Goal: Task Accomplishment & Management: Complete application form

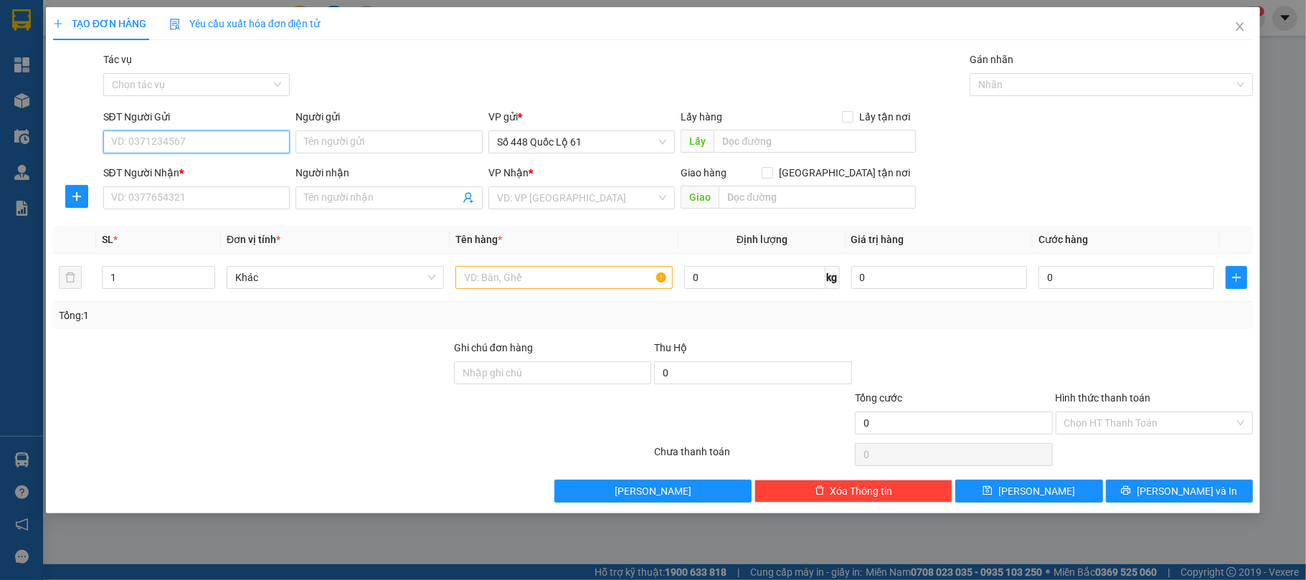
click at [195, 147] on input "SĐT Người Gửi" at bounding box center [196, 142] width 187 height 23
click at [185, 167] on div "0337752868" at bounding box center [197, 172] width 170 height 16
type input "0337752868"
type input "AN [DEMOGRAPHIC_DATA]"
type input "00000000000"
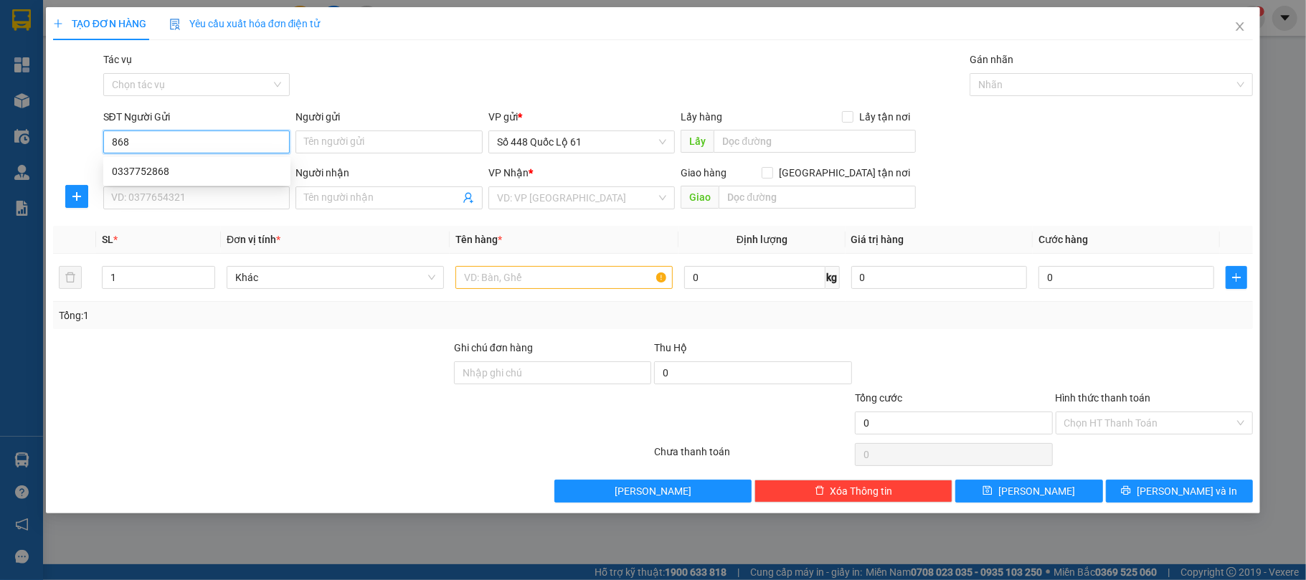
type input "HUY ĐN"
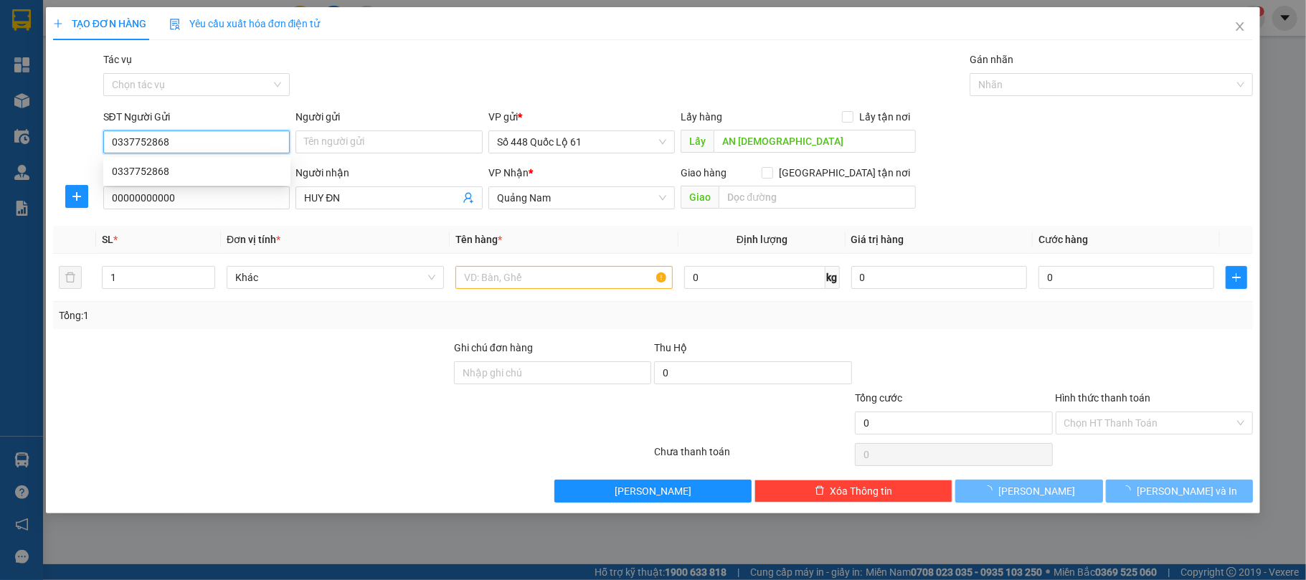
type input "100.000"
type input "0337752868"
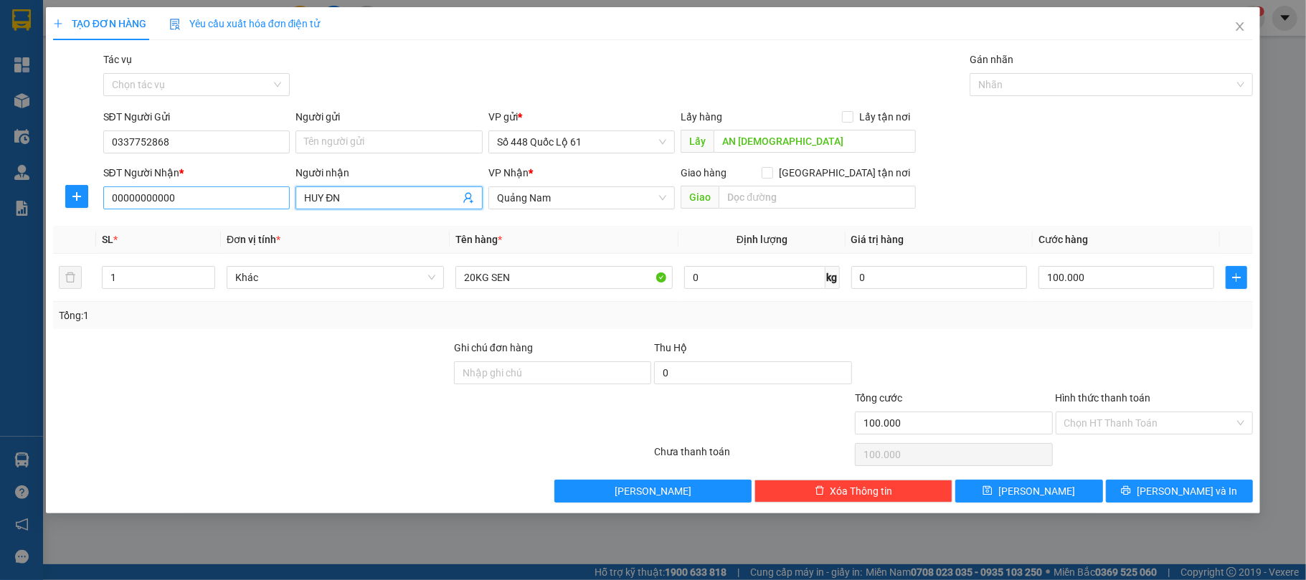
drag, startPoint x: 351, startPoint y: 198, endPoint x: 273, endPoint y: 204, distance: 78.4
click at [273, 204] on div "SĐT Người Nhận * 00000000000 Người nhận HUY ĐN VP Nhận * Quảng Nam Giao hàng […" at bounding box center [678, 190] width 1156 height 50
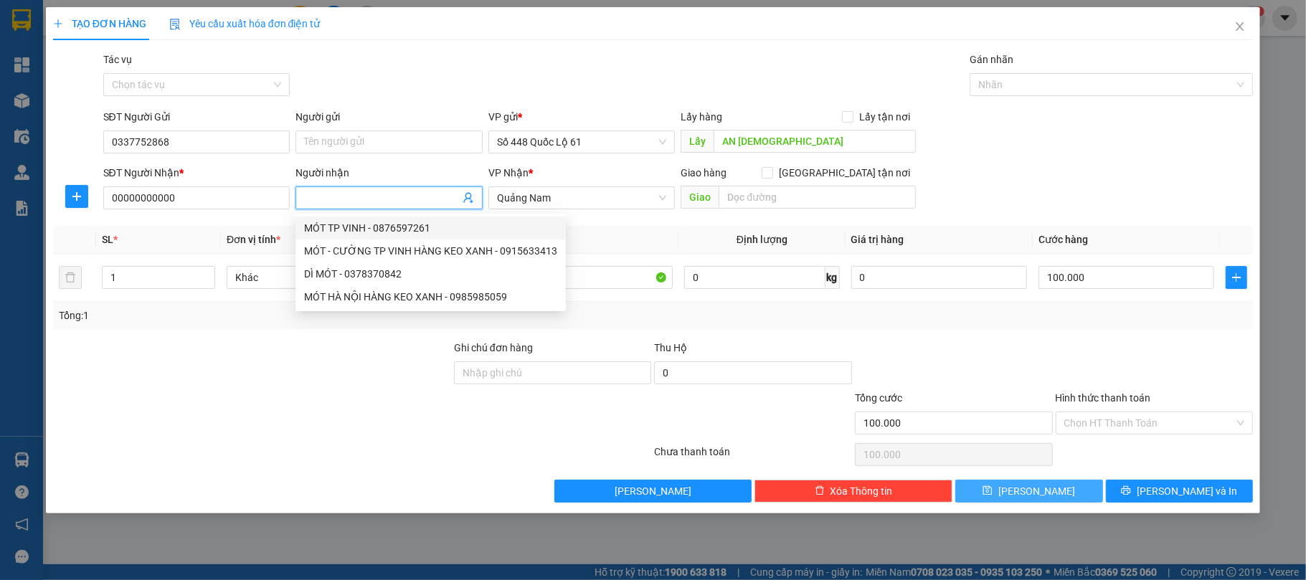
click at [1014, 501] on button "[PERSON_NAME]" at bounding box center [1029, 491] width 148 height 23
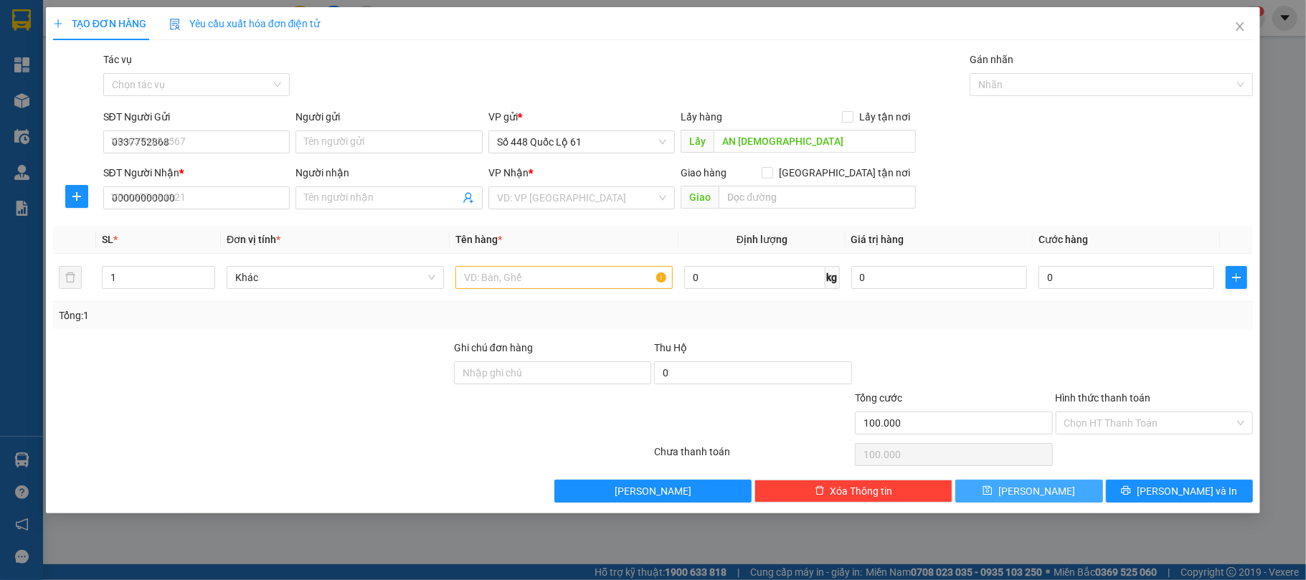
type input "0"
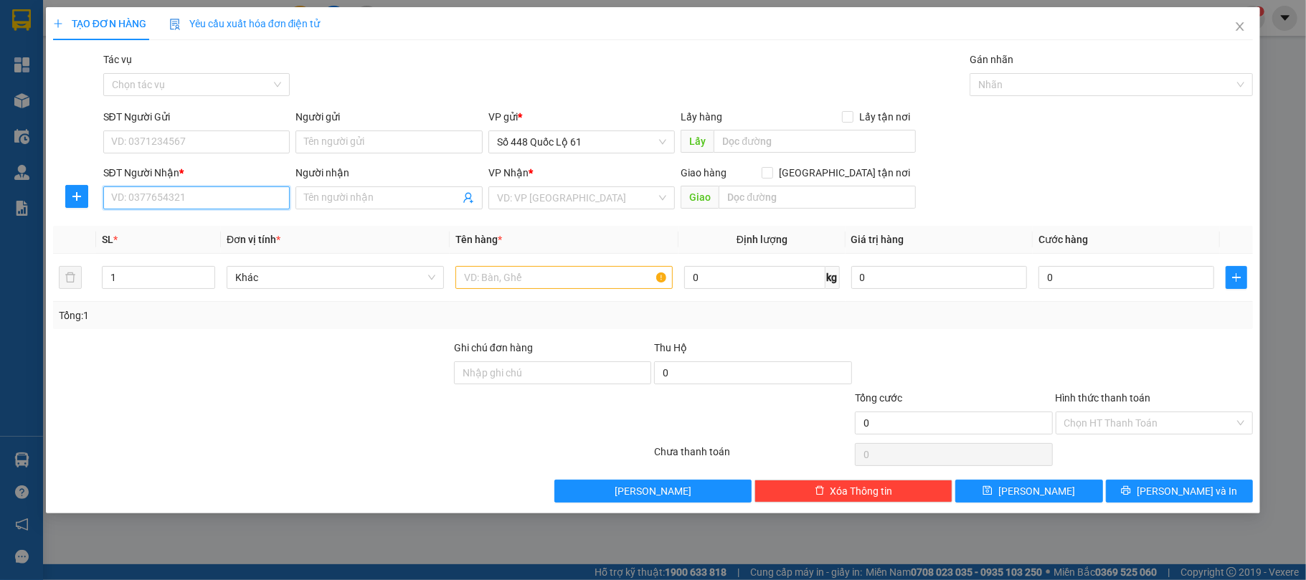
paste input "0876597261"
type input "0876597261"
click at [175, 227] on div "0876597261 - MÓT" at bounding box center [197, 228] width 170 height 16
type input "MÓT"
checkbox input "true"
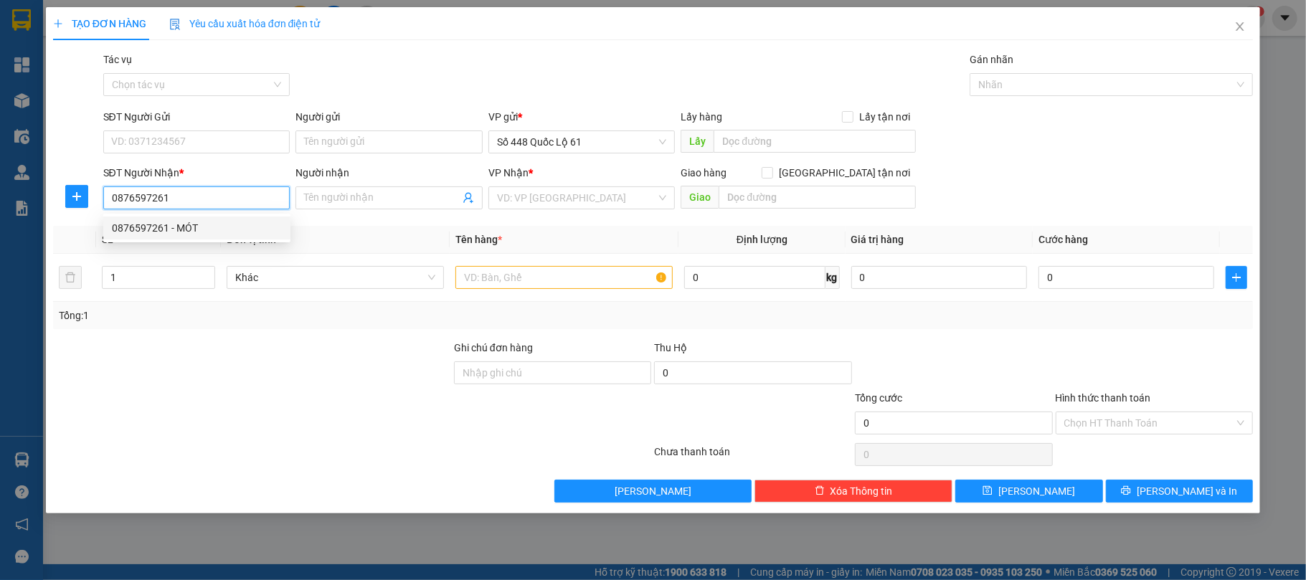
type input "TP VINH"
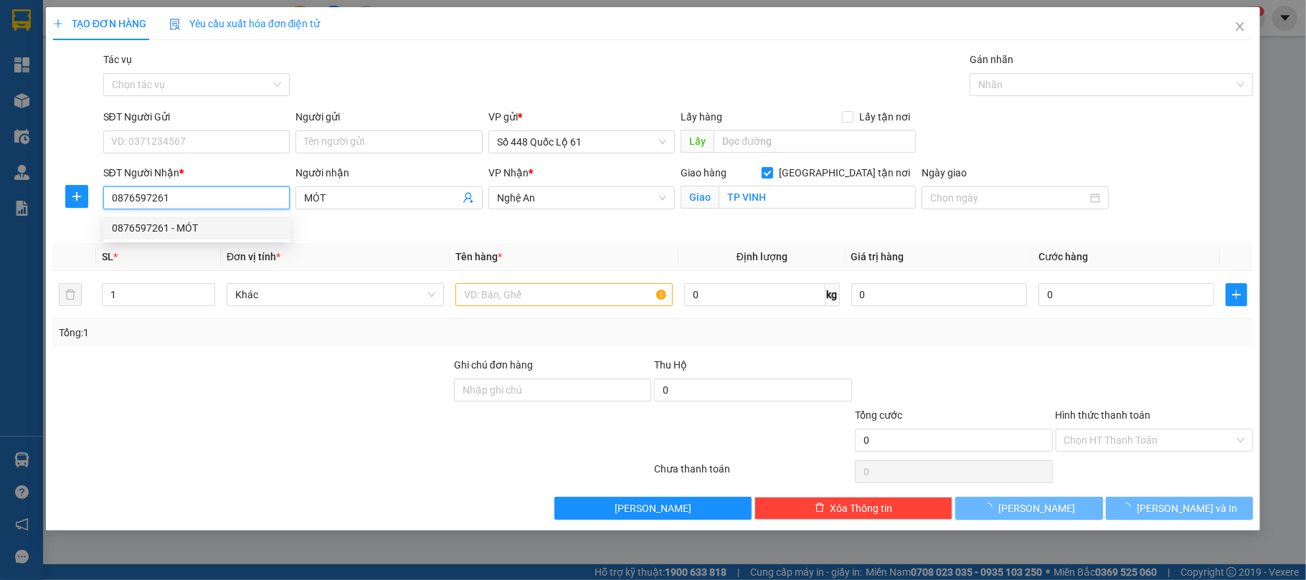
type input "1.000"
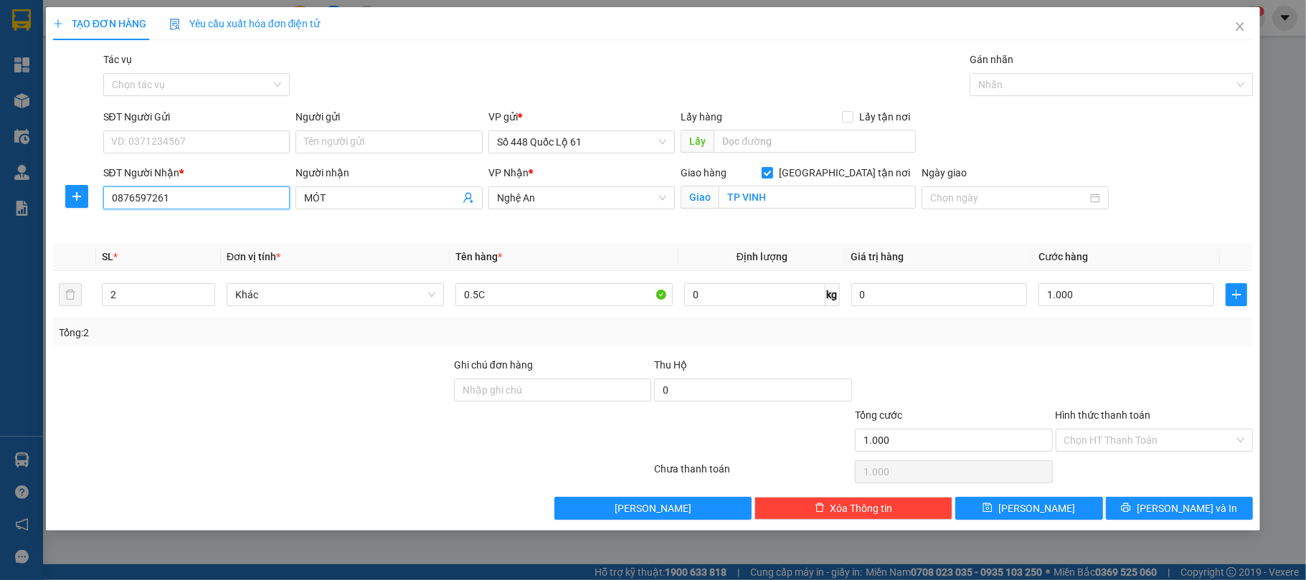
type input "0876597261"
click at [1100, 445] on input "Hình thức thanh toán" at bounding box center [1149, 441] width 171 height 22
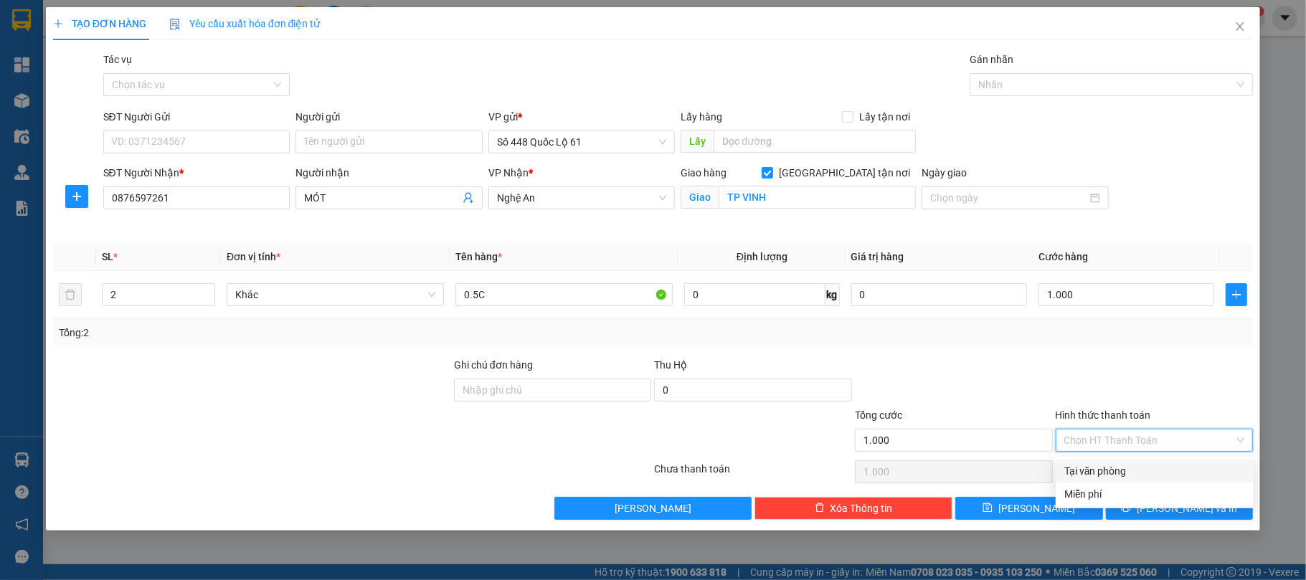
click at [1102, 474] on div "Tại văn phòng" at bounding box center [1154, 471] width 181 height 16
type input "0"
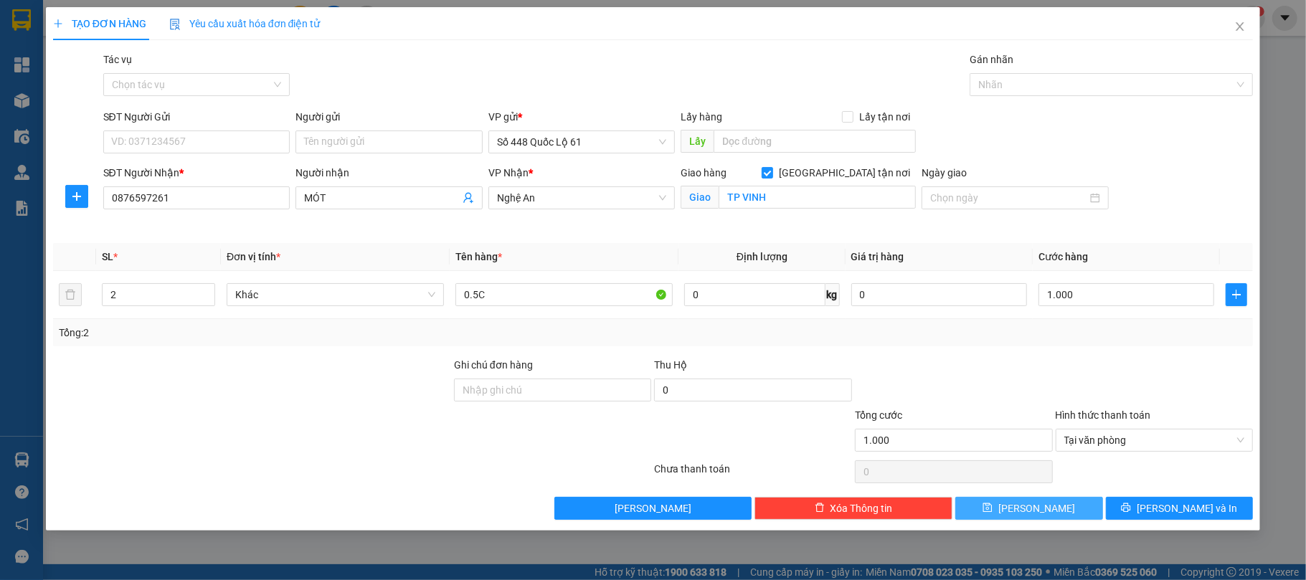
click at [1083, 515] on button "Lưu" at bounding box center [1029, 508] width 148 height 23
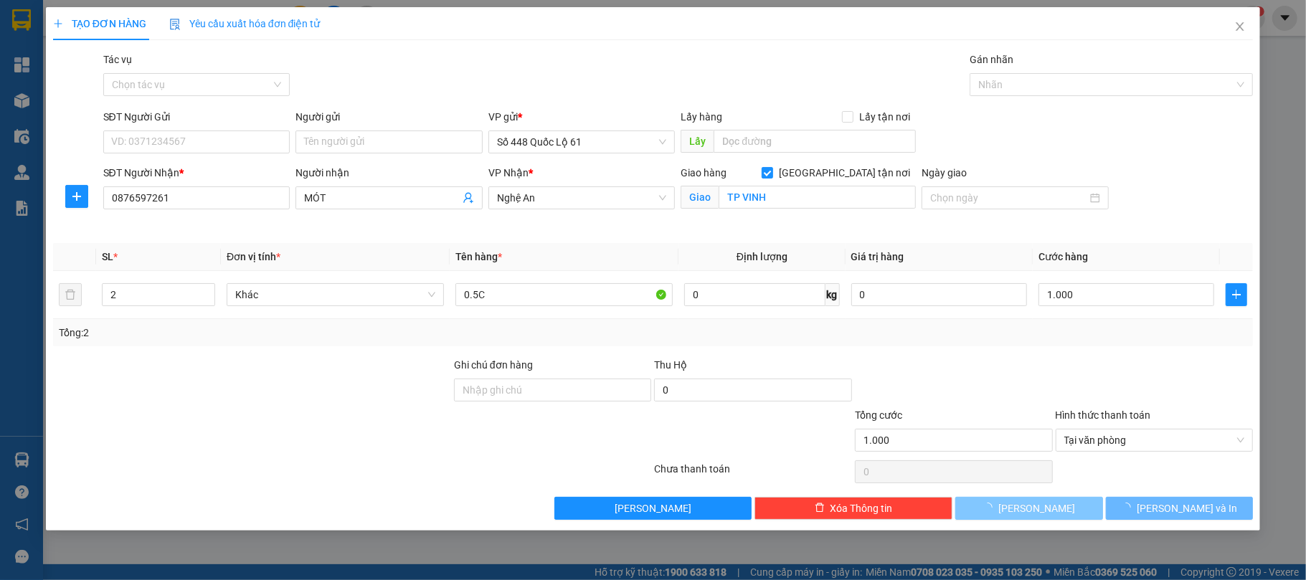
checkbox input "false"
type input "0"
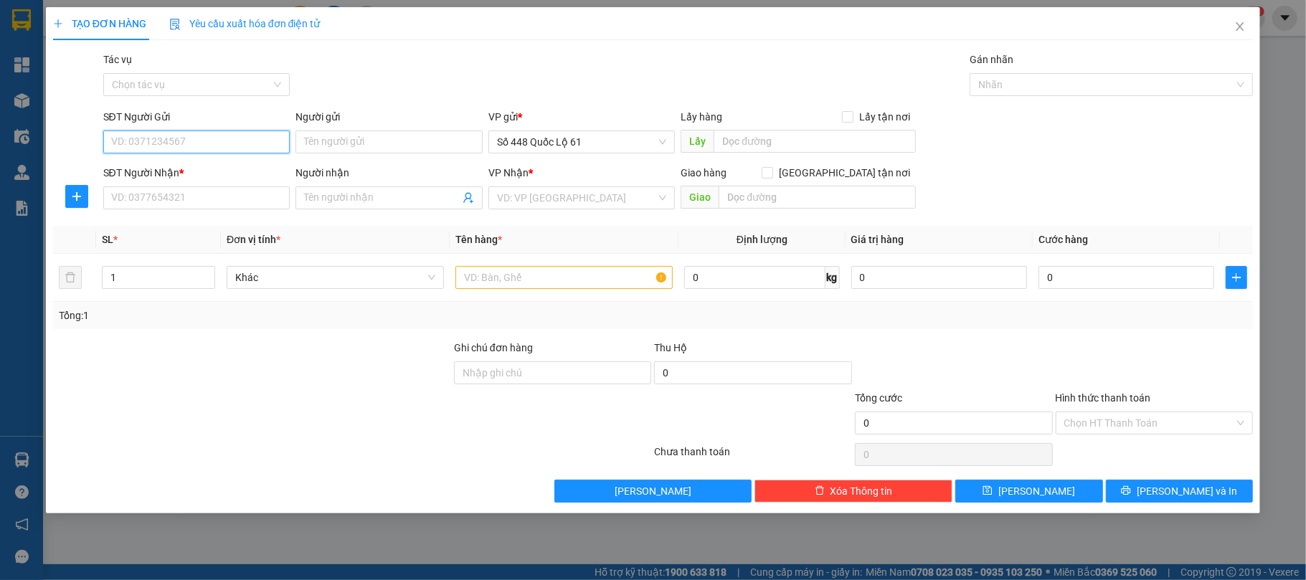
paste input "LY PQ"
type input "LY PQ"
drag, startPoint x: 32, startPoint y: 136, endPoint x: 127, endPoint y: 152, distance: 96.7
click at [40, 136] on div "TẠO ĐƠN HÀNG Yêu cầu xuất hóa đơn điện tử Transit Pickup Surcharge Ids Transit …" at bounding box center [653, 290] width 1306 height 580
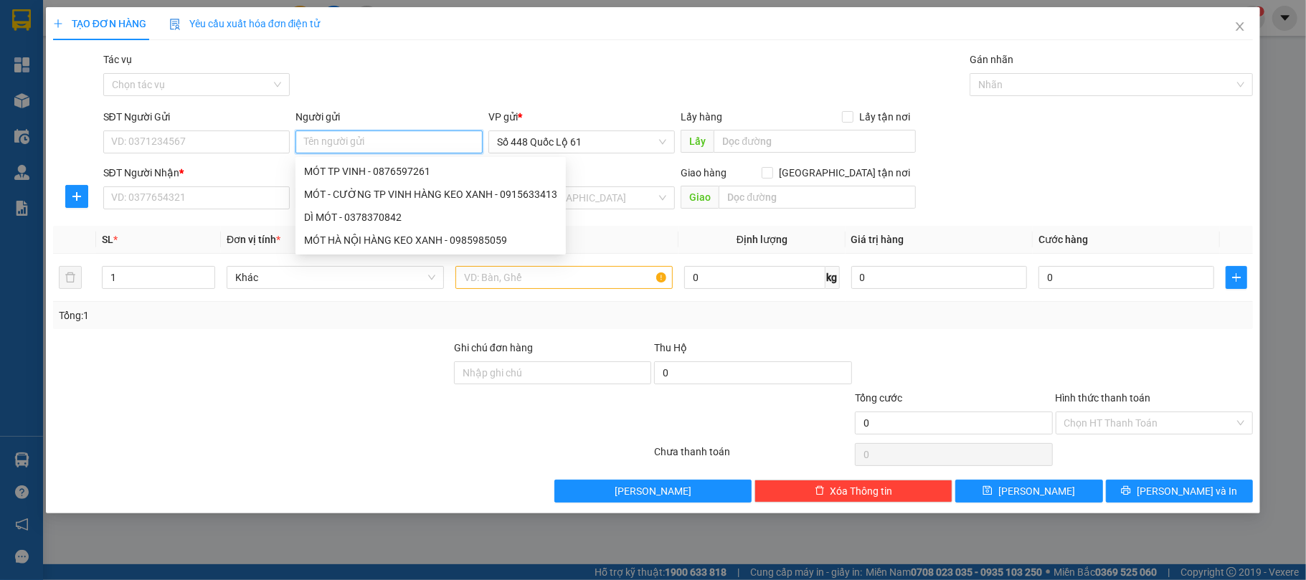
paste input "LY PQ"
type input "LY PQ"
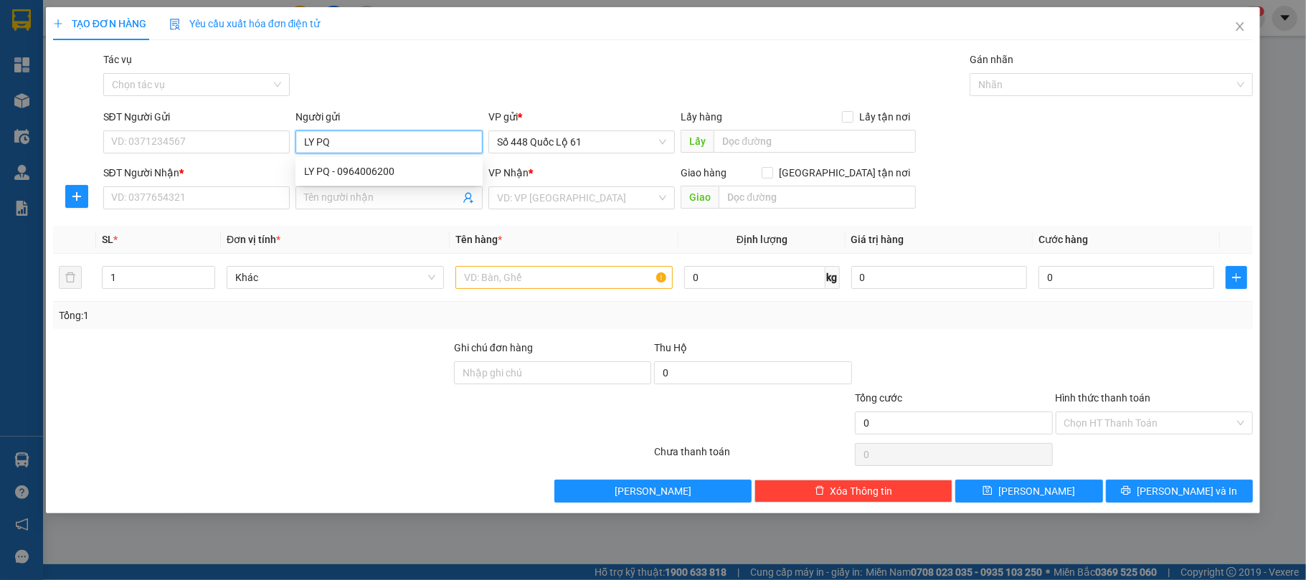
click at [342, 171] on div "LY PQ - 0964006200" at bounding box center [389, 172] width 170 height 16
type input "0964006200"
type input "LY PQ"
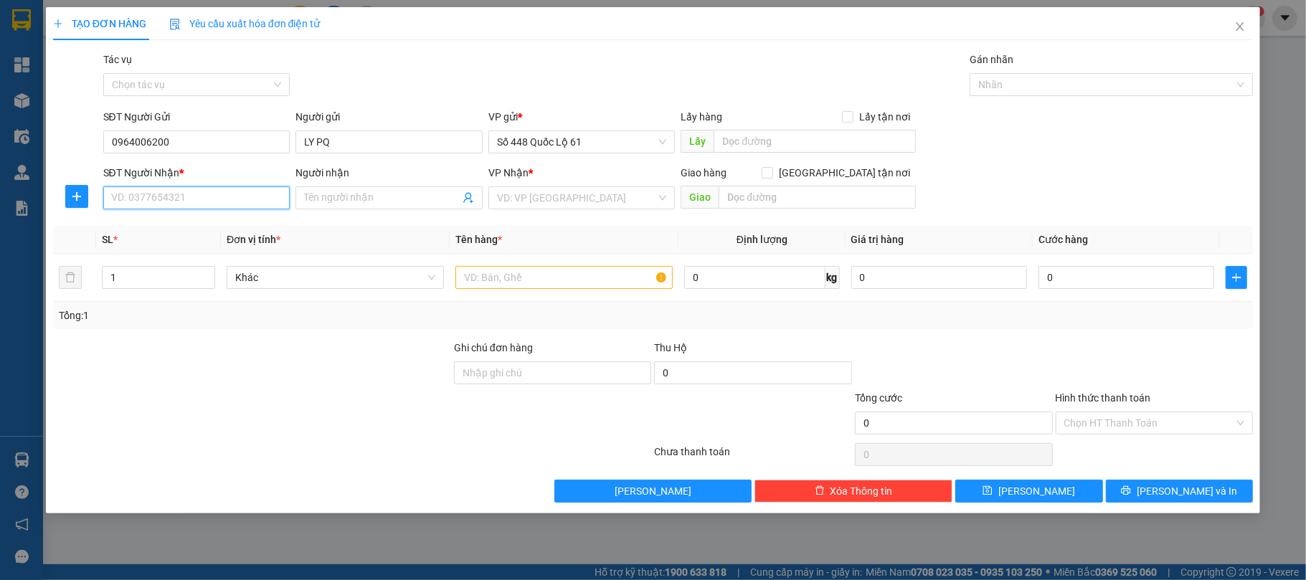
click at [231, 199] on input "SĐT Người Nhận *" at bounding box center [196, 197] width 187 height 23
type input "0000000000000000"
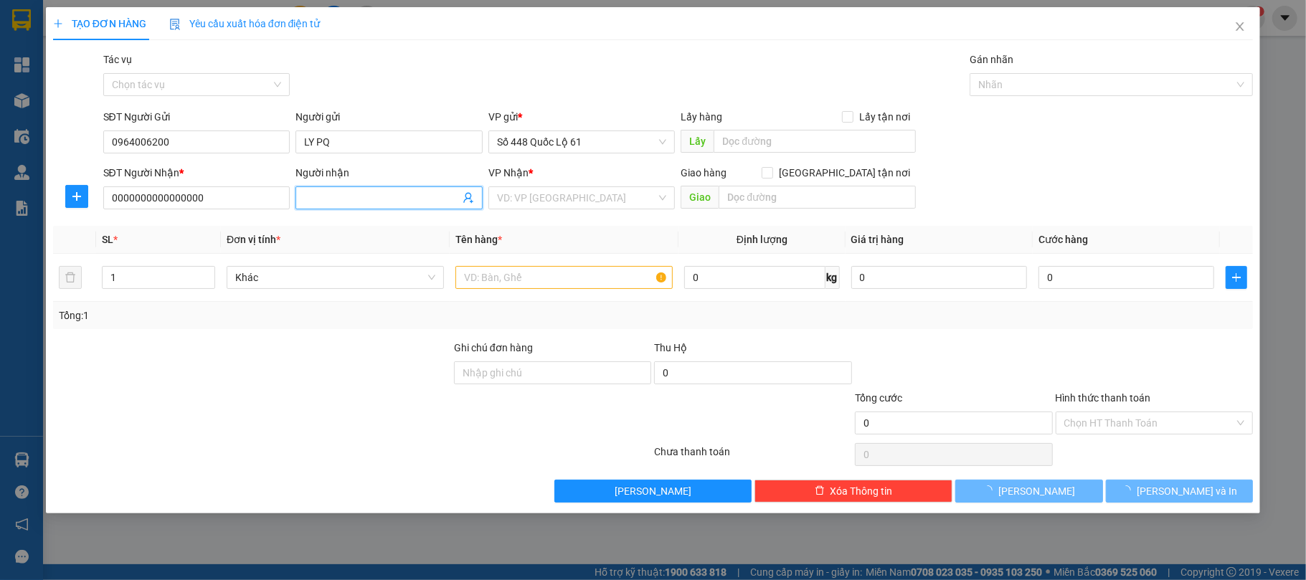
click at [339, 201] on input "Người nhận" at bounding box center [382, 198] width 156 height 16
type input "BIN"
click at [541, 202] on input "search" at bounding box center [577, 198] width 160 height 22
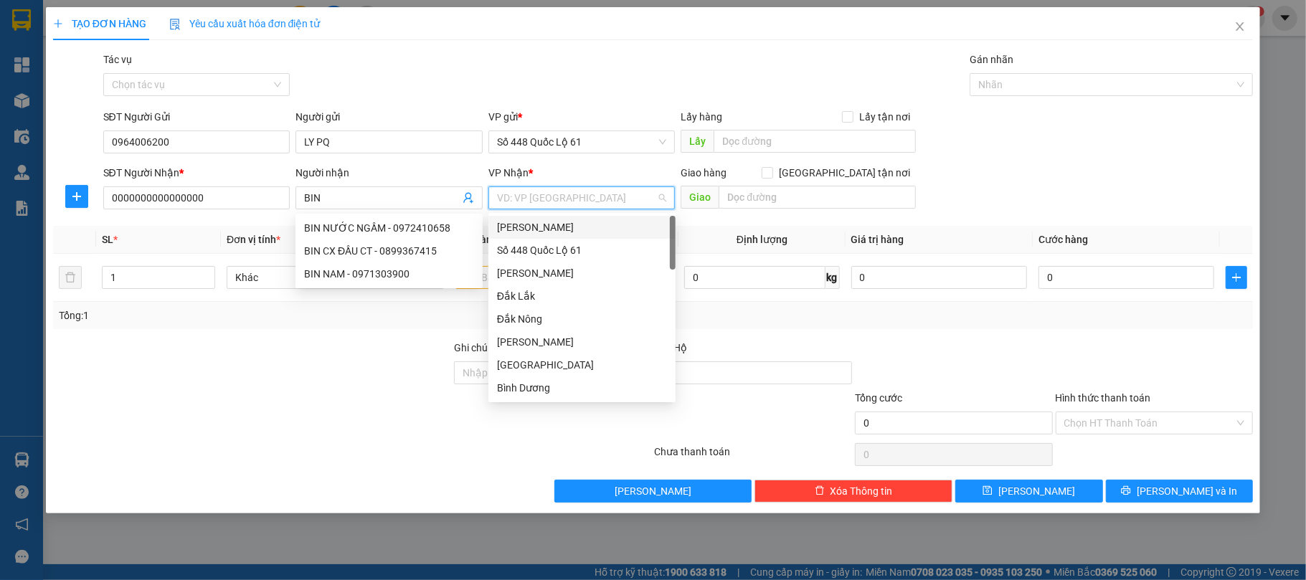
type input "K"
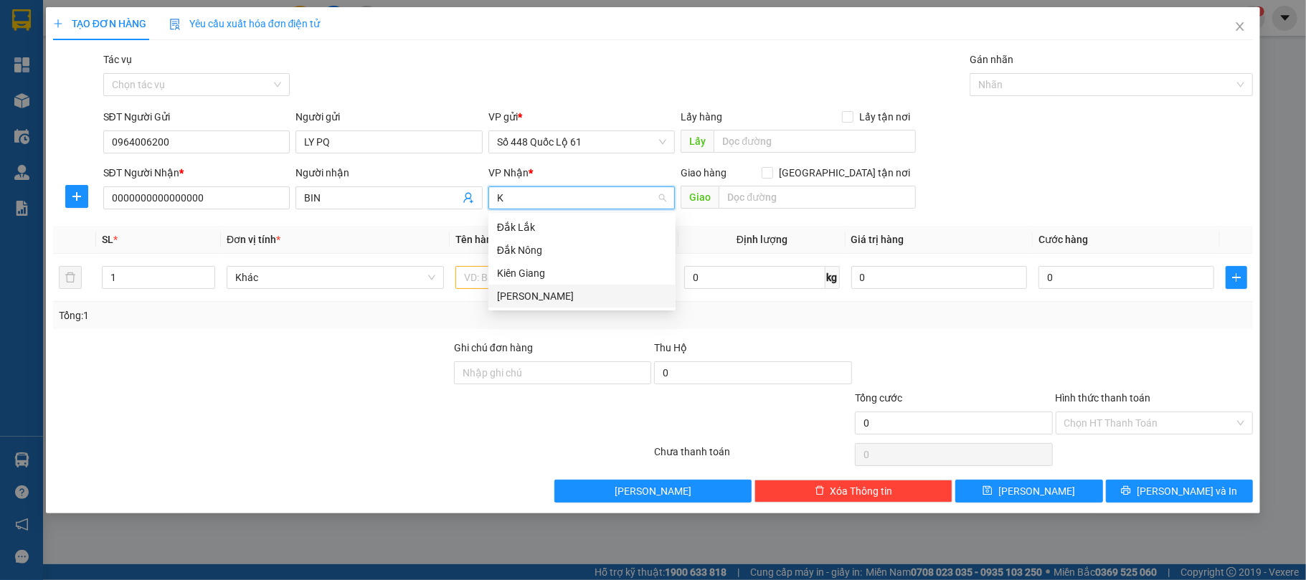
click at [554, 291] on div "[PERSON_NAME]" at bounding box center [582, 296] width 170 height 16
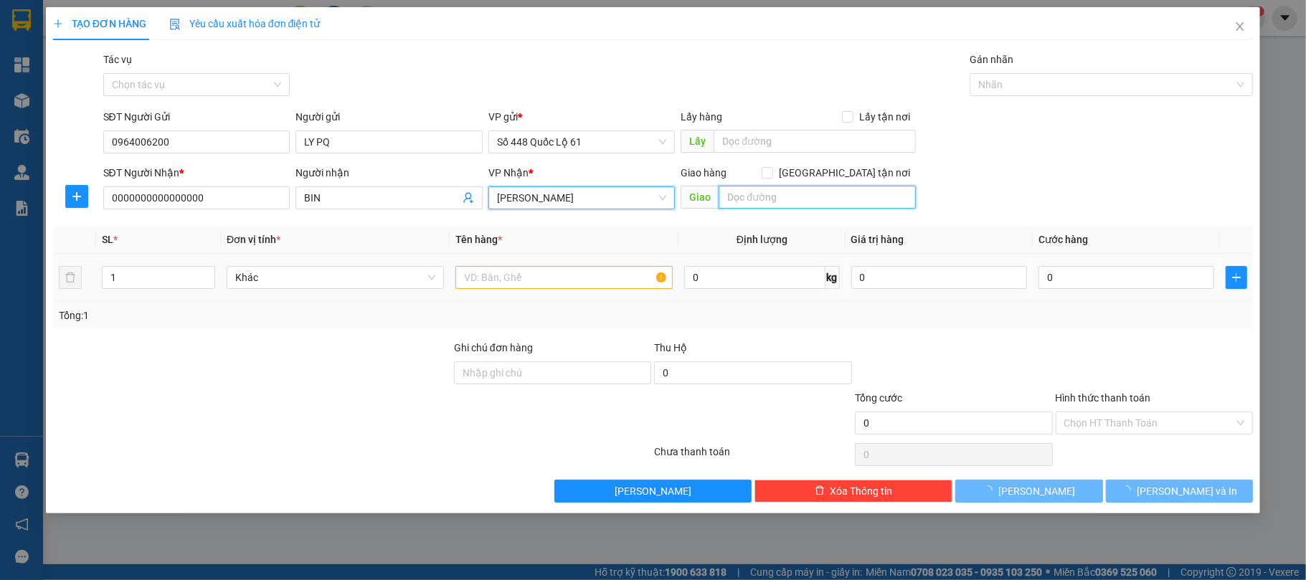
click at [841, 201] on input "text" at bounding box center [817, 197] width 197 height 23
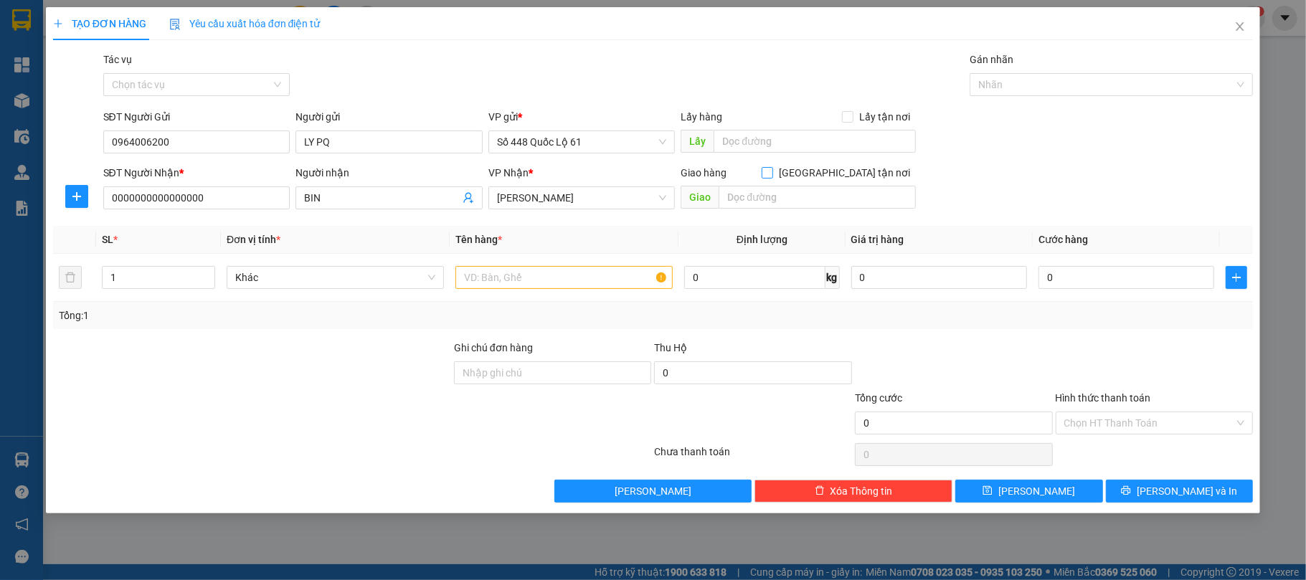
click at [772, 175] on input "Giao tận nơi" at bounding box center [767, 172] width 10 height 10
checkbox input "true"
click at [826, 199] on input "text" at bounding box center [817, 197] width 197 height 23
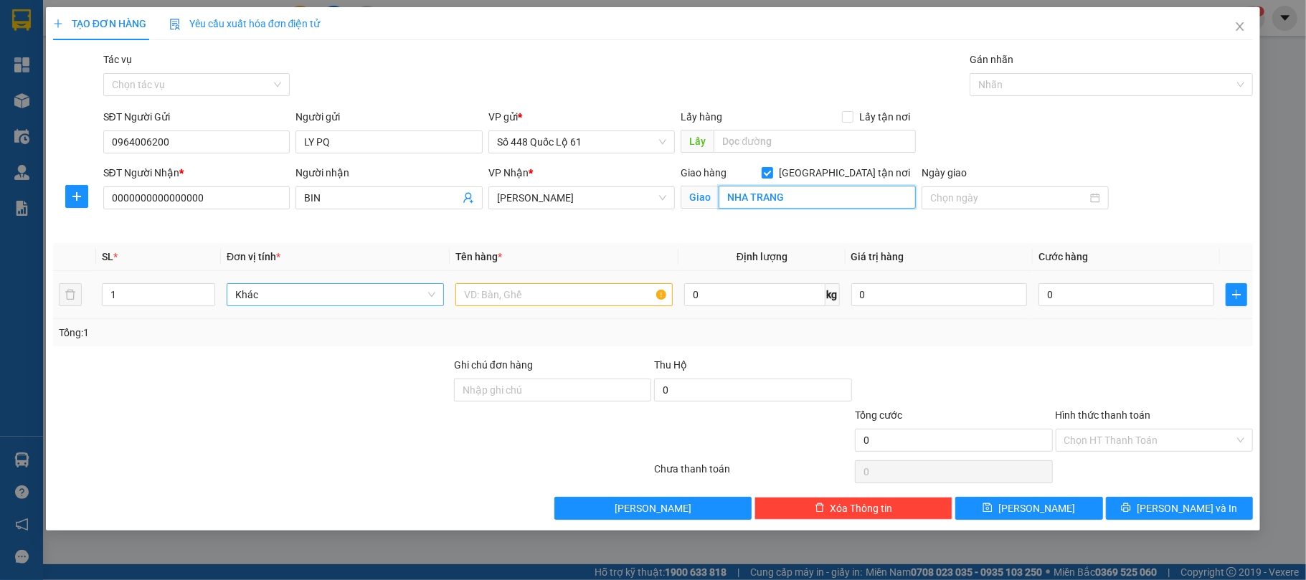
type input "NHA TRANG"
click at [205, 290] on icon "up" at bounding box center [207, 290] width 5 height 5
type input "2"
click at [491, 294] on input "text" at bounding box center [563, 294] width 217 height 23
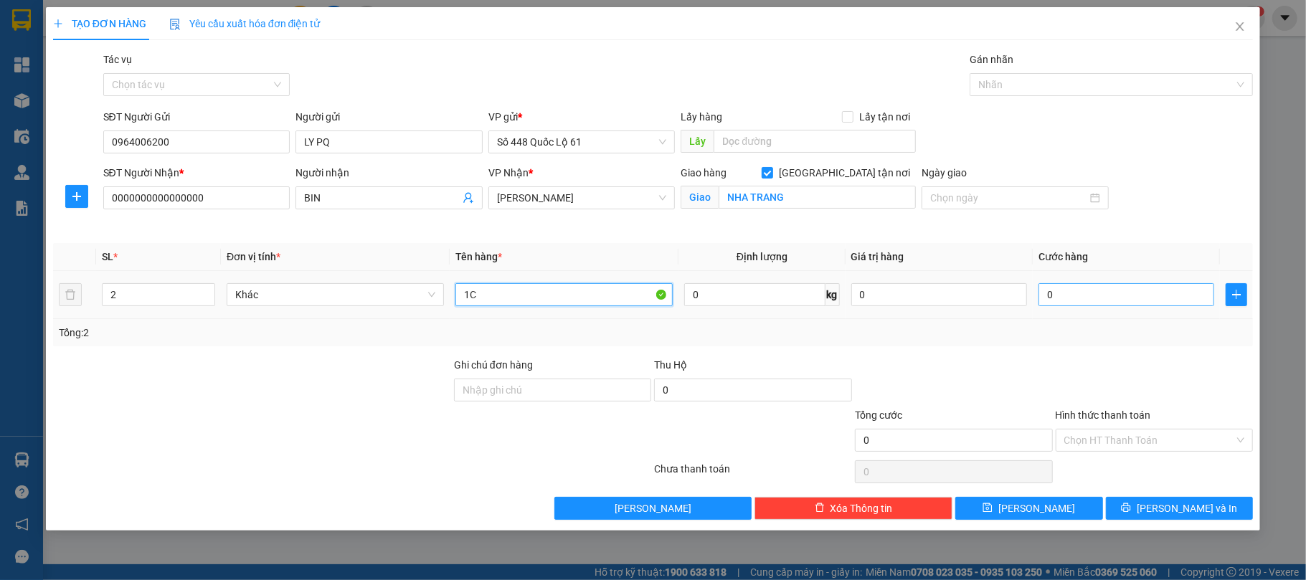
type input "1C"
click at [1091, 304] on input "0" at bounding box center [1126, 294] width 176 height 23
type input "1"
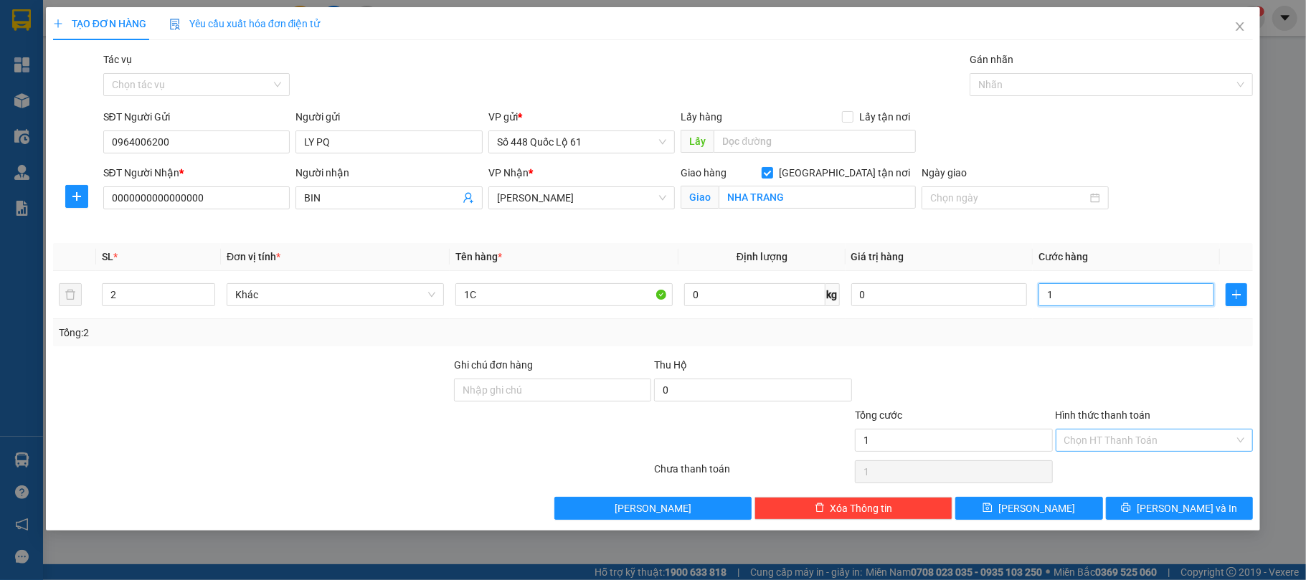
type input "1"
type input "1.000"
click at [1096, 436] on input "Hình thức thanh toán" at bounding box center [1149, 441] width 171 height 22
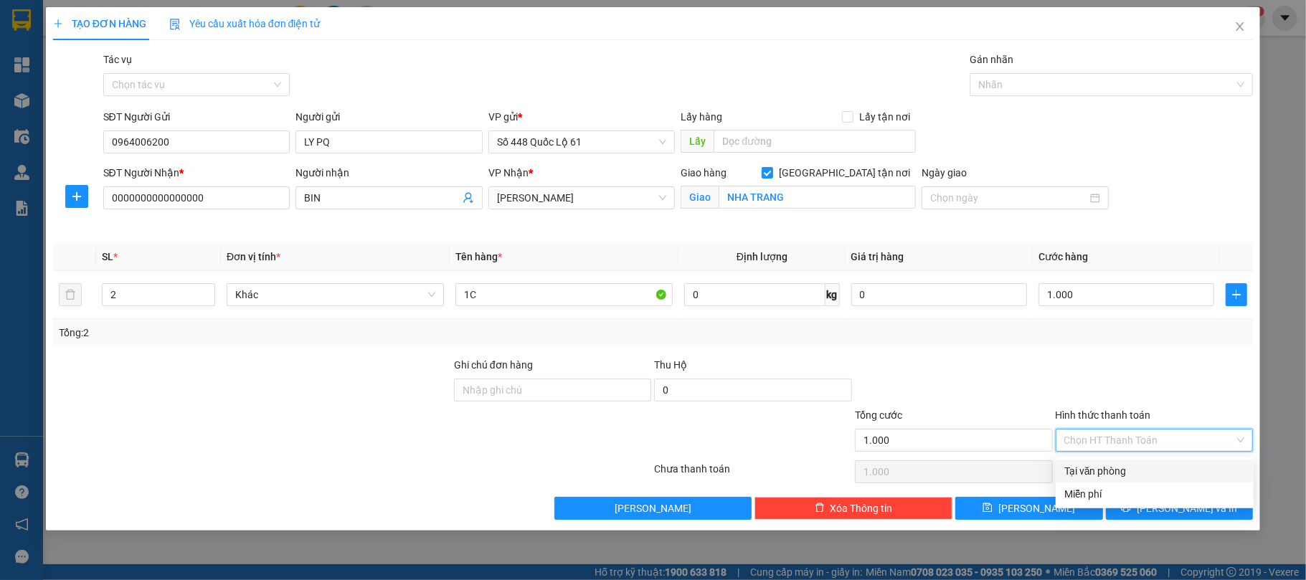
click at [1094, 460] on div "Tại văn phòng" at bounding box center [1155, 471] width 198 height 23
type input "0"
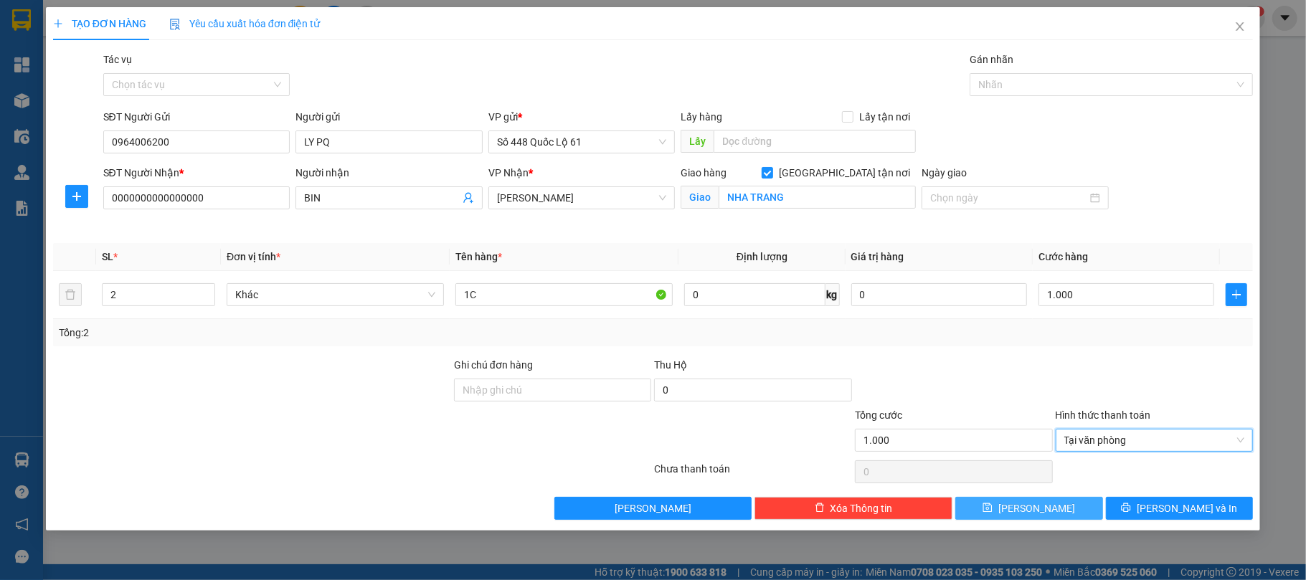
click at [1071, 502] on button "Lưu" at bounding box center [1029, 508] width 148 height 23
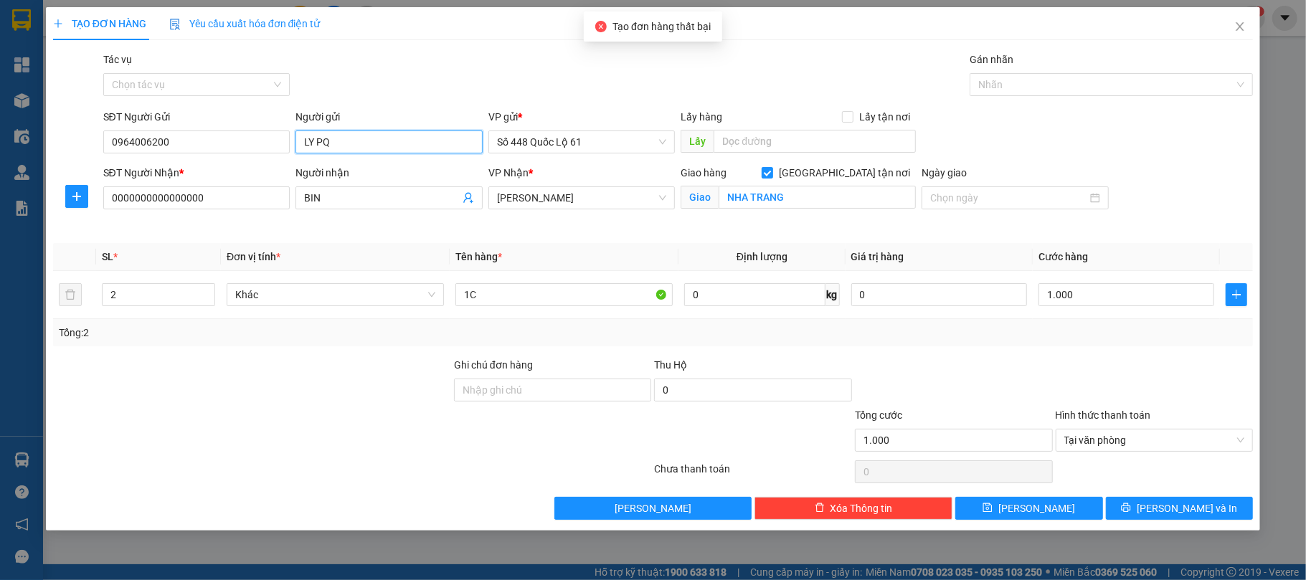
click at [411, 146] on input "LY PQ" at bounding box center [388, 142] width 187 height 23
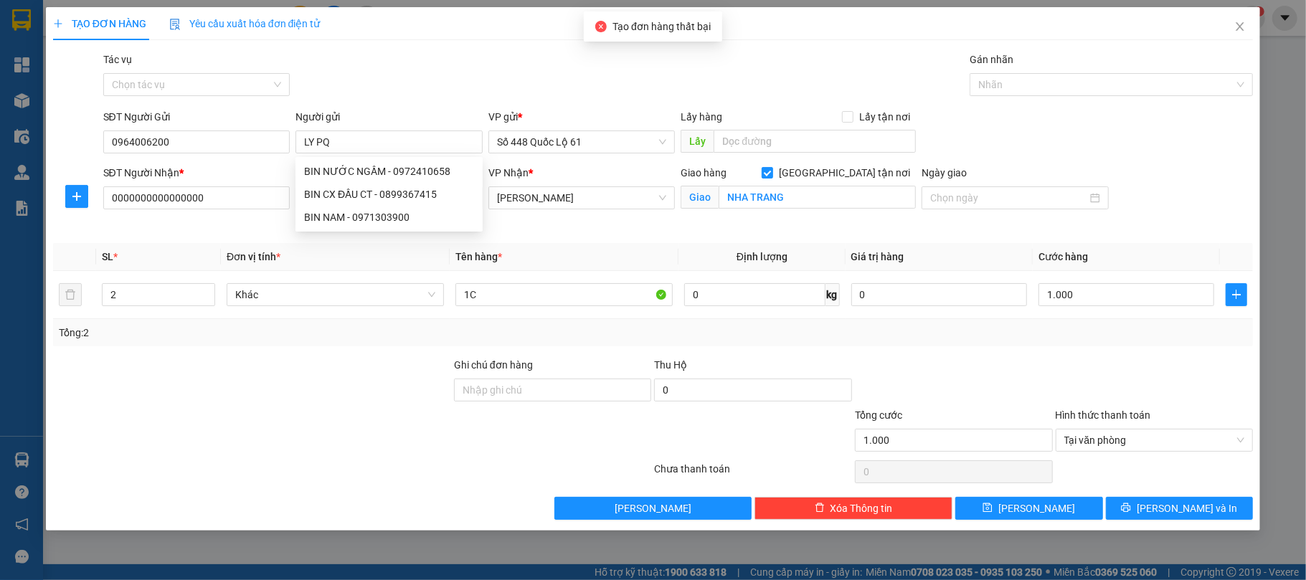
click at [1010, 371] on div at bounding box center [953, 382] width 201 height 50
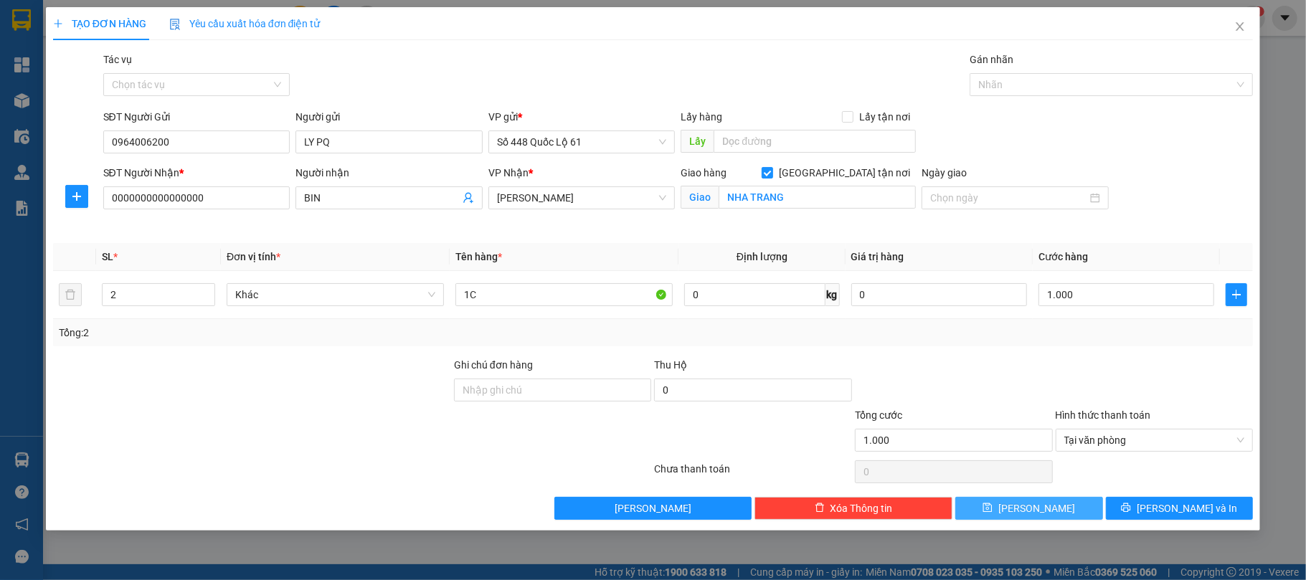
click at [1042, 509] on span "Lưu" at bounding box center [1036, 509] width 77 height 16
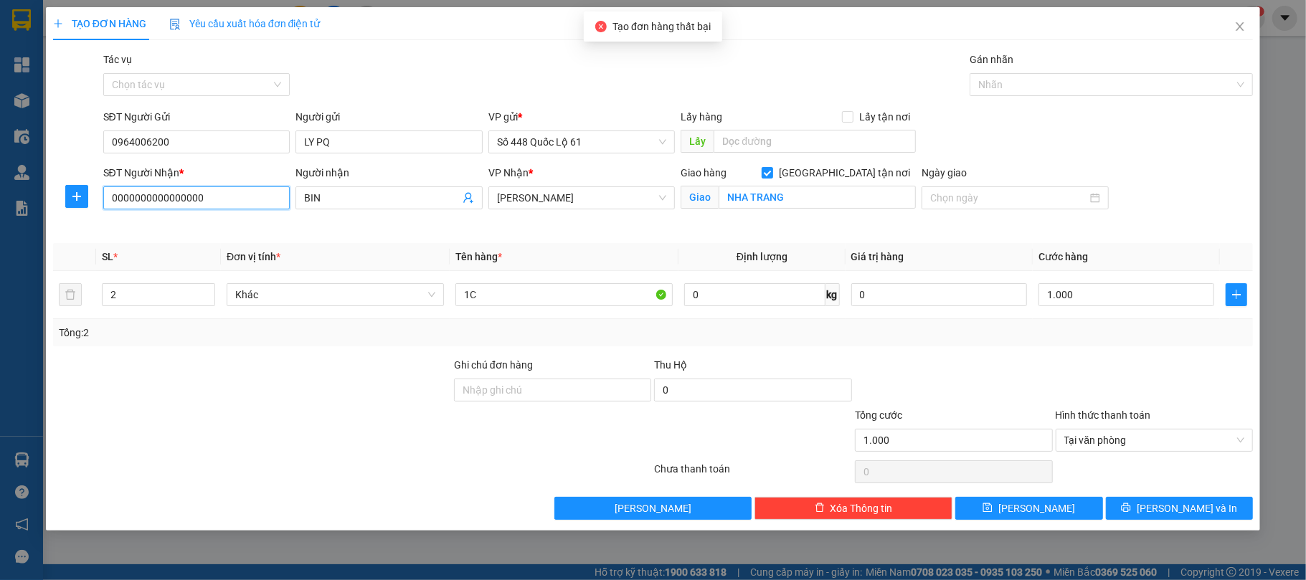
click at [245, 193] on input "0000000000000000" at bounding box center [196, 197] width 187 height 23
type input "000000000000"
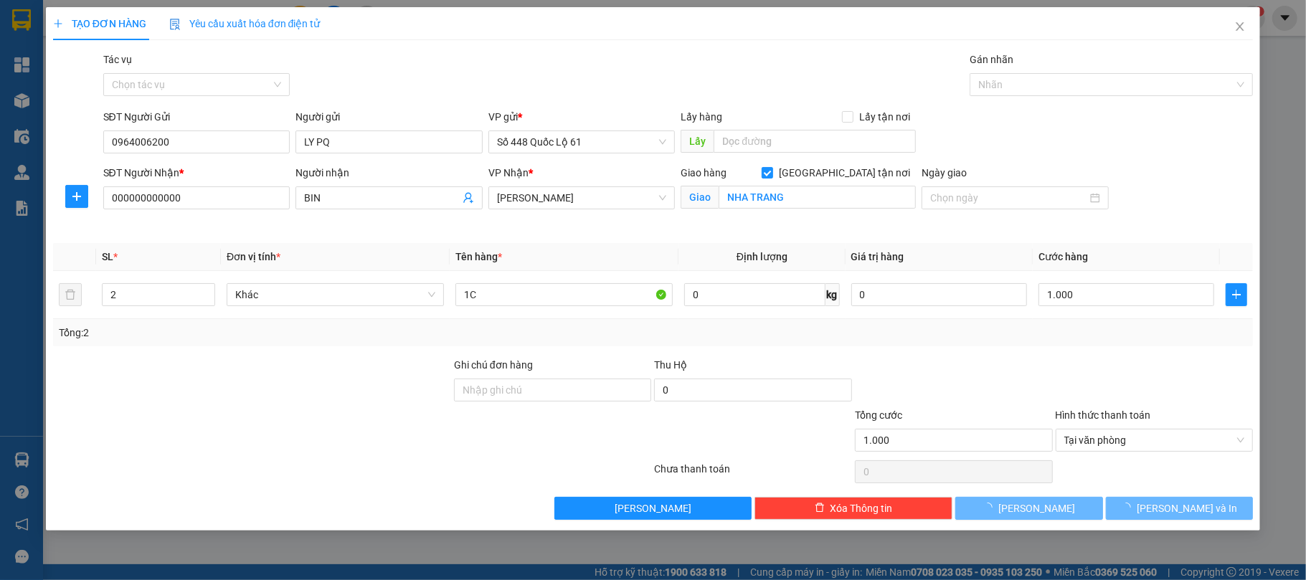
click at [1053, 493] on div "Transit Pickup Surcharge Ids Transit Deliver Surcharge Ids Transit Deliver Surc…" at bounding box center [653, 286] width 1200 height 468
click at [1053, 503] on button "Lưu" at bounding box center [1029, 508] width 148 height 23
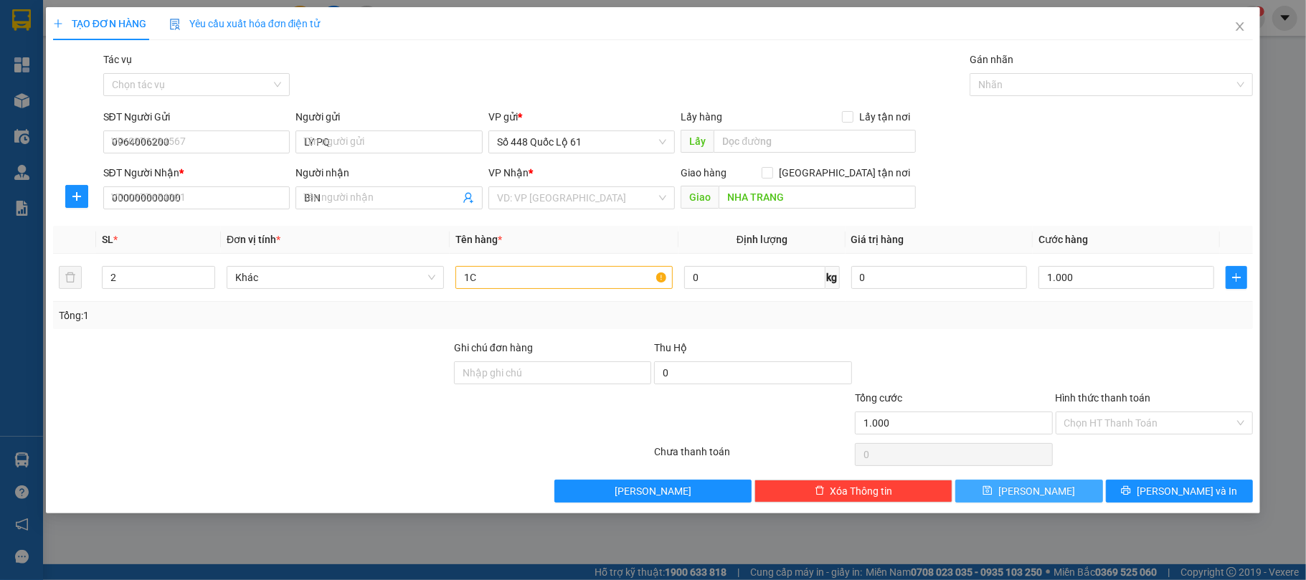
checkbox input "false"
type input "0"
type input "1"
type input "0"
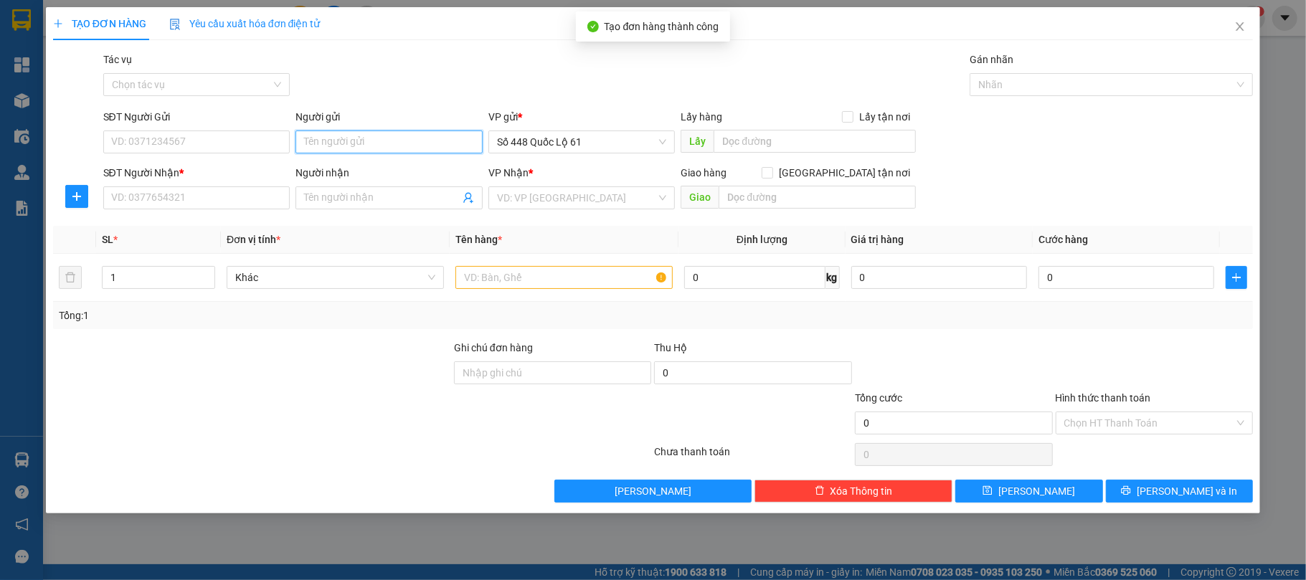
click at [337, 136] on input "Người gửi" at bounding box center [388, 142] width 187 height 23
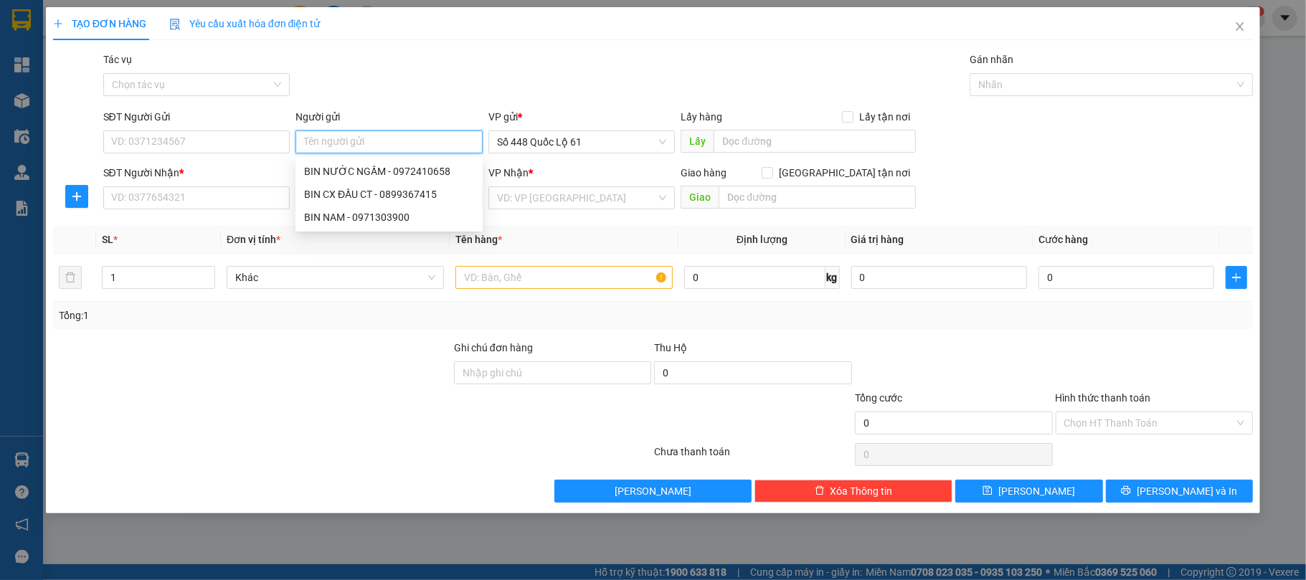
paste input "LY PQ"
type input "LY PQ"
click at [365, 176] on div "LY PQ - 0964006200" at bounding box center [389, 172] width 170 height 16
type input "0964006200"
type input "LY PQ"
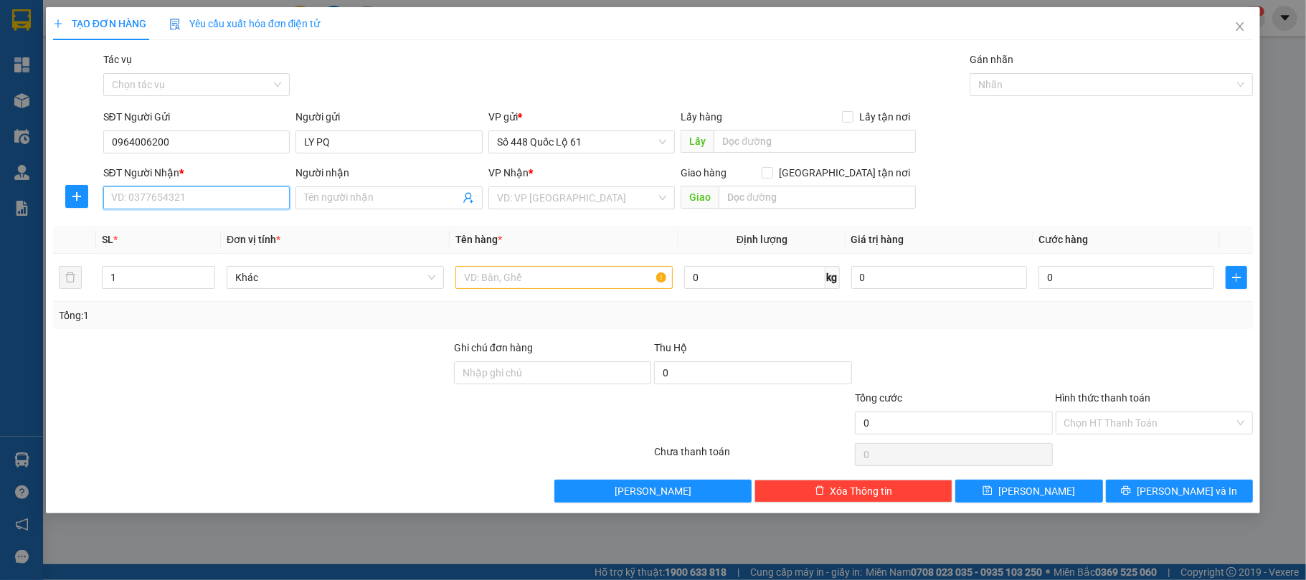
click at [168, 199] on input "SĐT Người Nhận *" at bounding box center [196, 197] width 187 height 23
click at [201, 228] on div "0987957747 - DIỄM 0706234577" at bounding box center [197, 228] width 170 height 16
type input "0987957747"
type input "DIỄM 0706234577"
checkbox input "true"
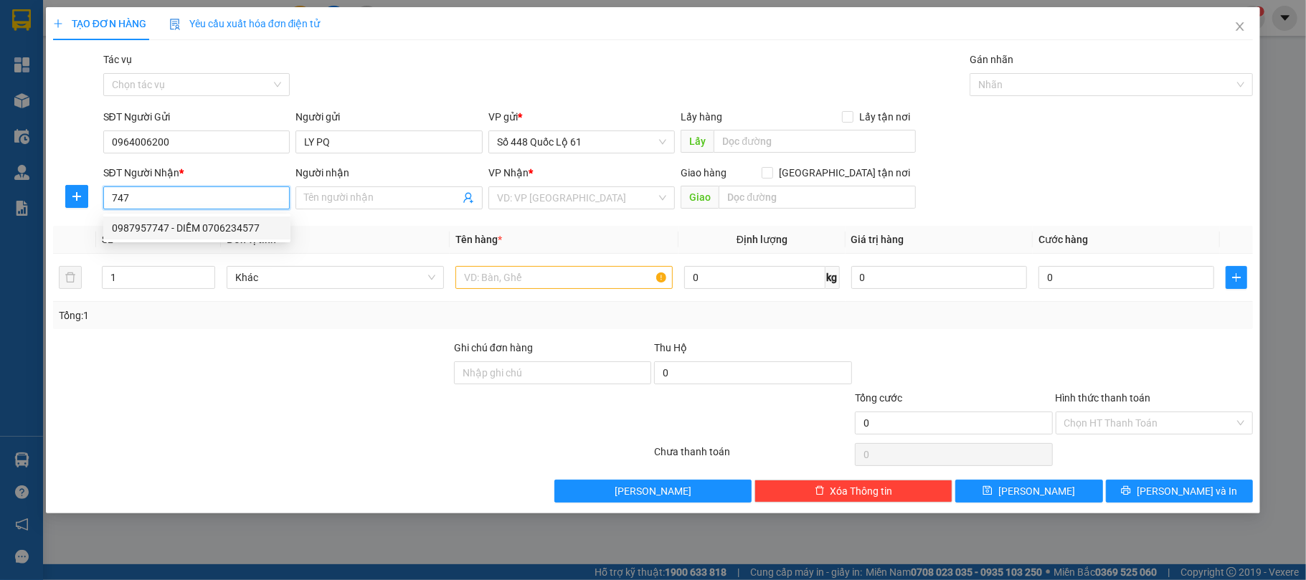
type input "bo cho diem hang ba thuy ko bo vu map"
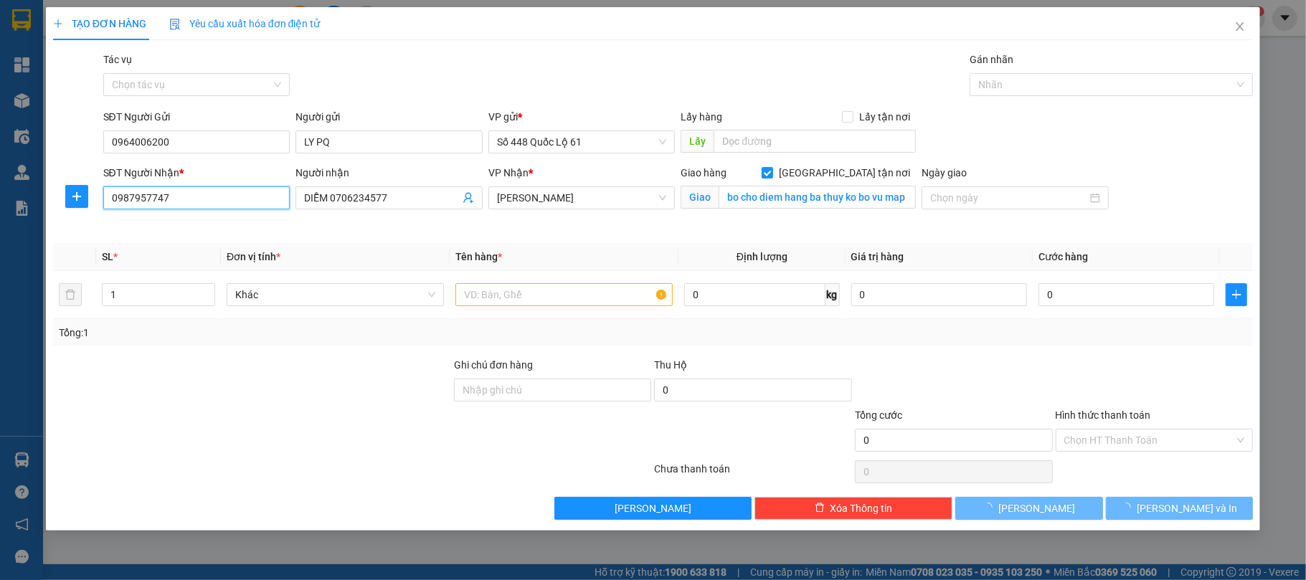
type input "0987957747"
type input "1.000"
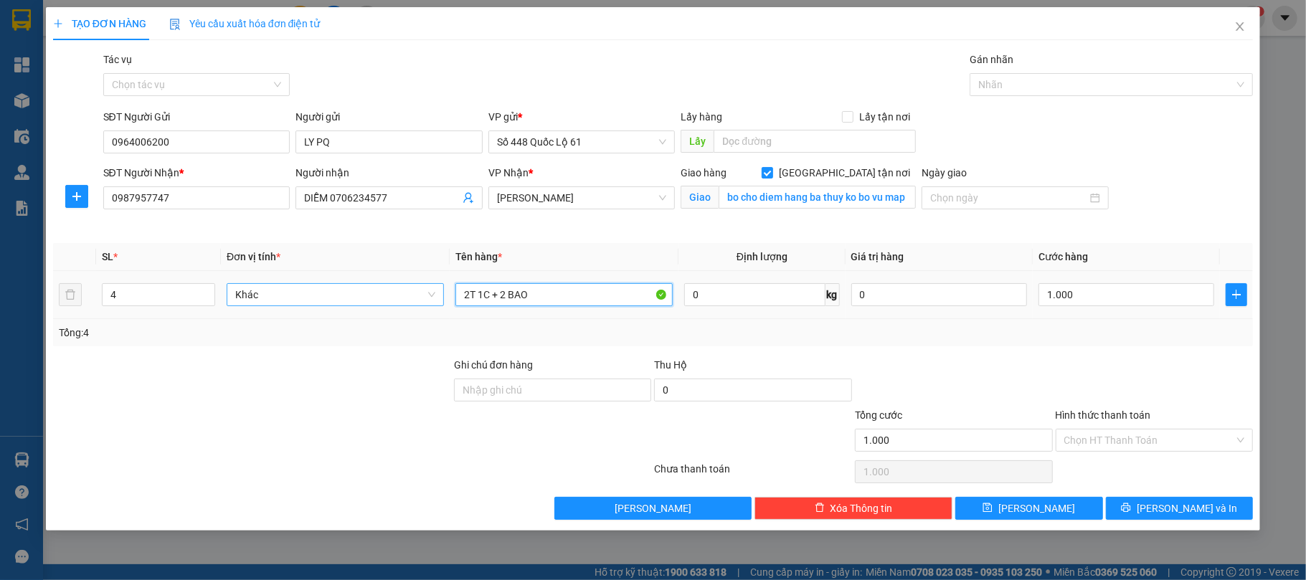
drag, startPoint x: 459, startPoint y: 305, endPoint x: 393, endPoint y: 293, distance: 67.1
click at [394, 293] on tr "4 Khác 2T 1C + 2 BAO 0 kg 0 1.000" at bounding box center [653, 295] width 1200 height 48
type input "1,5C + 1C"
click at [178, 303] on input "4" at bounding box center [159, 295] width 112 height 22
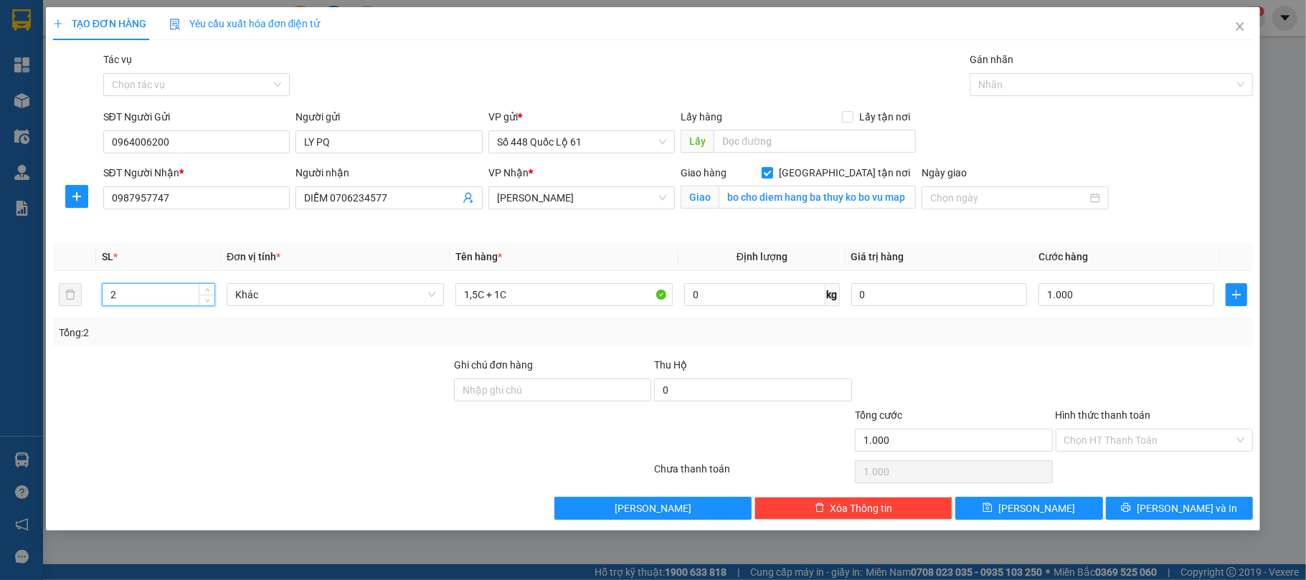
type input "2"
click at [1119, 436] on input "Hình thức thanh toán" at bounding box center [1149, 441] width 171 height 22
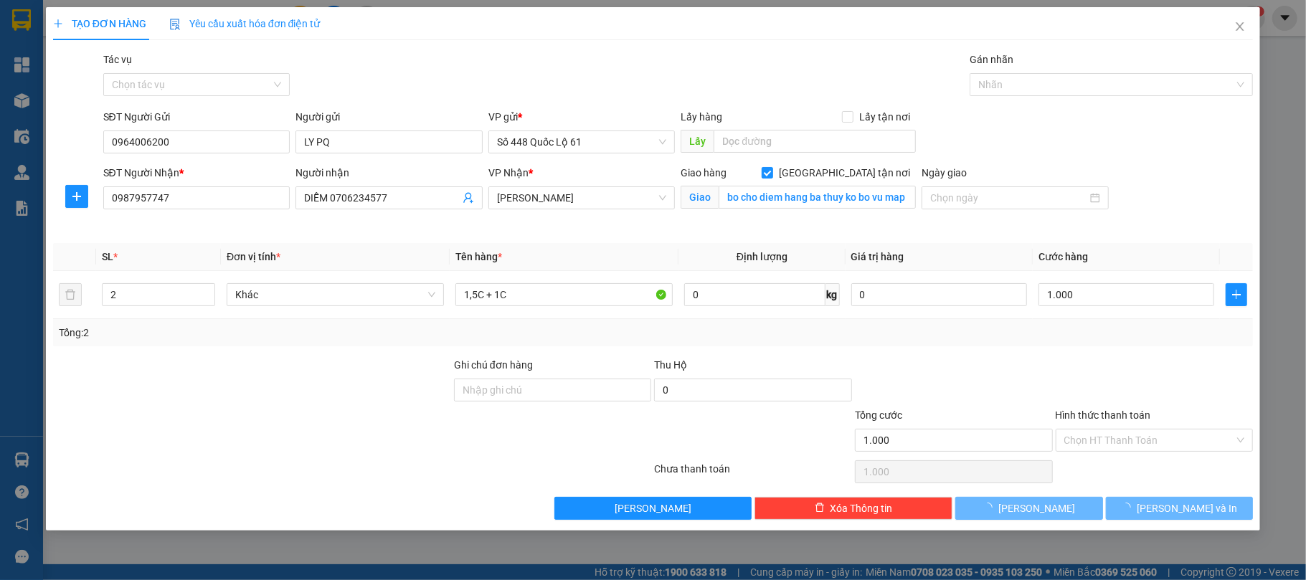
type input "0"
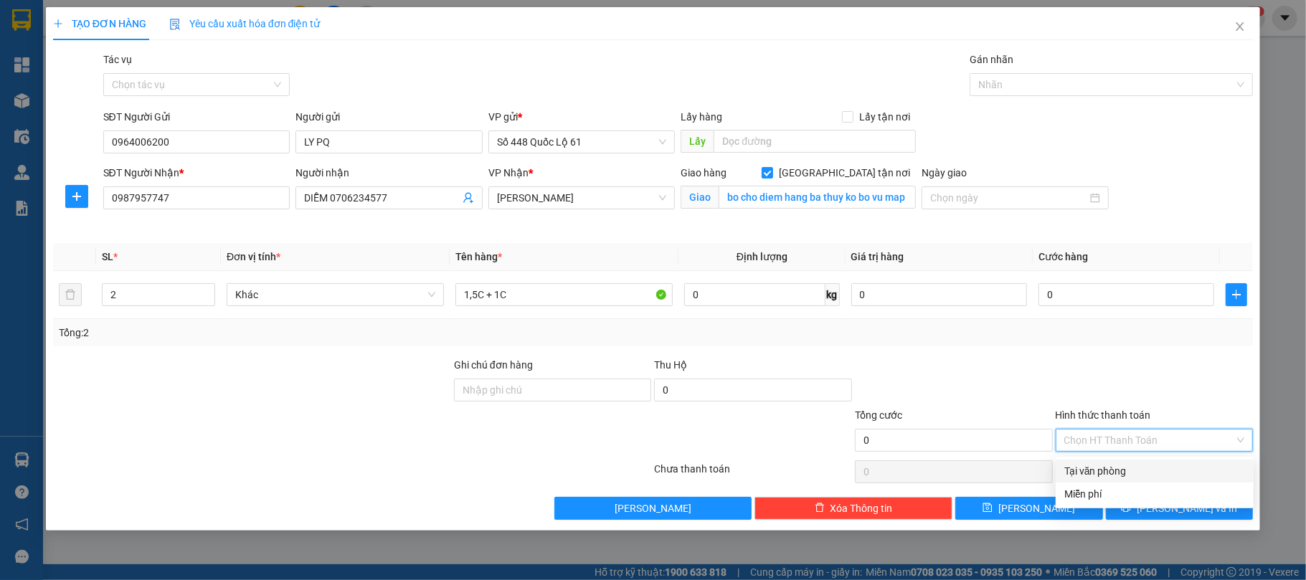
click at [1081, 465] on div "Tại văn phòng" at bounding box center [1154, 471] width 181 height 16
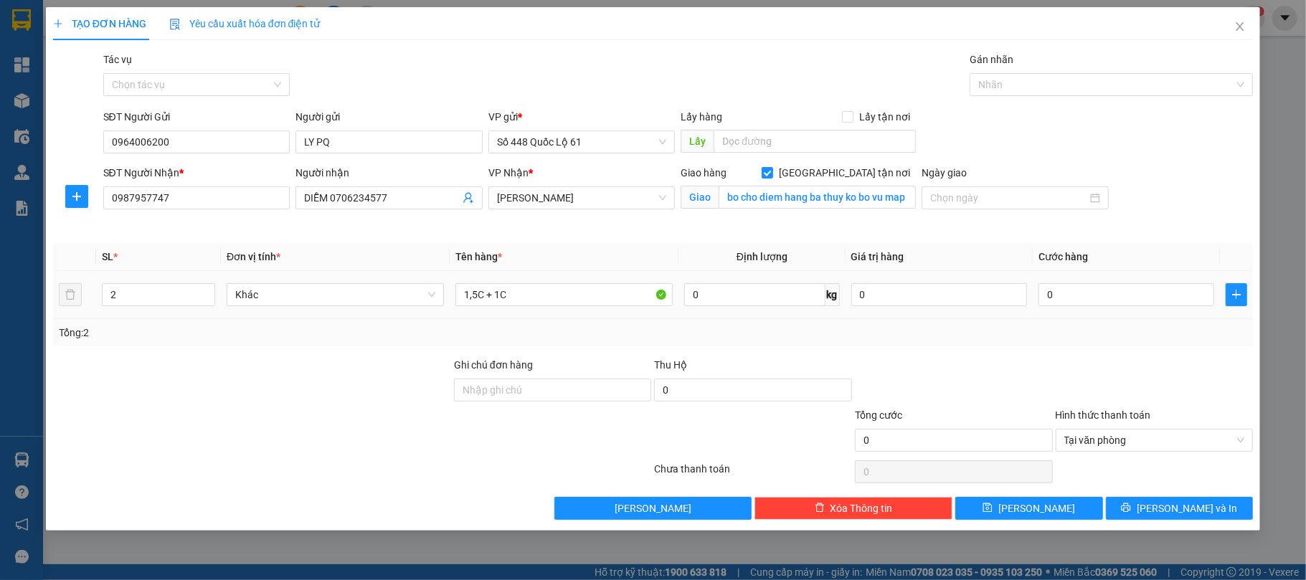
click at [1076, 311] on td "0" at bounding box center [1126, 295] width 187 height 48
click at [1066, 285] on input "0" at bounding box center [1126, 294] width 176 height 23
type input "1"
type input "1.000"
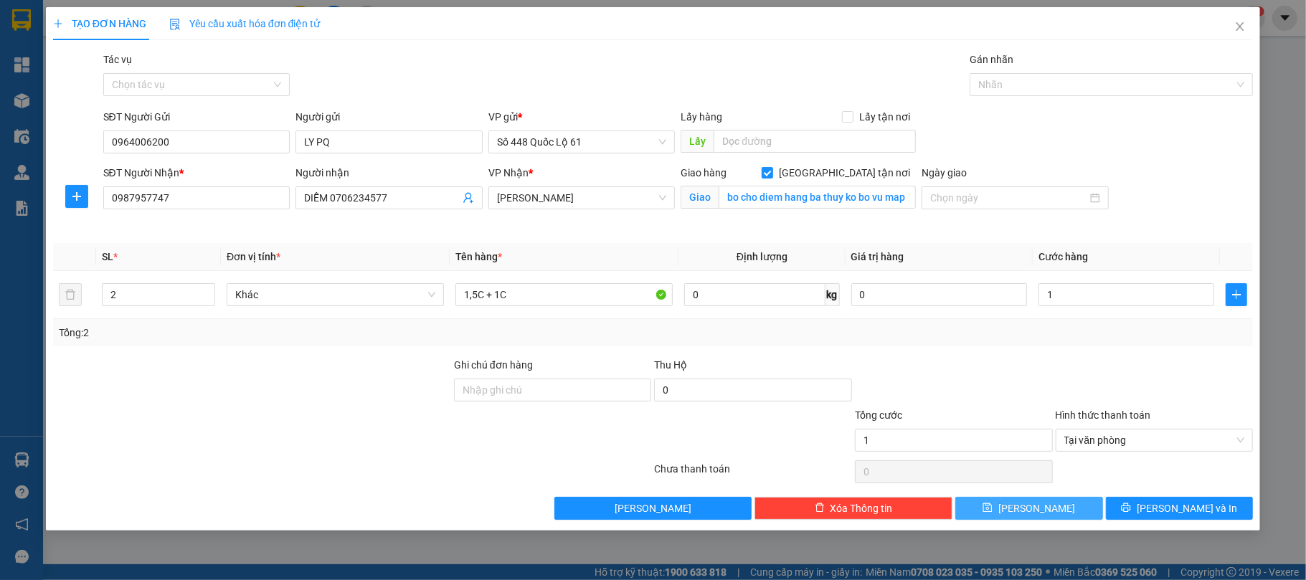
type input "1.000"
click at [1030, 505] on span "Lưu" at bounding box center [1036, 509] width 77 height 16
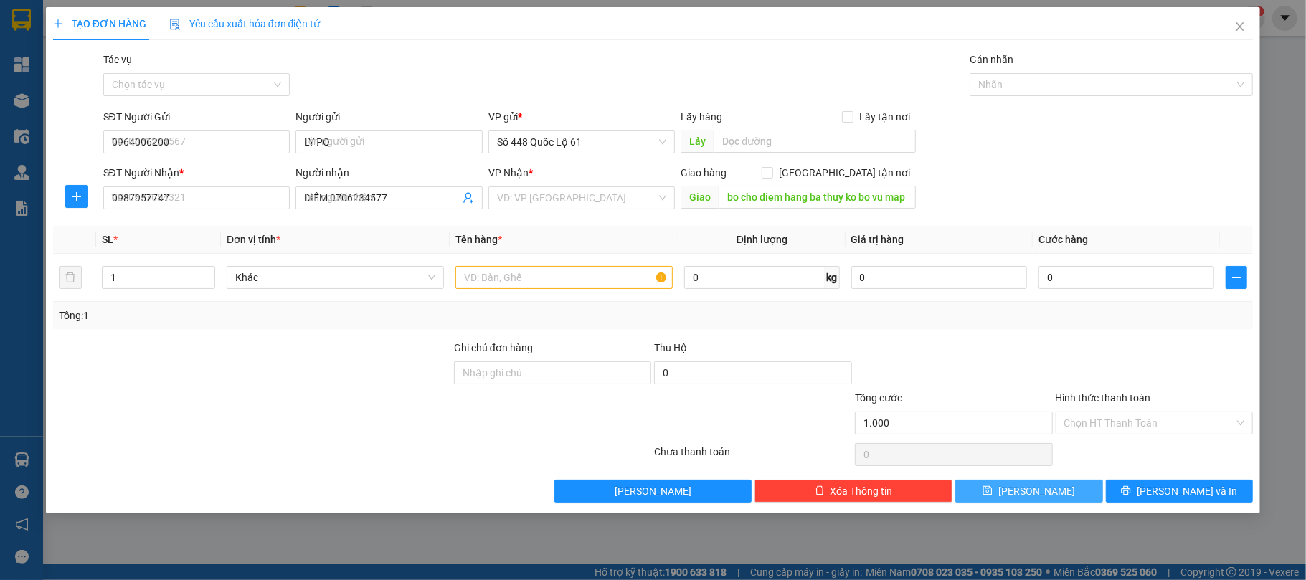
checkbox input "false"
type input "0"
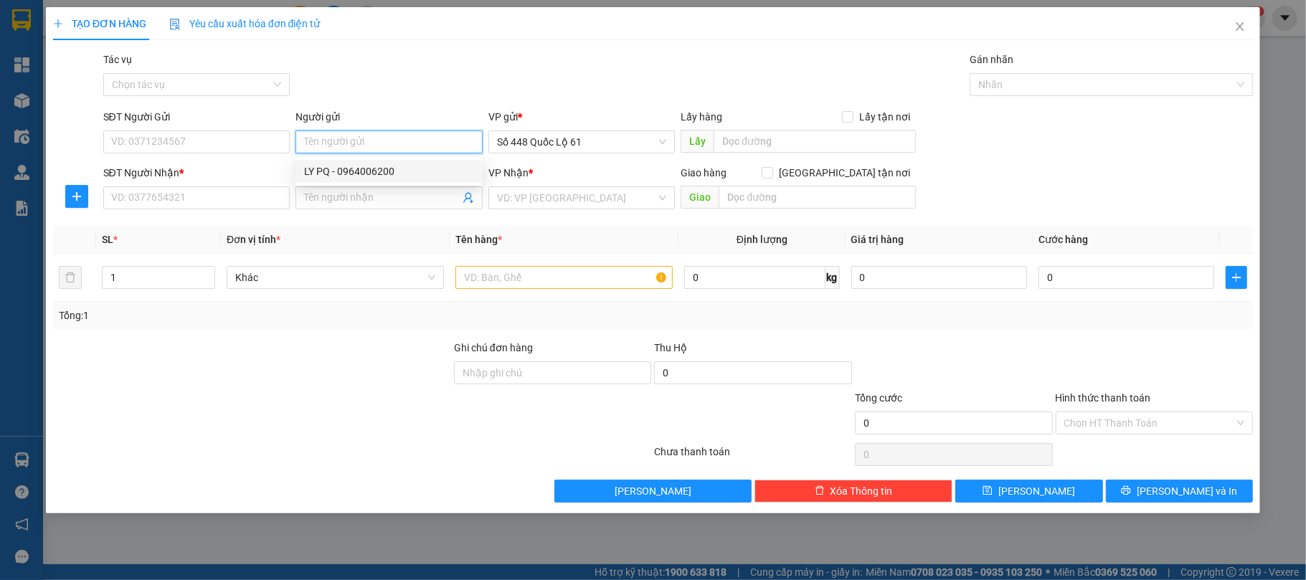
drag, startPoint x: 403, startPoint y: 146, endPoint x: 351, endPoint y: 170, distance: 56.8
click at [351, 170] on div "LY PQ - 0964006200" at bounding box center [389, 172] width 170 height 16
type input "0964006200"
type input "LY PQ"
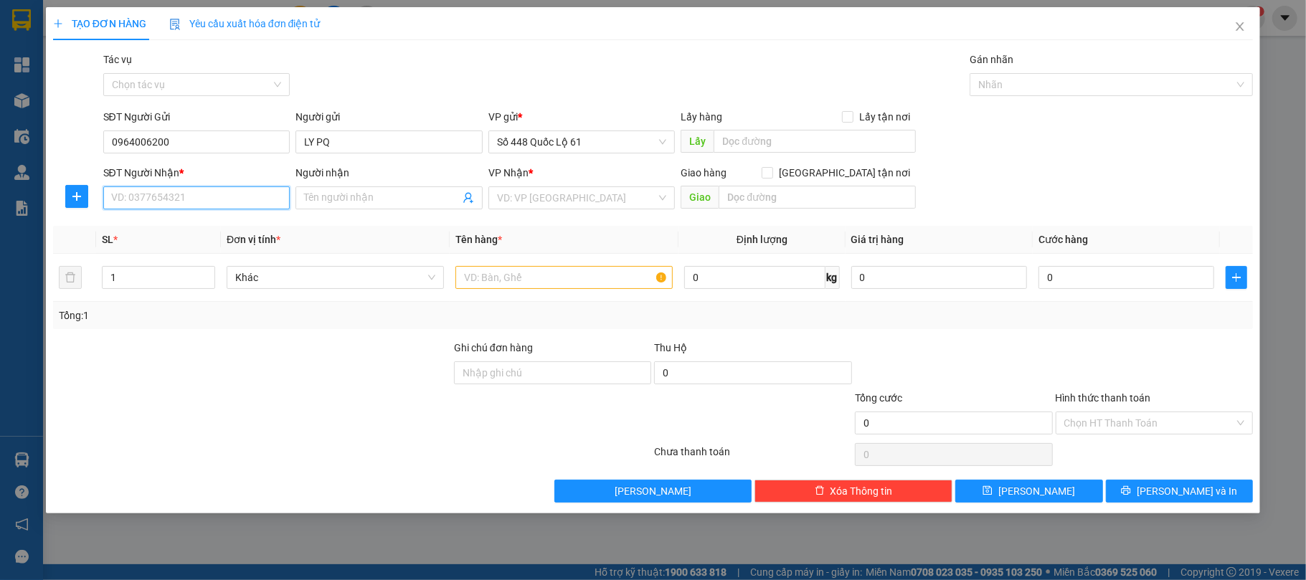
click at [138, 192] on input "SĐT Người Nhận *" at bounding box center [196, 197] width 187 height 23
click at [153, 221] on div "0905973837 - LY GỬI CÚC" at bounding box center [197, 228] width 170 height 16
type input "0905973837"
type input "LY GỬI CÚC"
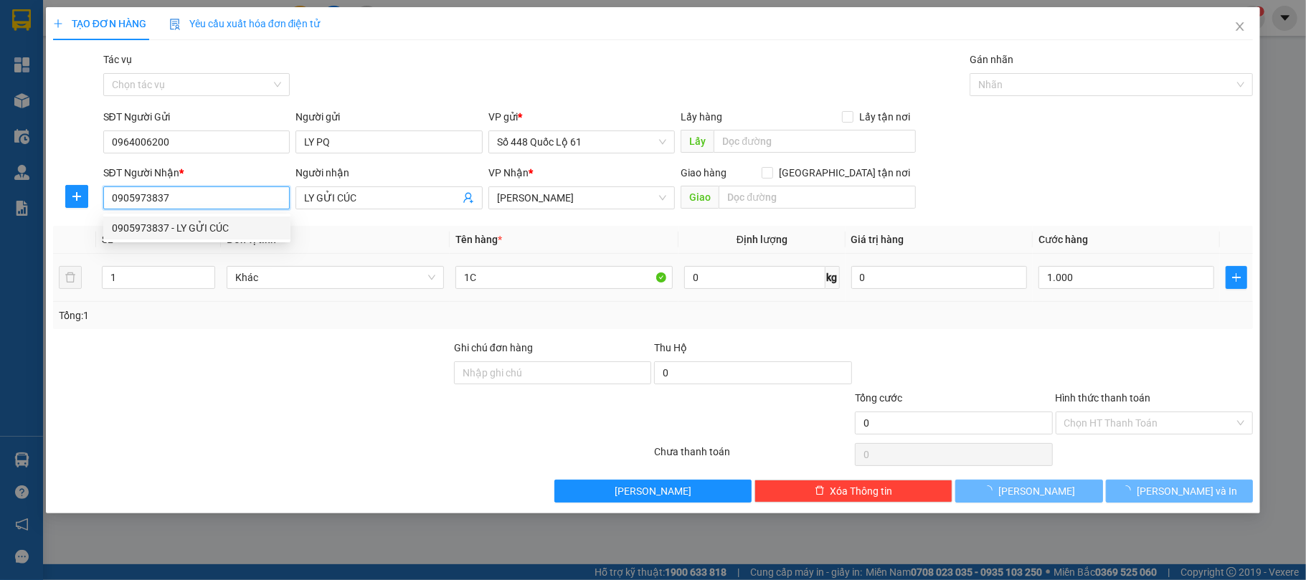
type input "1.000"
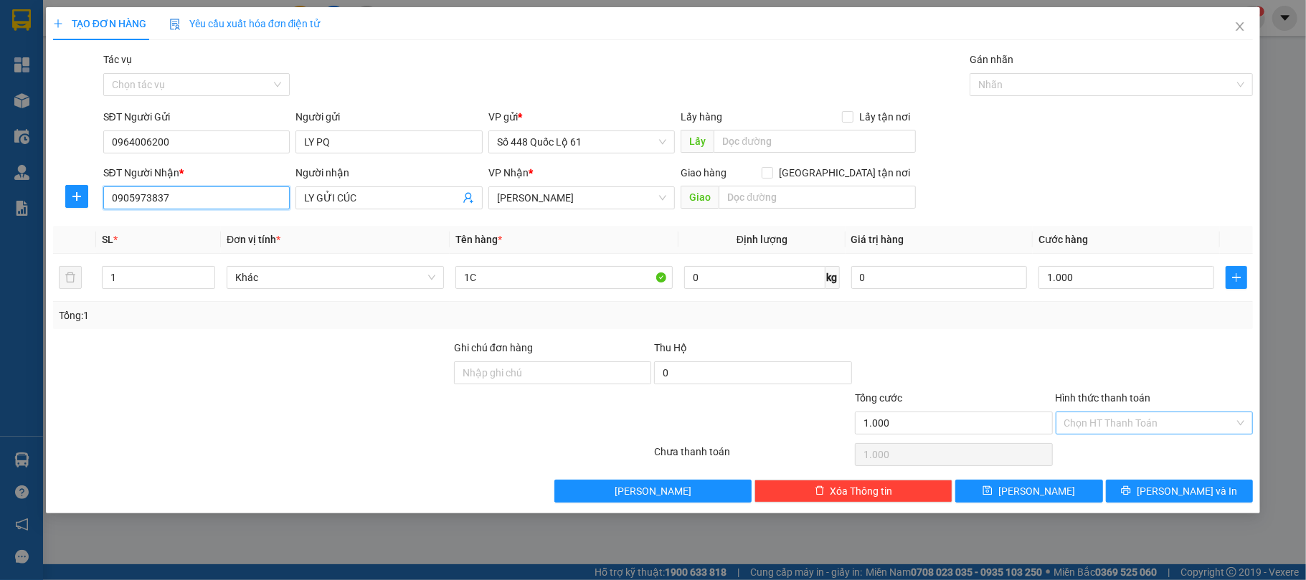
type input "0905973837"
click at [1131, 425] on input "Hình thức thanh toán" at bounding box center [1149, 423] width 171 height 22
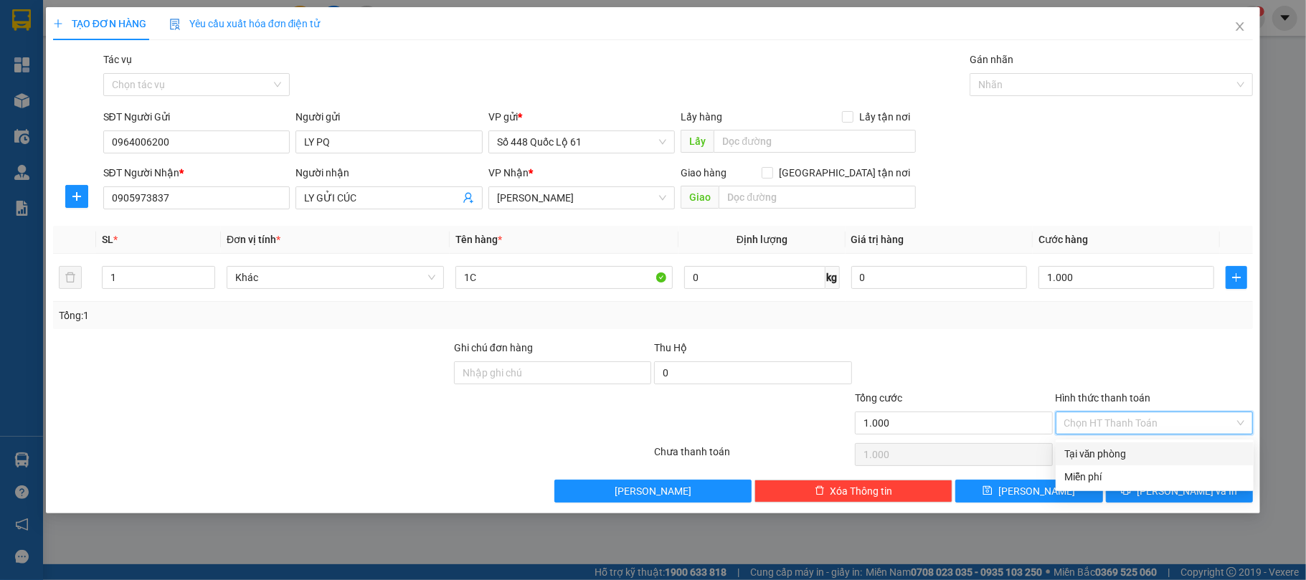
drag, startPoint x: 1128, startPoint y: 439, endPoint x: 1119, endPoint y: 457, distance: 19.9
click at [1123, 446] on div "Transit Pickup Surcharge Ids Transit Deliver Surcharge Ids Transit Deliver Surc…" at bounding box center [653, 277] width 1200 height 451
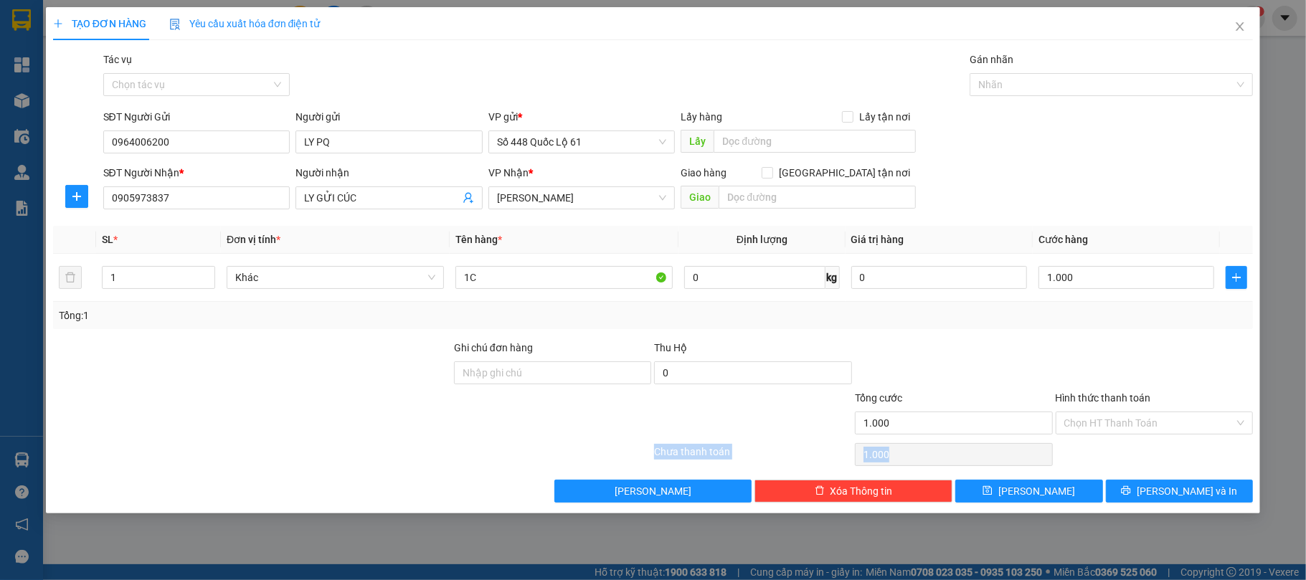
click at [1119, 450] on div "Chọn HT Thanh Toán" at bounding box center [1154, 454] width 201 height 29
drag, startPoint x: 1094, startPoint y: 417, endPoint x: 1093, endPoint y: 453, distance: 36.6
click at [1094, 423] on input "Hình thức thanh toán" at bounding box center [1149, 423] width 171 height 22
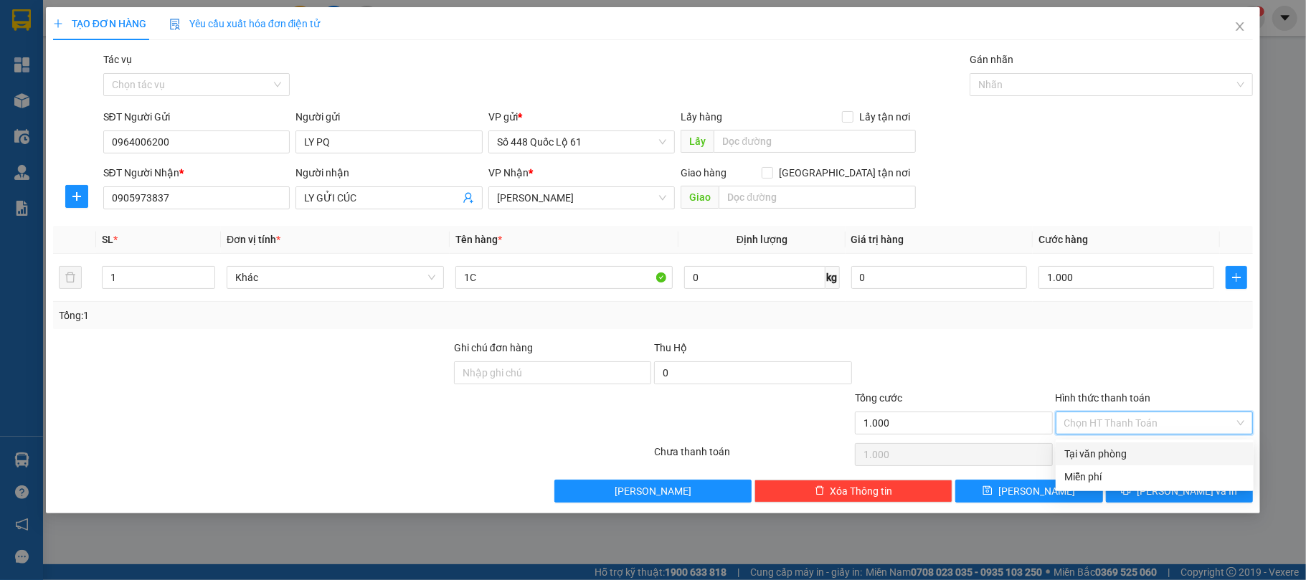
click at [1093, 453] on div "Tại văn phòng" at bounding box center [1154, 454] width 181 height 16
type input "0"
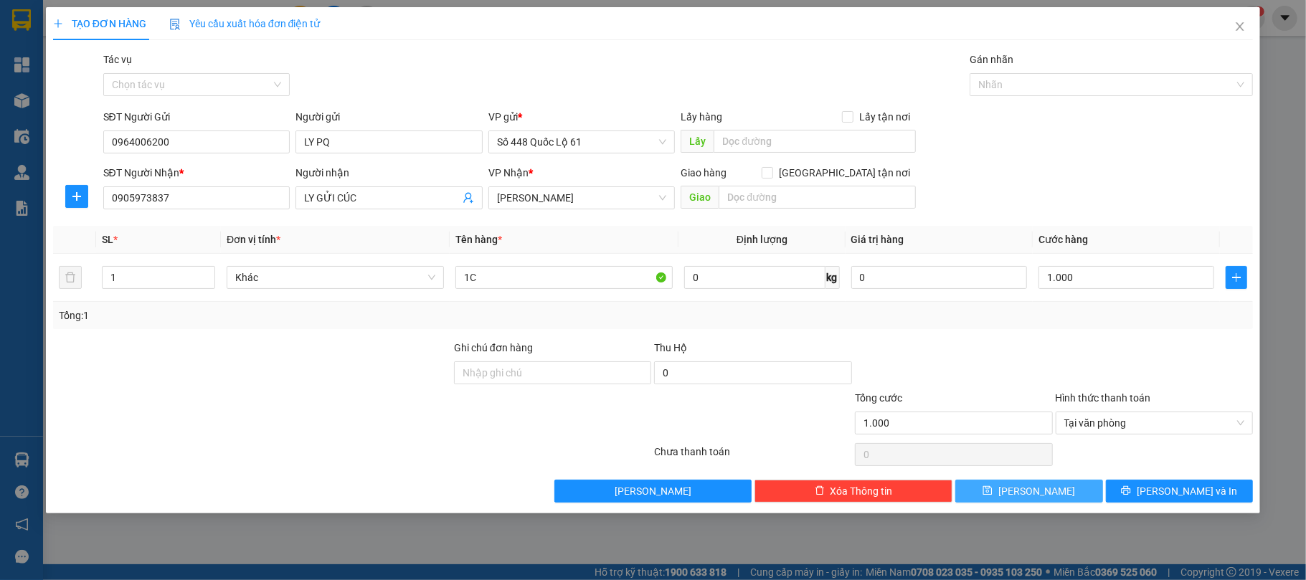
click at [1068, 491] on button "Lưu" at bounding box center [1029, 491] width 148 height 23
type input "0"
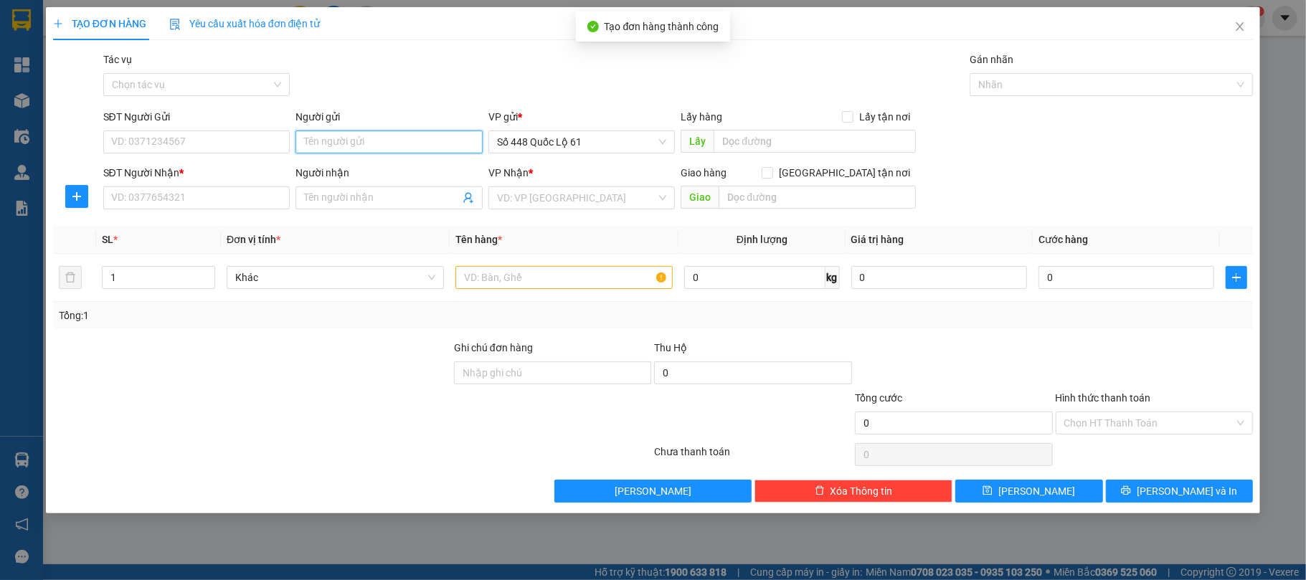
click at [367, 151] on input "Người gửi" at bounding box center [388, 142] width 187 height 23
click at [325, 158] on div "4152560 LY PQ - 0964006200" at bounding box center [388, 171] width 187 height 29
click at [325, 167] on div "Người nhận" at bounding box center [388, 173] width 187 height 16
click at [325, 190] on input "Người nhận" at bounding box center [382, 198] width 156 height 16
click at [336, 152] on input "Người gửi" at bounding box center [388, 142] width 187 height 23
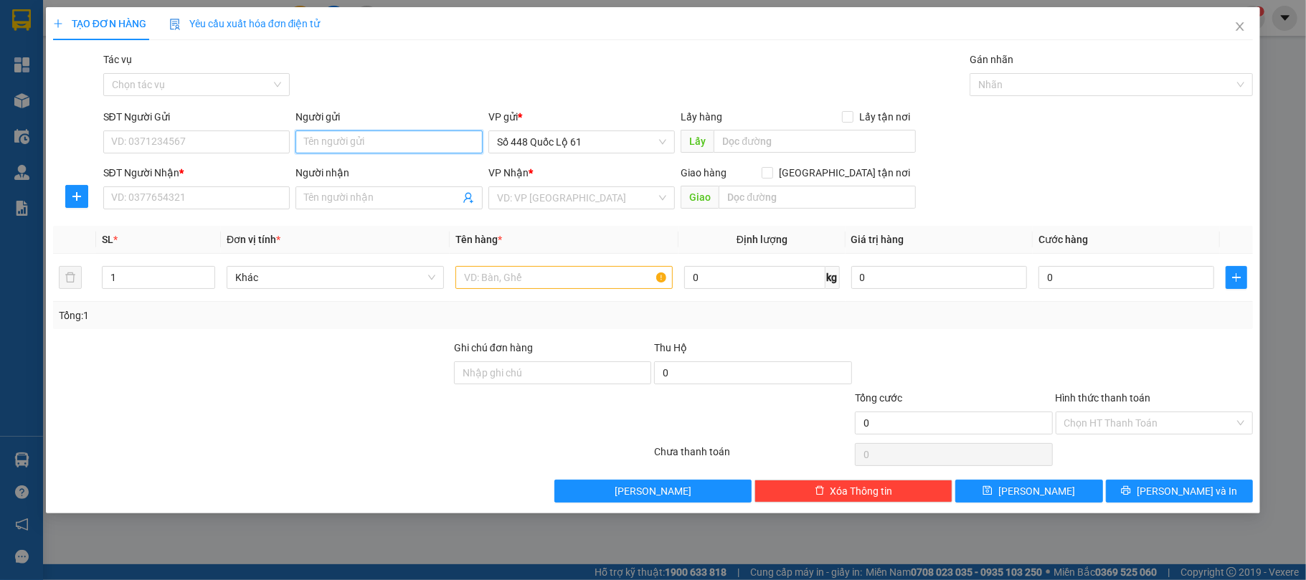
click at [337, 149] on input "Người gửi" at bounding box center [388, 142] width 187 height 23
click at [325, 178] on div "LY PQ - 0964006200" at bounding box center [389, 172] width 170 height 16
type input "0964006200"
type input "LY PQ"
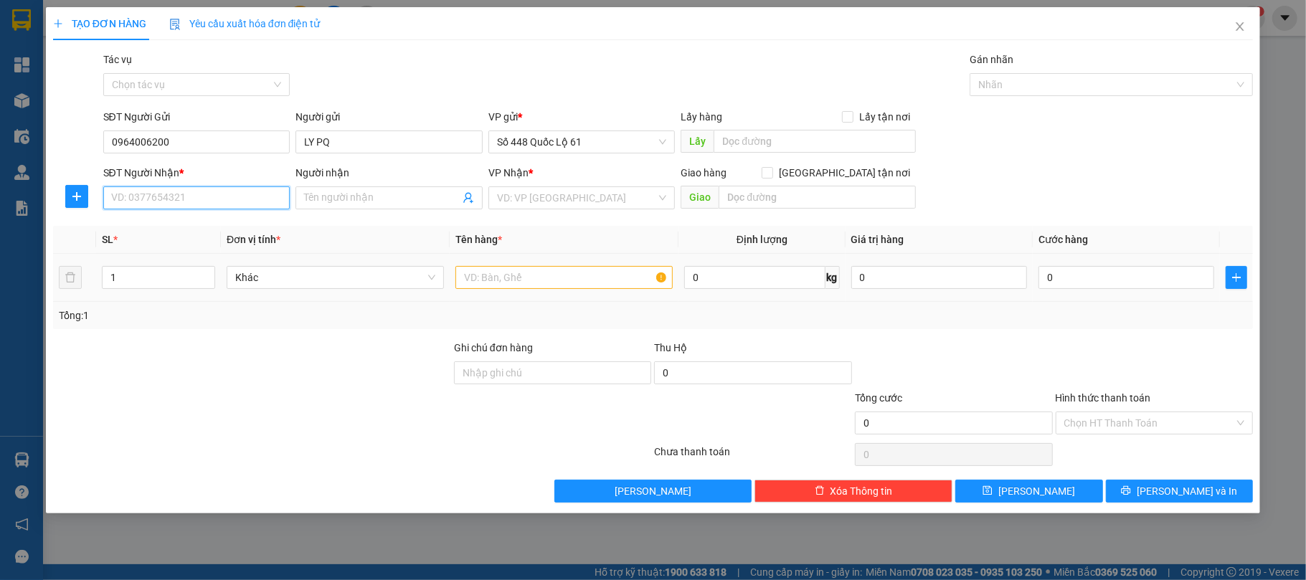
drag, startPoint x: 205, startPoint y: 196, endPoint x: 322, endPoint y: 267, distance: 136.8
click at [204, 196] on input "SĐT Người Nhận *" at bounding box center [196, 197] width 187 height 23
click at [171, 241] on div "0866171879 - NGHIỆP VẠN GIÃ" at bounding box center [212, 251] width 218 height 23
type input "0866171879"
type input "NGHIỆP VẠN GIÃ"
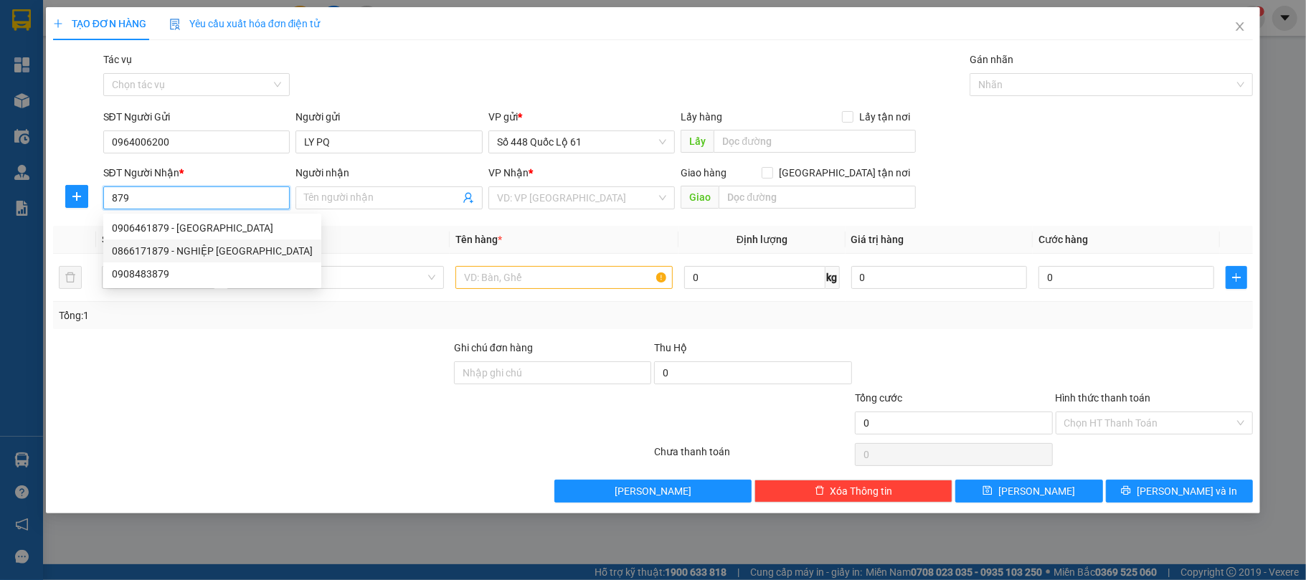
checkbox input "true"
type input "VẠN GIÃ"
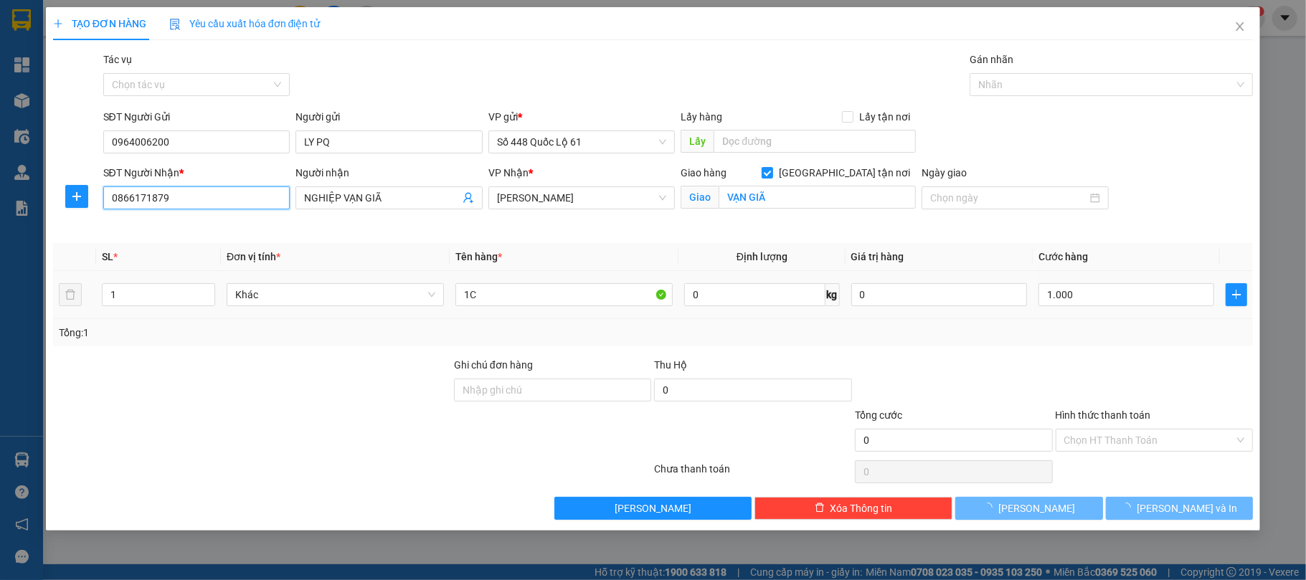
type input "1.000"
type input "0866171879"
click at [1131, 451] on input "Hình thức thanh toán" at bounding box center [1149, 441] width 171 height 22
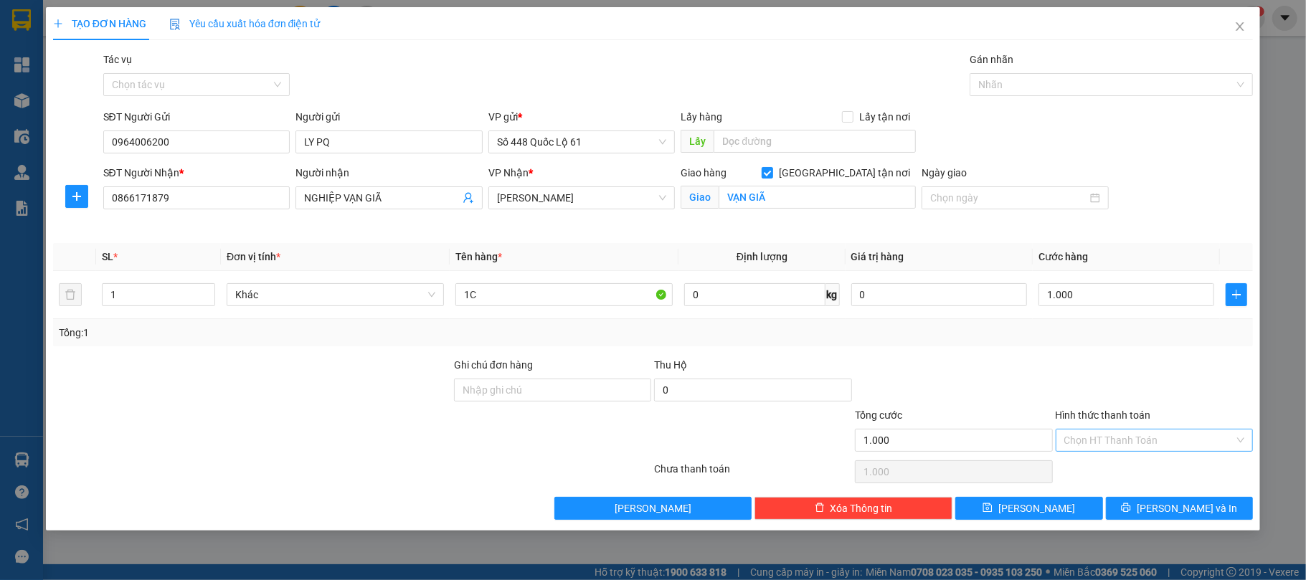
click at [1114, 437] on input "Hình thức thanh toán" at bounding box center [1149, 441] width 171 height 22
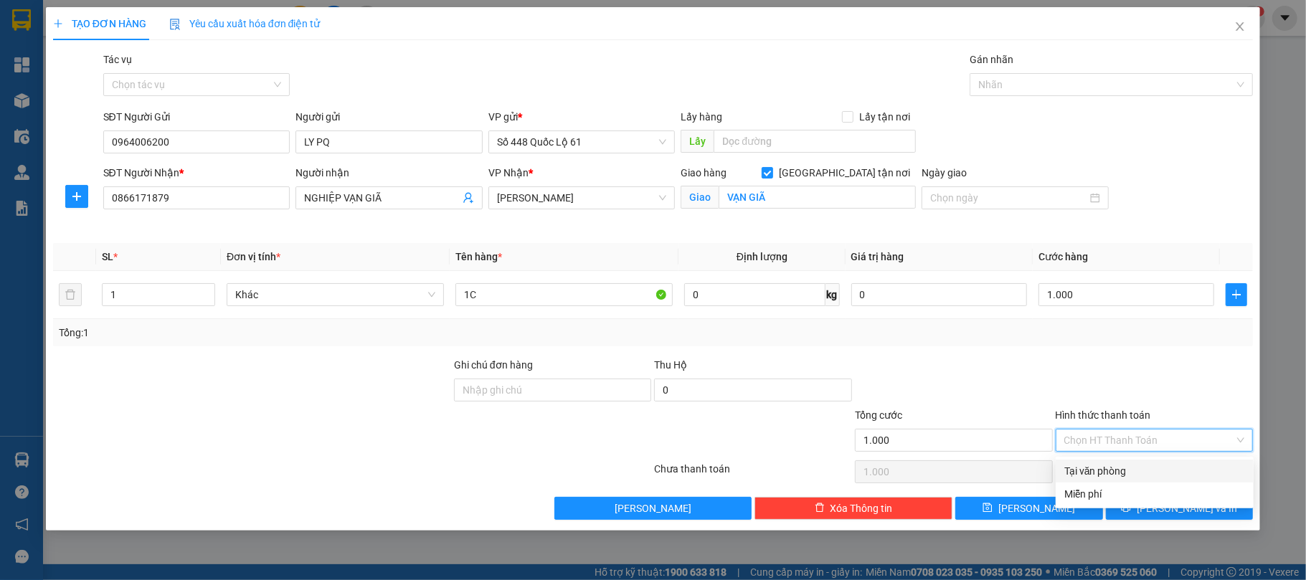
click at [1106, 470] on div "Tại văn phòng" at bounding box center [1154, 471] width 181 height 16
type input "0"
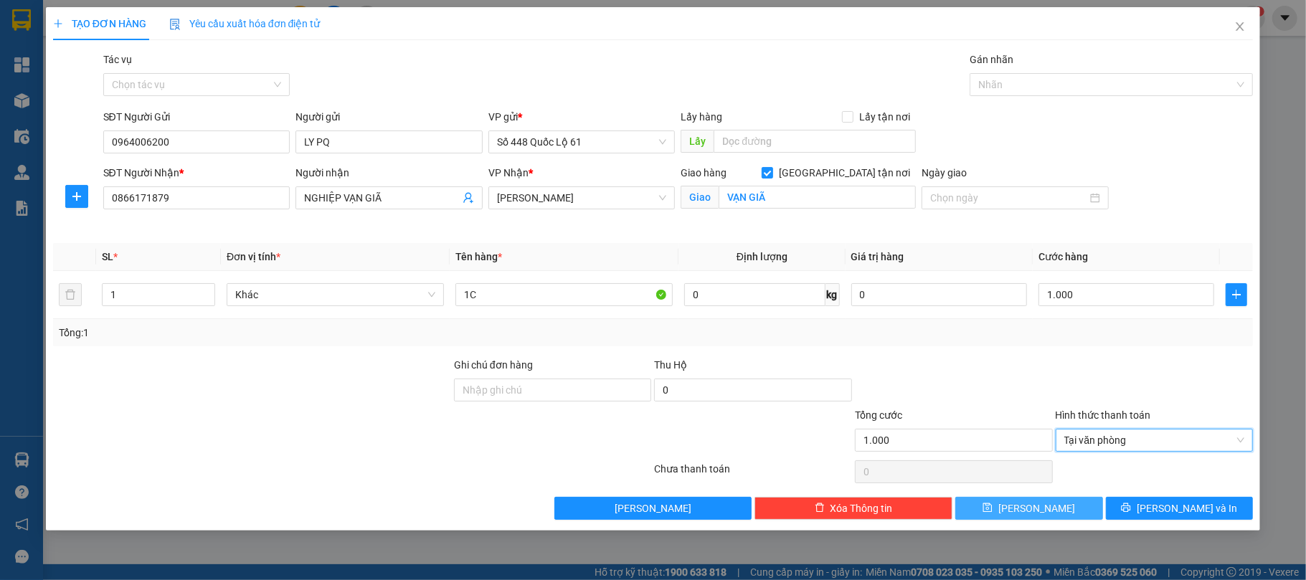
click at [1063, 511] on button "Lưu" at bounding box center [1029, 508] width 148 height 23
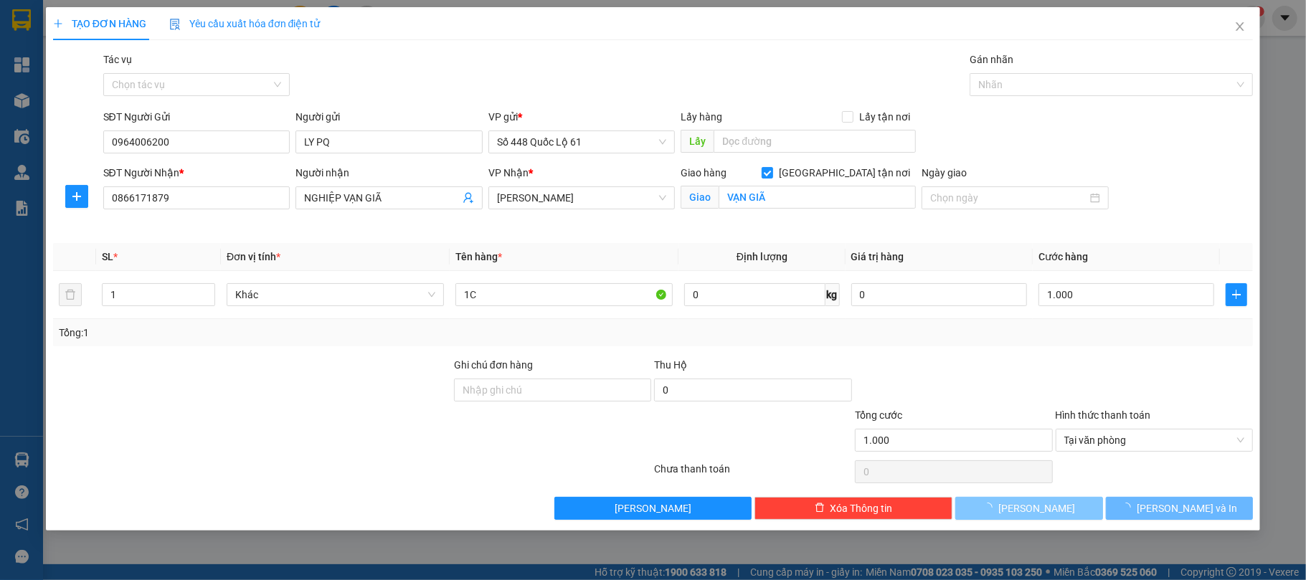
checkbox input "false"
type input "0"
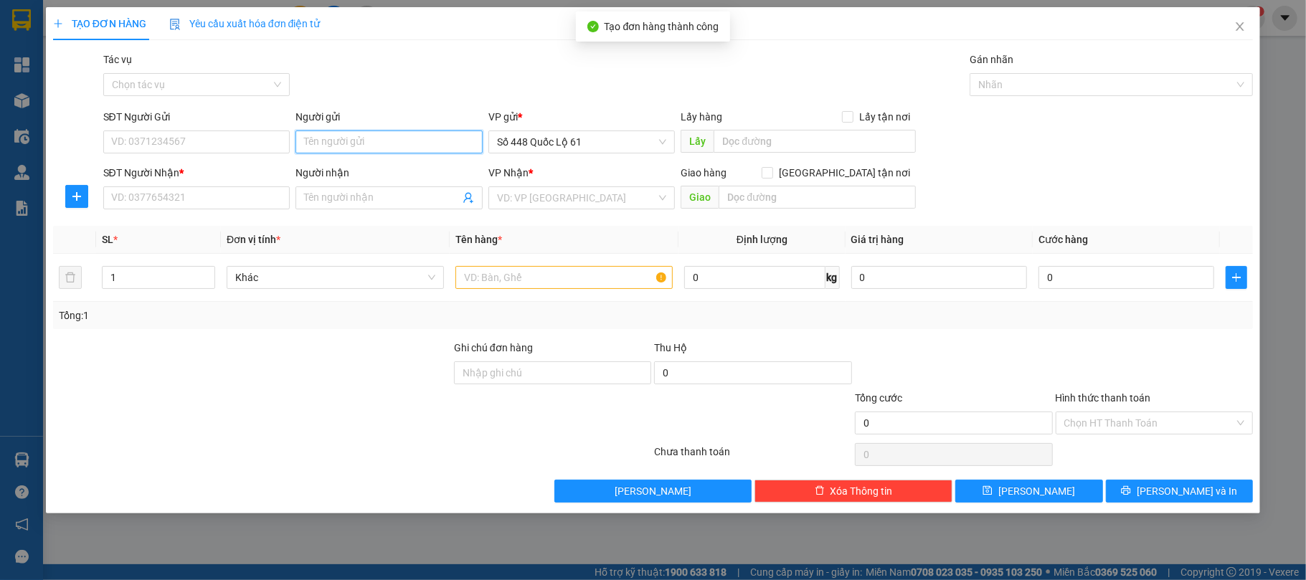
click at [343, 141] on input "Người gửi" at bounding box center [388, 142] width 187 height 23
click at [336, 174] on div "LY PQ - 0964006200" at bounding box center [389, 172] width 170 height 16
type input "0964006200"
type input "LY PQ"
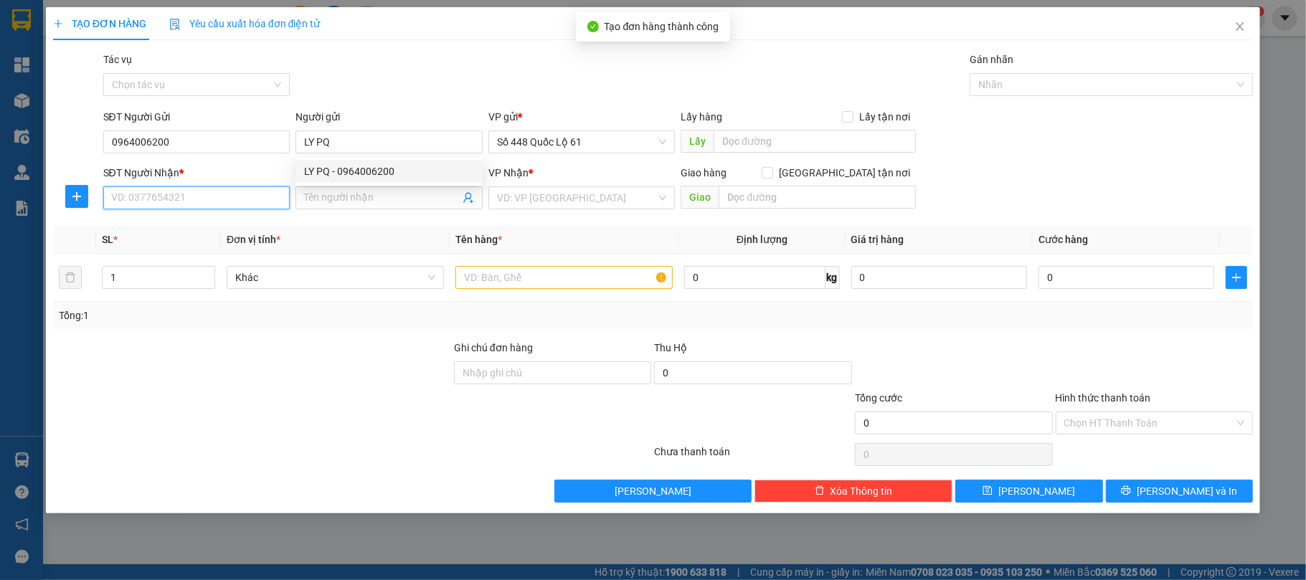
click at [241, 190] on input "SĐT Người Nhận *" at bounding box center [196, 197] width 187 height 23
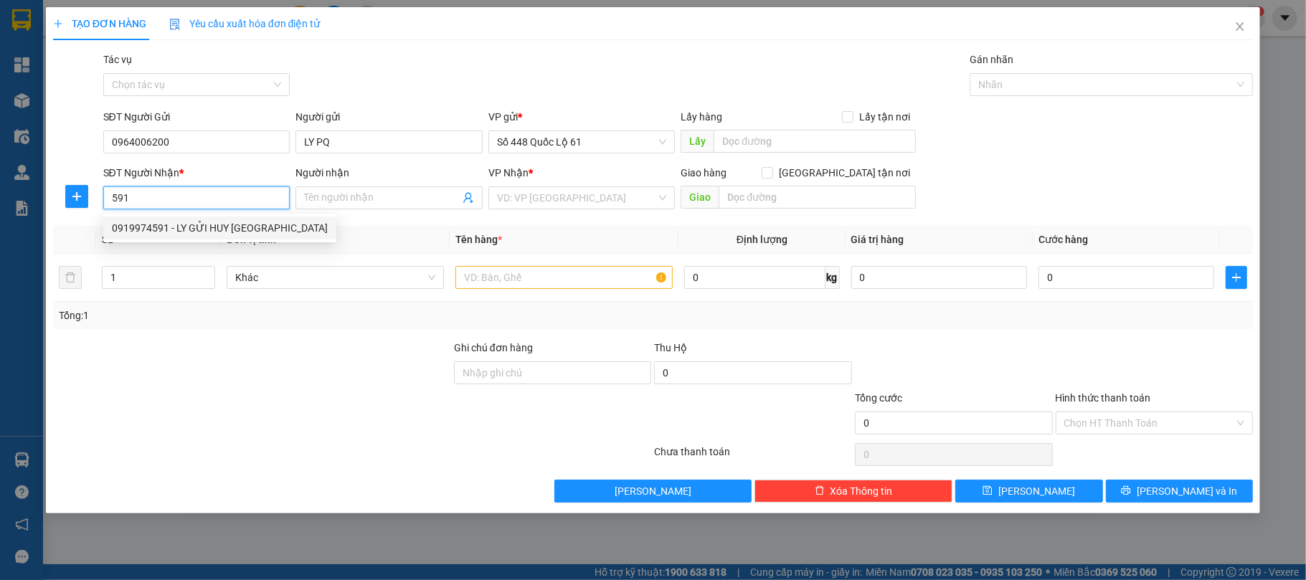
click at [211, 227] on div "0919974591 - LY GỬI HUY NHA TRANG" at bounding box center [220, 228] width 216 height 16
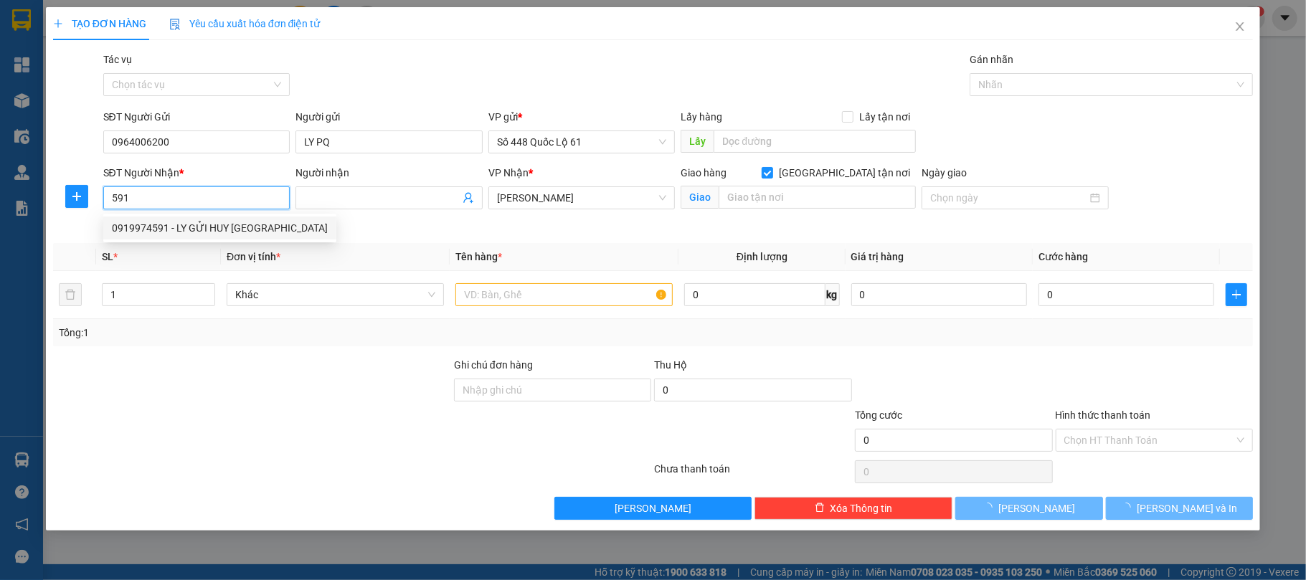
type input "0919974591"
type input "LY GỬI HUY [GEOGRAPHIC_DATA]"
checkbox input "true"
type input "NHA TRANG"
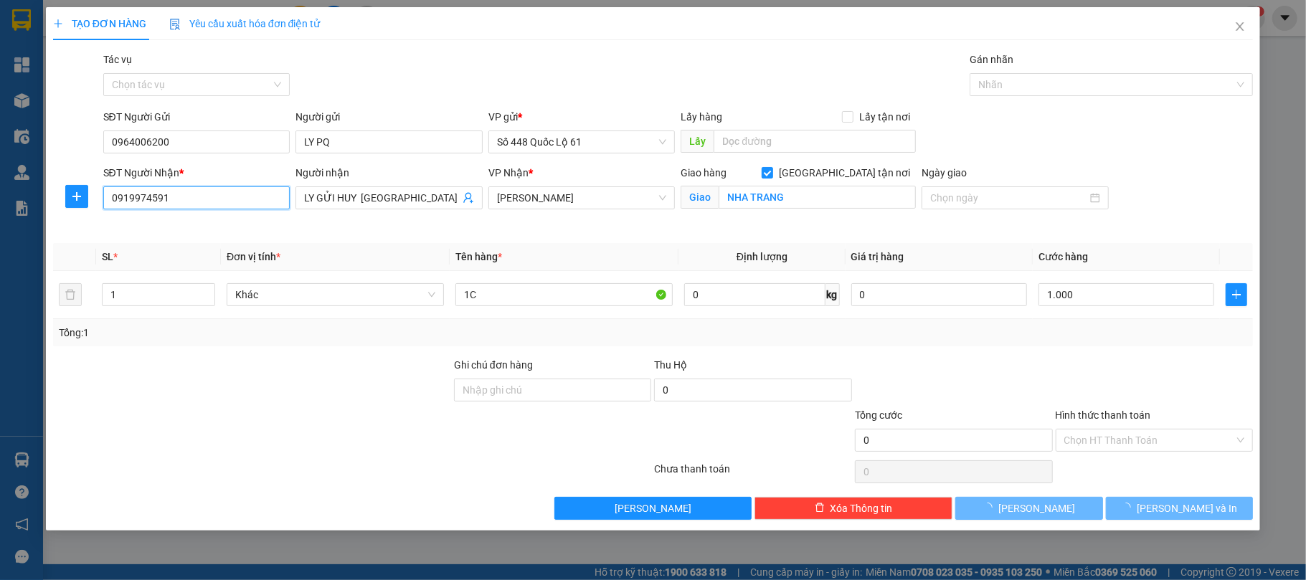
type input "1.000"
type input "0919974591"
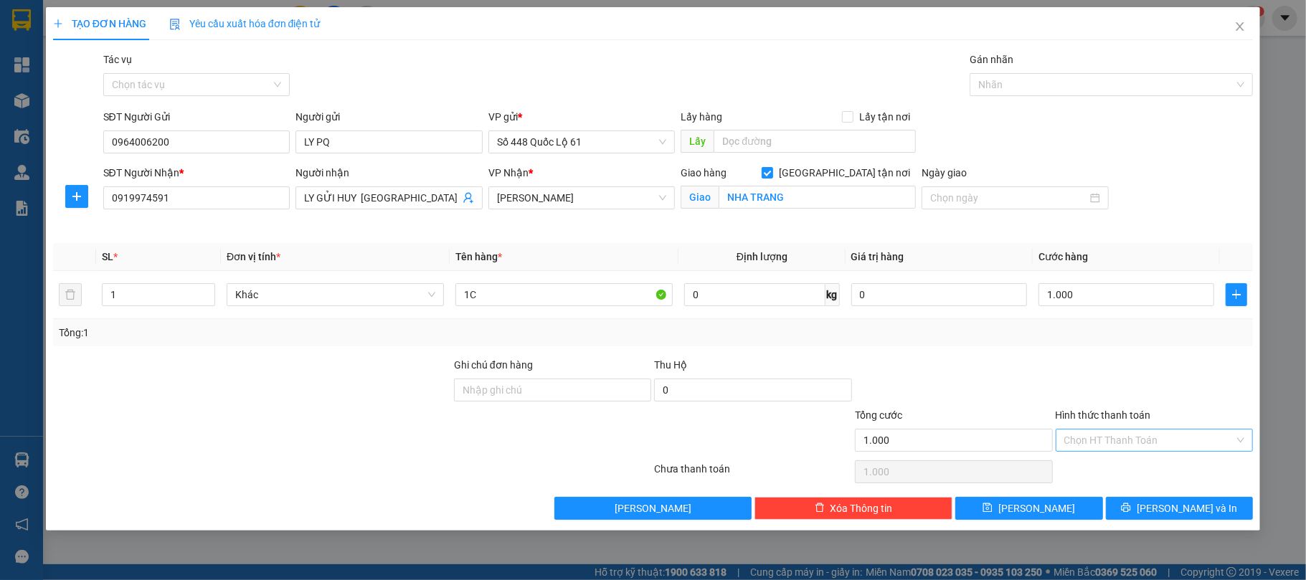
click at [1122, 451] on input "Hình thức thanh toán" at bounding box center [1149, 441] width 171 height 22
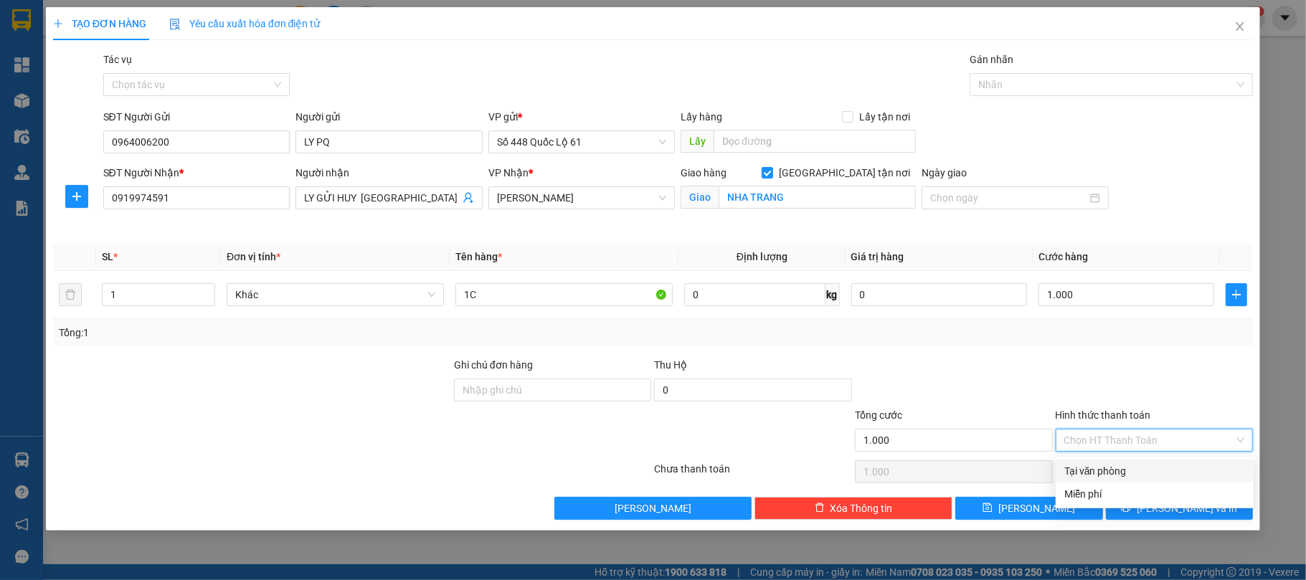
click at [1099, 471] on div "Tại văn phòng" at bounding box center [1154, 471] width 181 height 16
type input "0"
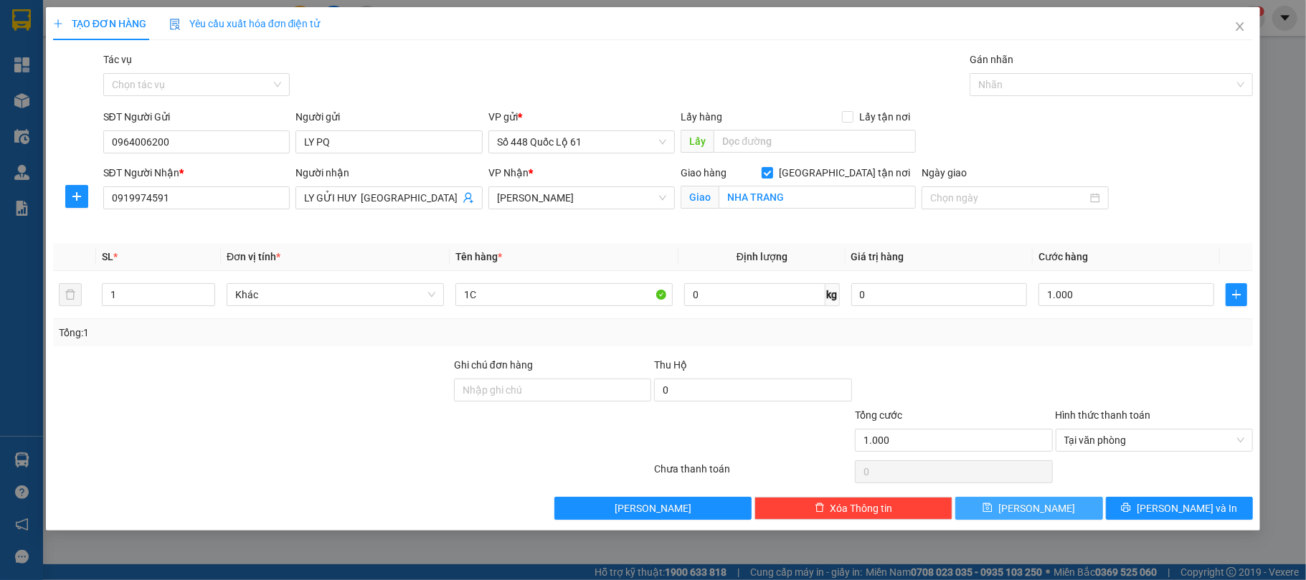
click at [1064, 512] on button "Lưu" at bounding box center [1029, 508] width 148 height 23
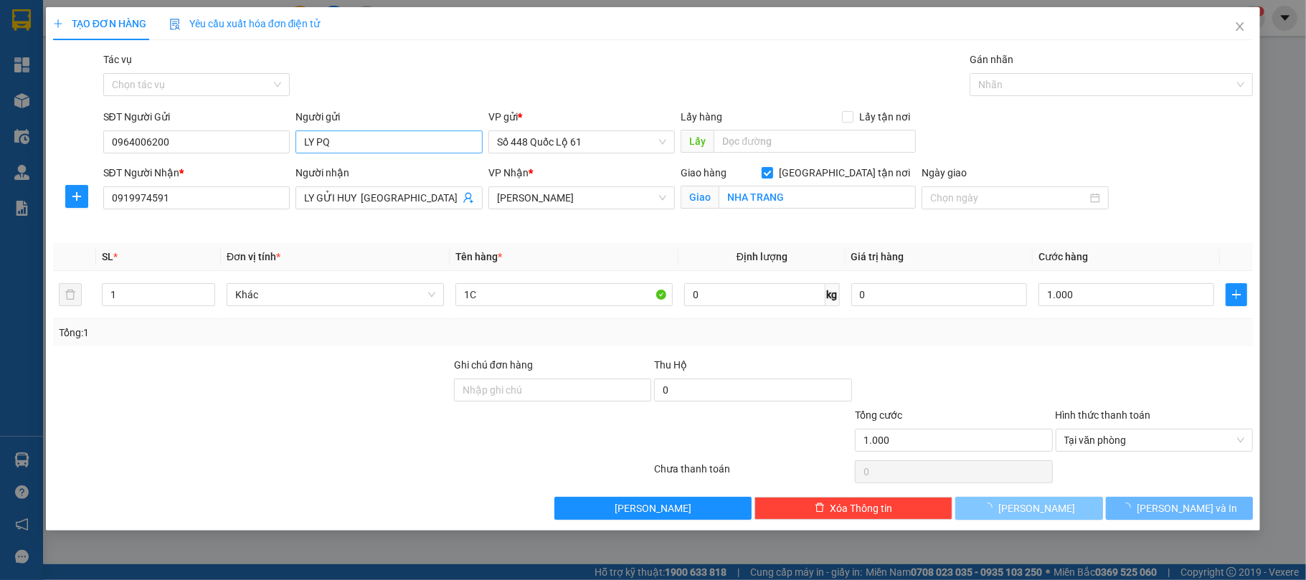
checkbox input "false"
type input "0"
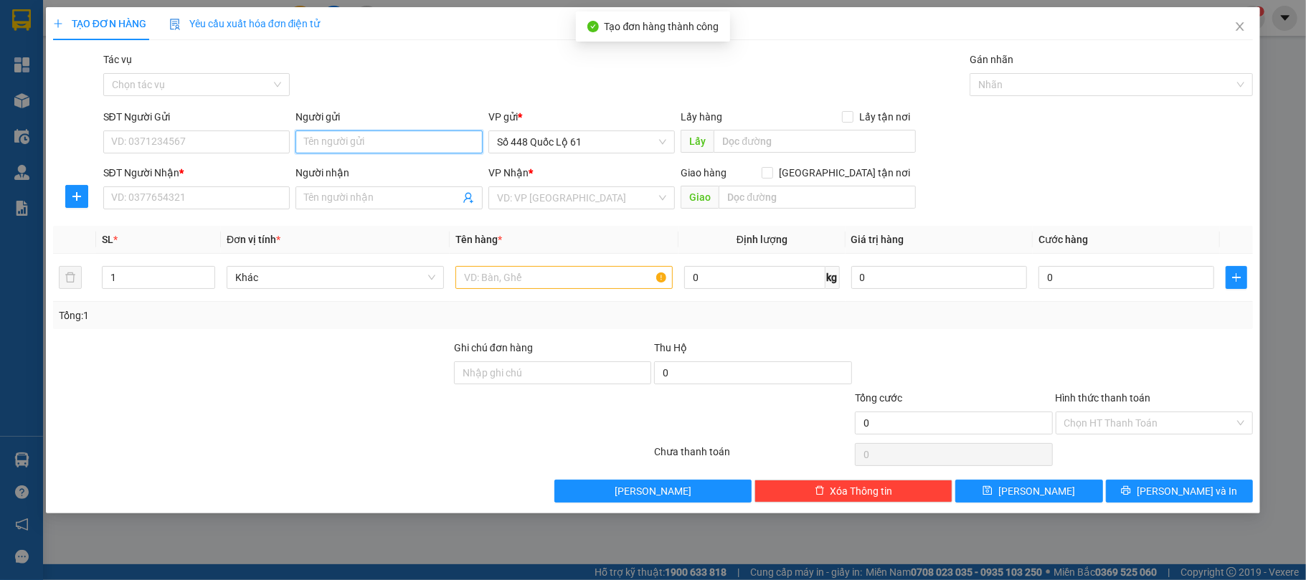
click at [331, 138] on input "Người gửi" at bounding box center [388, 142] width 187 height 23
drag, startPoint x: 325, startPoint y: 166, endPoint x: 298, endPoint y: 202, distance: 44.0
click at [331, 164] on div "LY PQ - 0964006200" at bounding box center [389, 172] width 170 height 16
type input "0964006200"
type input "LY PQ"
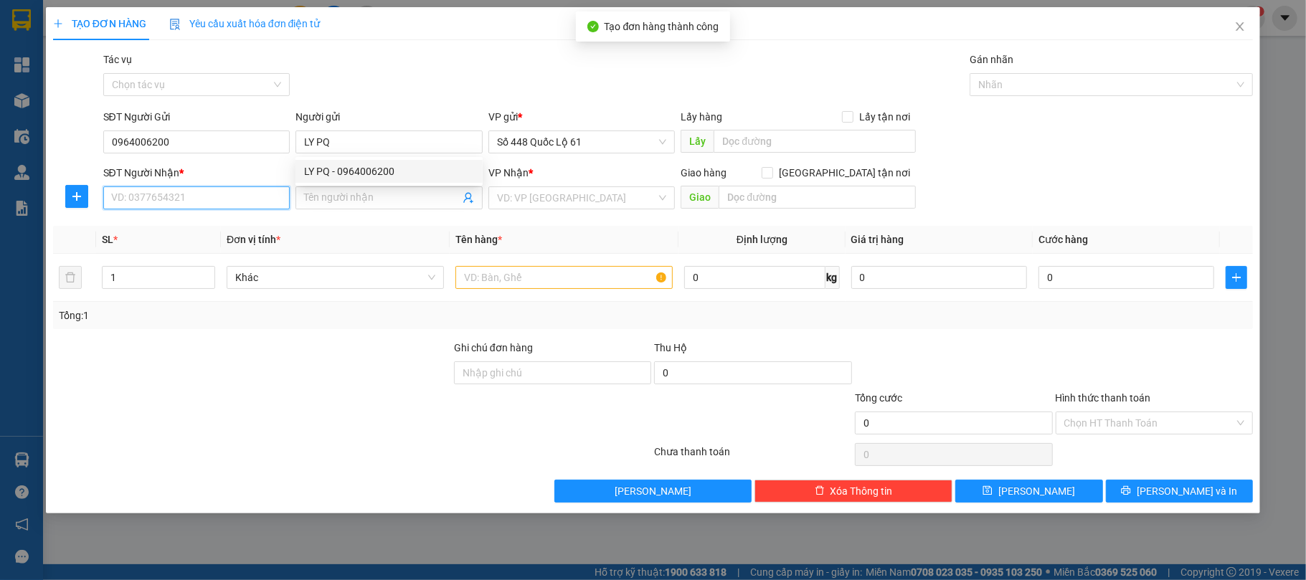
click at [242, 207] on input "SĐT Người Nhận *" at bounding box center [196, 197] width 187 height 23
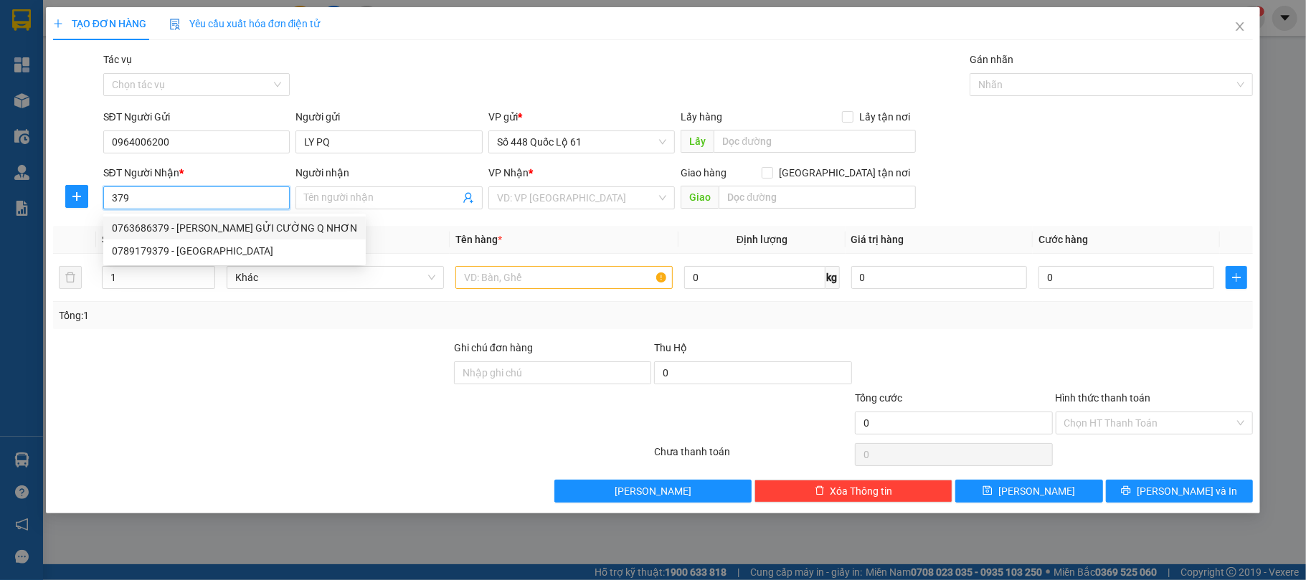
click at [202, 225] on div "0763686379 - LY GỬI CƯỜNG Q NHƠN" at bounding box center [234, 228] width 245 height 16
type input "0763686379"
type input "LY GỬI CƯỜNG Q NHƠN"
checkbox input "true"
type input "Q NHƠN"
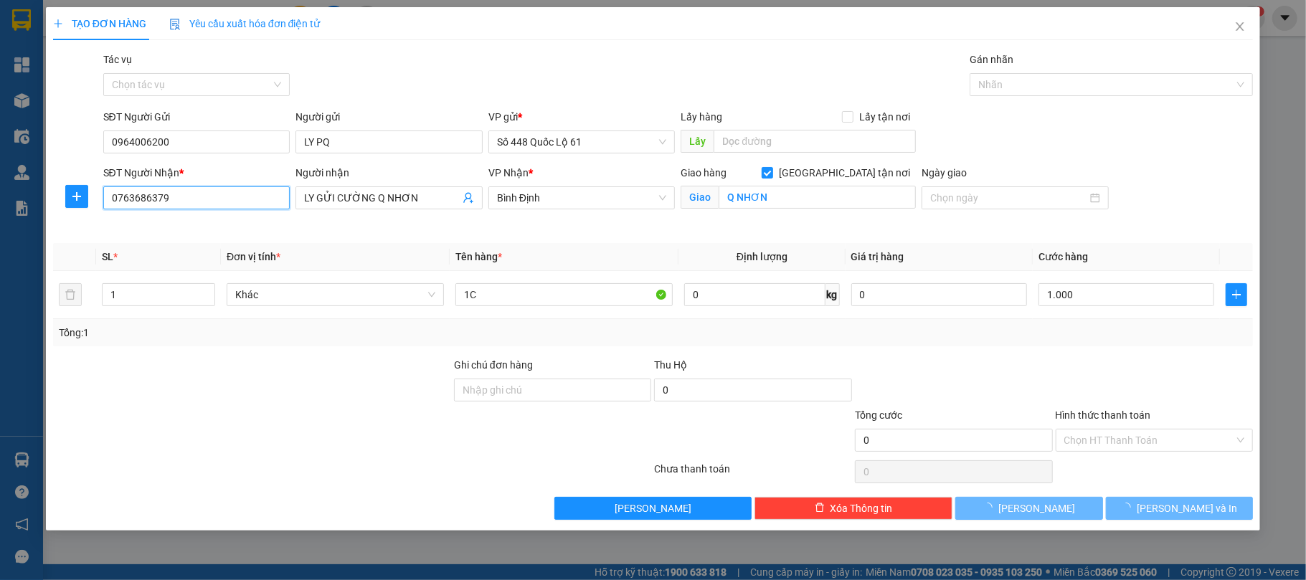
type input "1.000"
type input "0763686379"
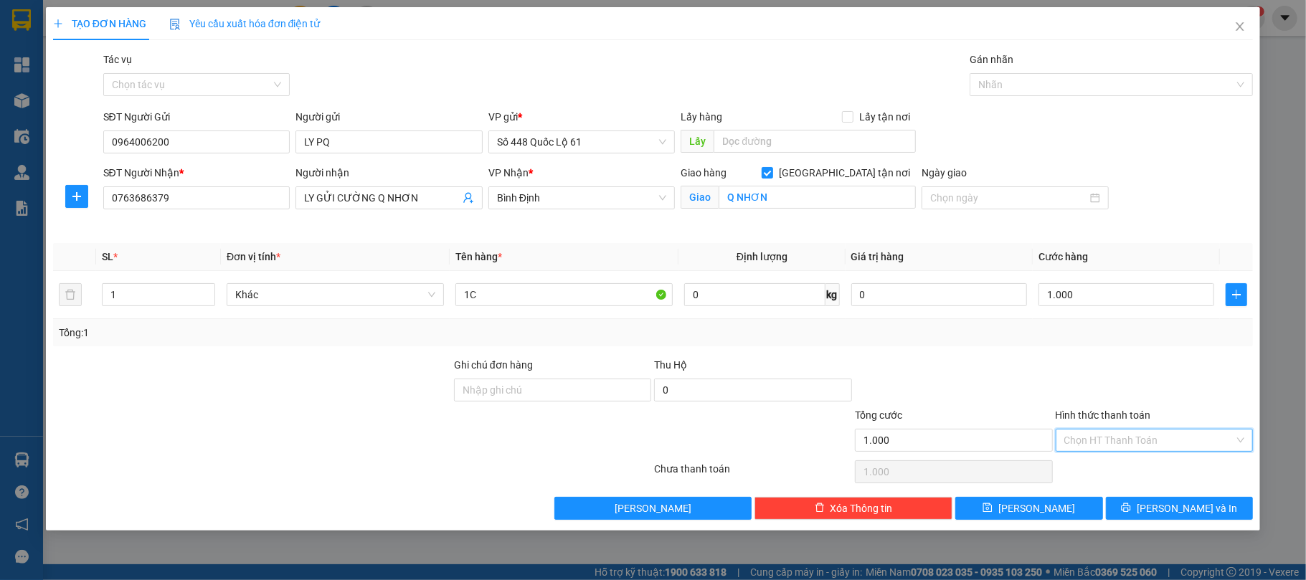
click at [1094, 445] on input "Hình thức thanh toán" at bounding box center [1149, 441] width 171 height 22
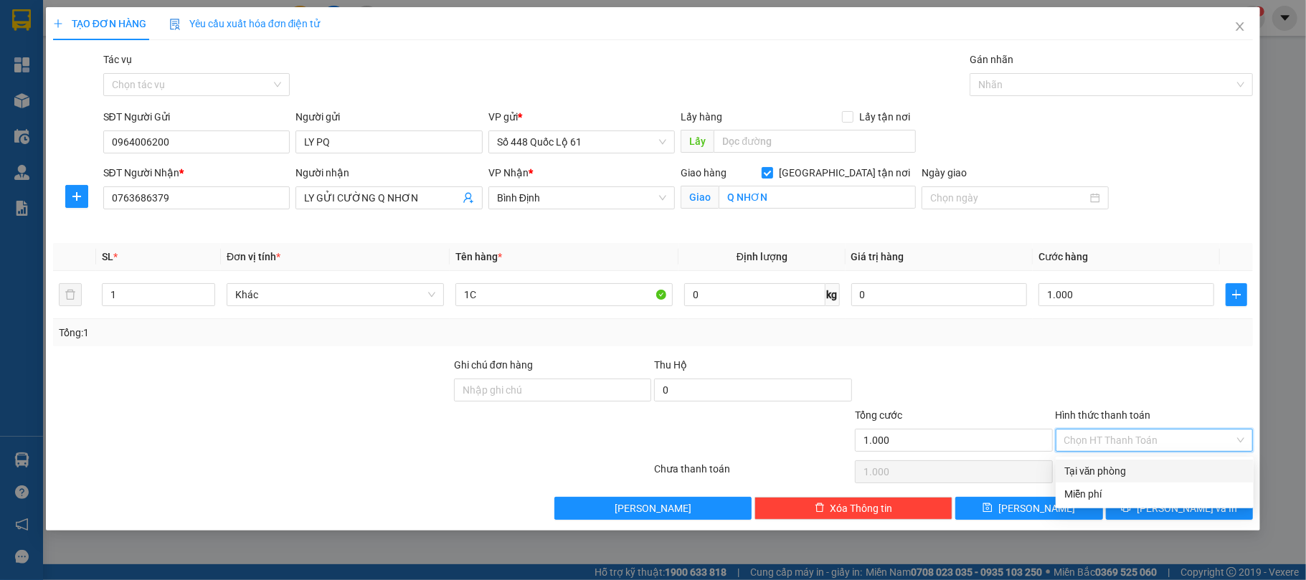
click at [1101, 474] on div "Tại văn phòng" at bounding box center [1154, 471] width 181 height 16
type input "0"
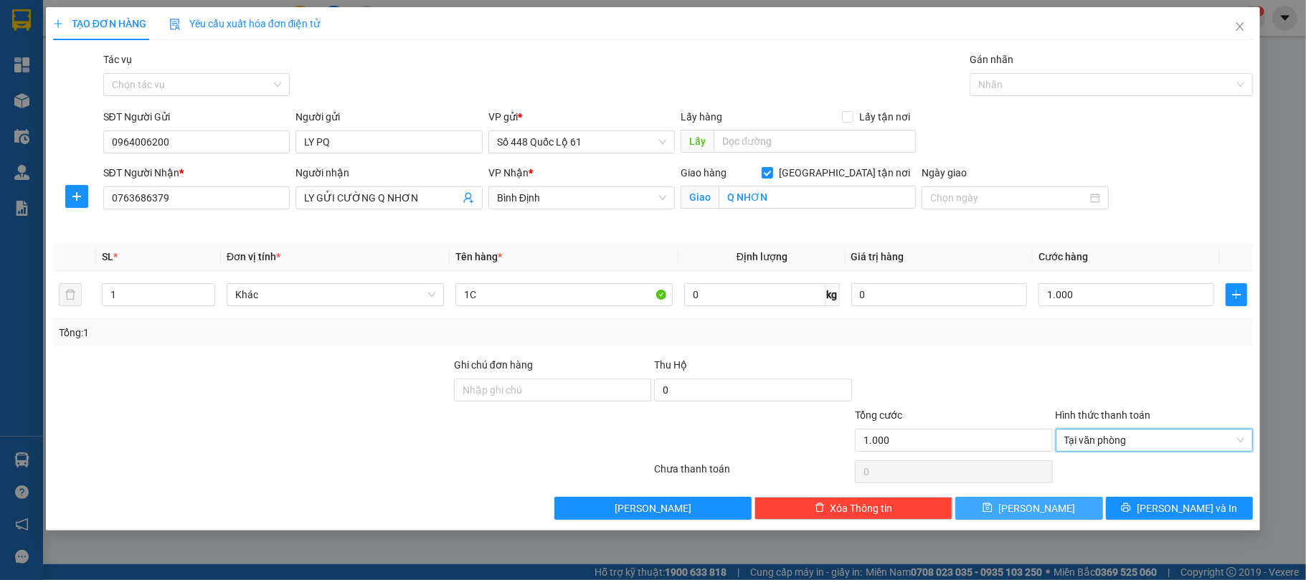
click at [1068, 520] on button "Lưu" at bounding box center [1029, 508] width 148 height 23
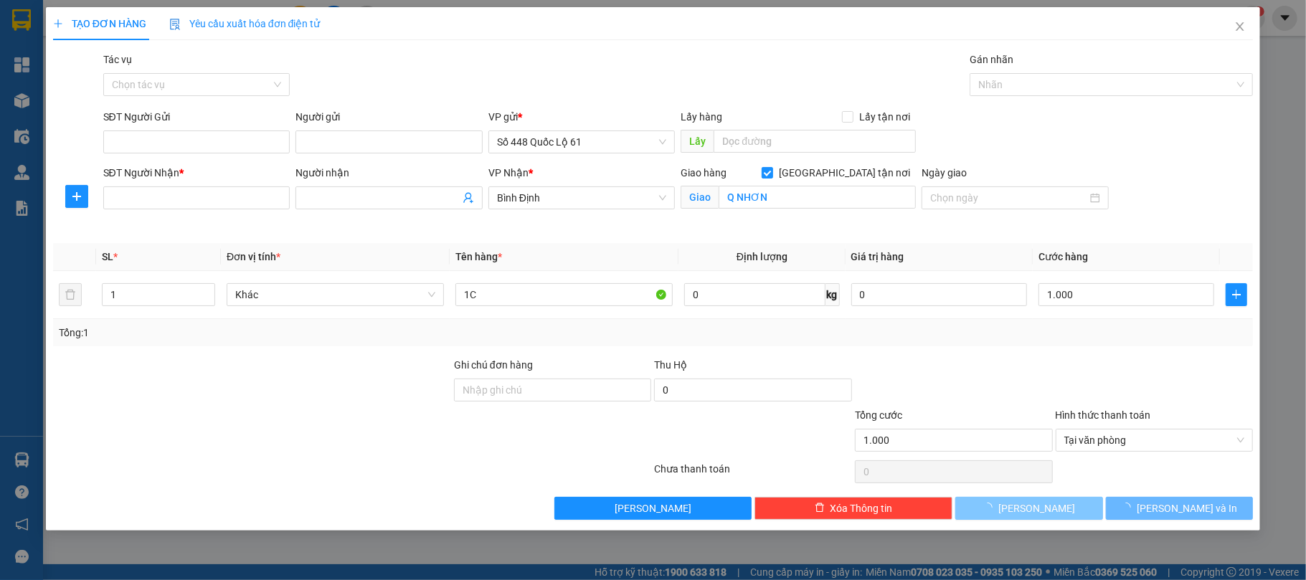
checkbox input "false"
type input "0"
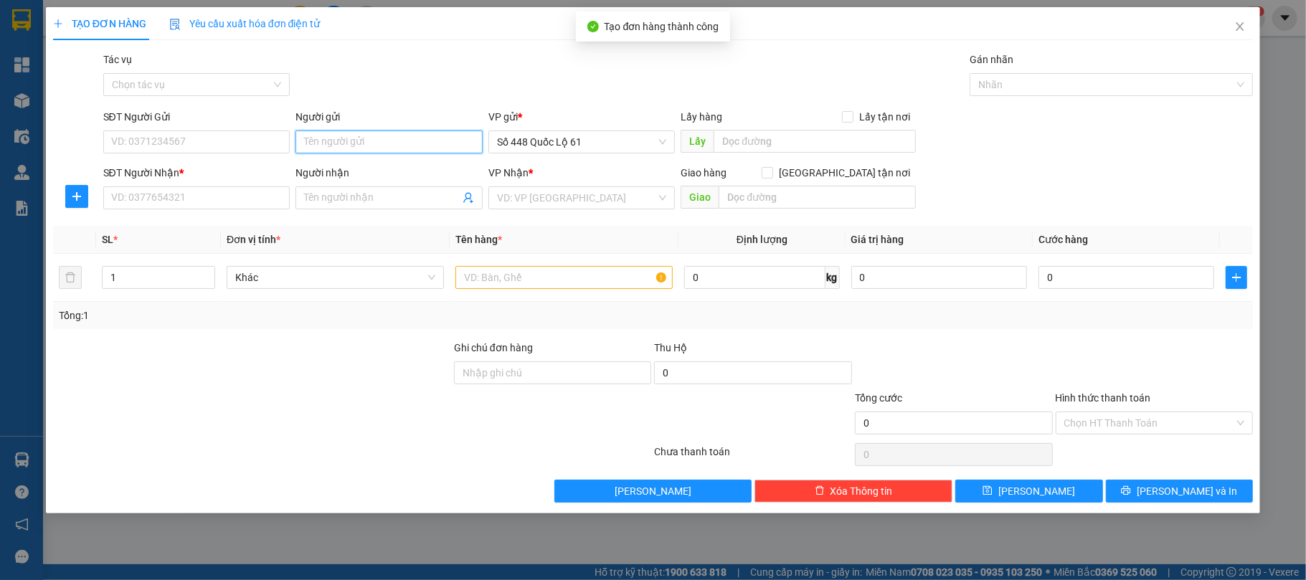
click at [363, 144] on input "Người gửi" at bounding box center [388, 142] width 187 height 23
click at [356, 174] on div "LY PQ - 0964006200" at bounding box center [389, 172] width 170 height 16
type input "0964006200"
type input "LY PQ"
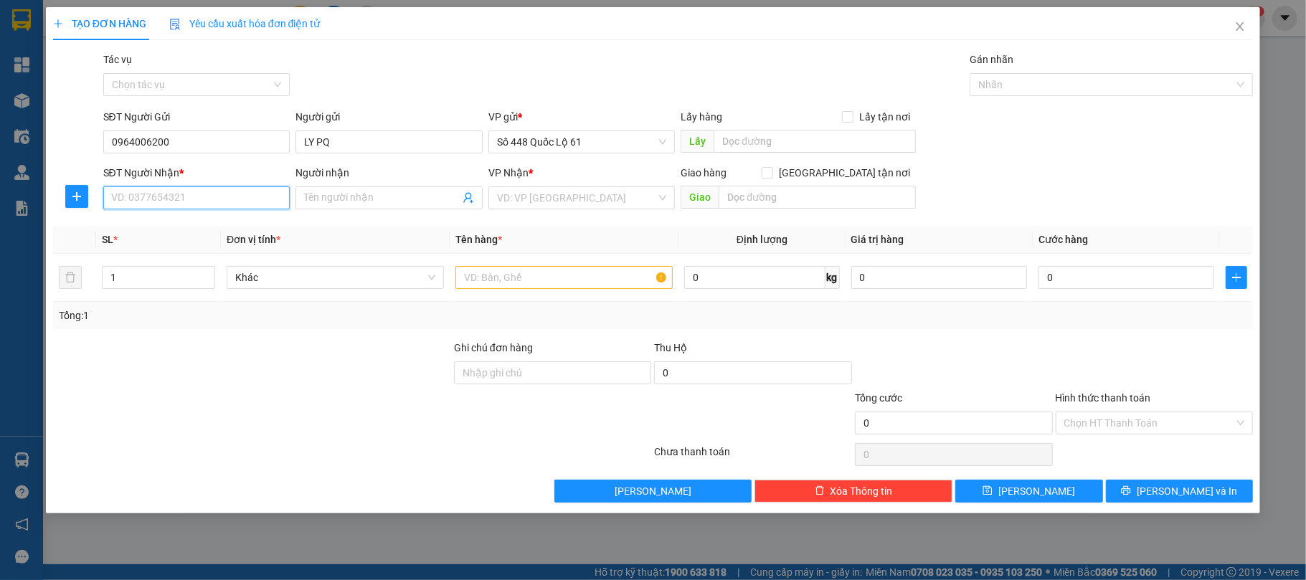
click at [236, 204] on input "SĐT Người Nhận *" at bounding box center [196, 197] width 187 height 23
type input "."
type input "0"
type input "00000000000000"
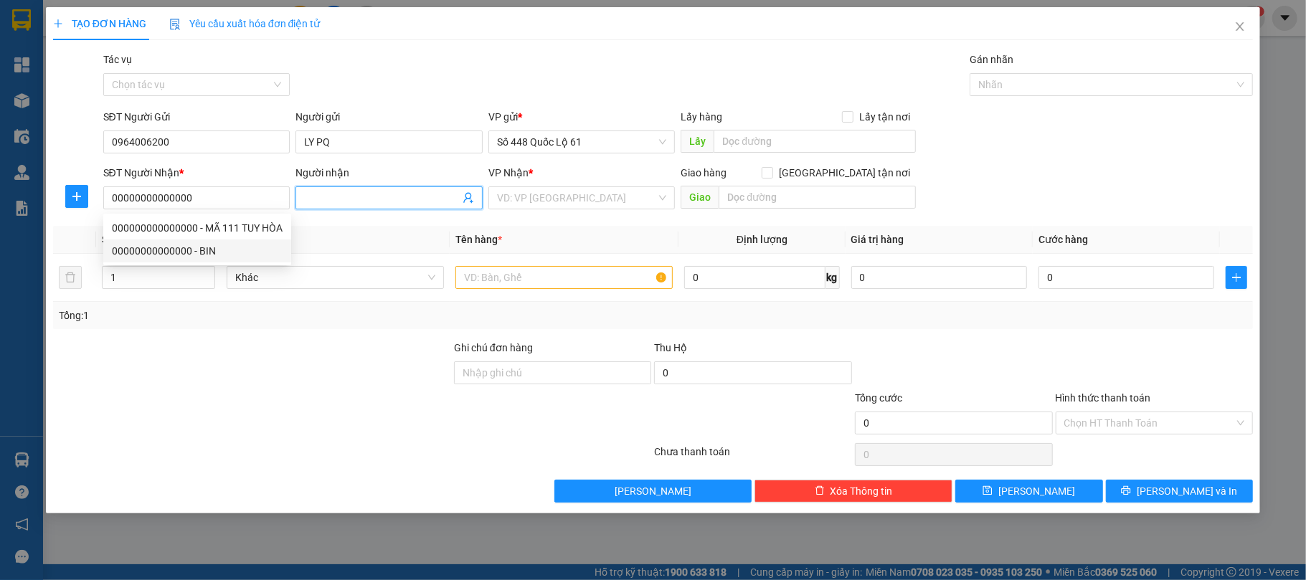
click at [380, 198] on input "Người nhận" at bounding box center [382, 198] width 156 height 16
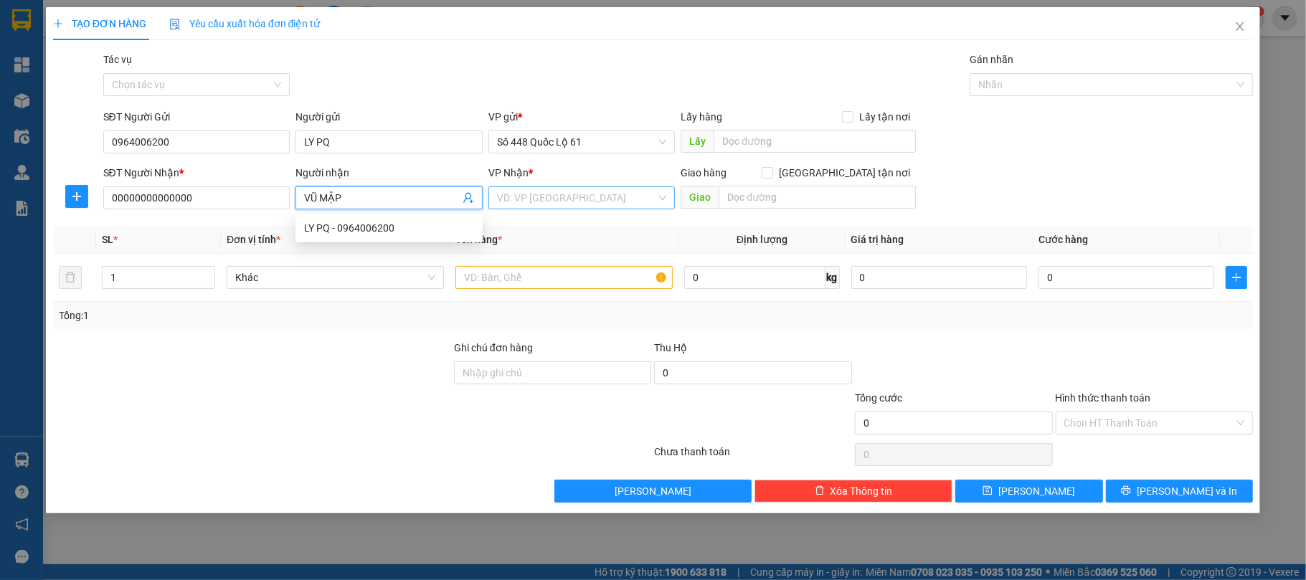
type input "VŨ MẬP"
click at [552, 204] on input "search" at bounding box center [577, 198] width 160 height 22
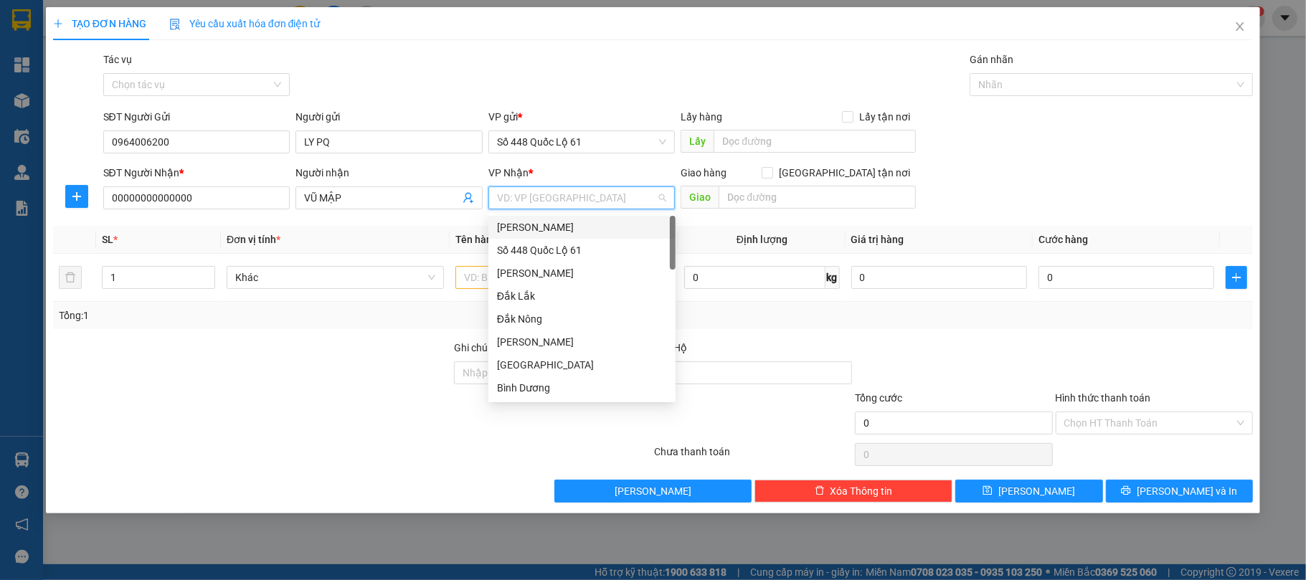
type input "K"
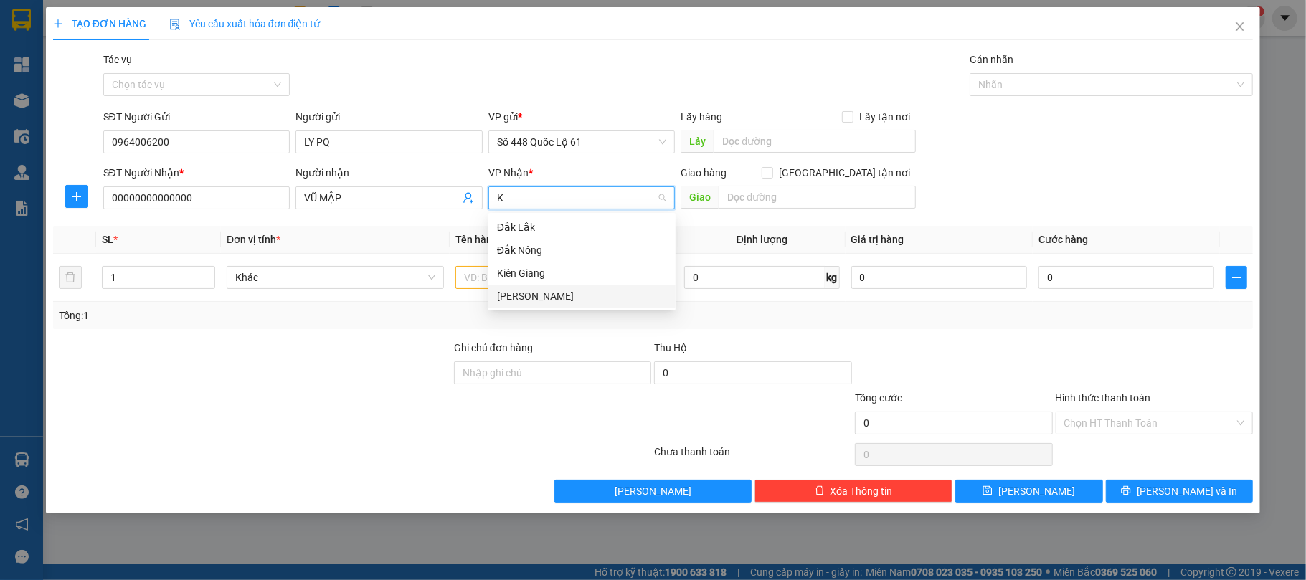
drag, startPoint x: 545, startPoint y: 294, endPoint x: 933, endPoint y: 222, distance: 394.5
click at [544, 294] on div "[PERSON_NAME]" at bounding box center [582, 296] width 170 height 16
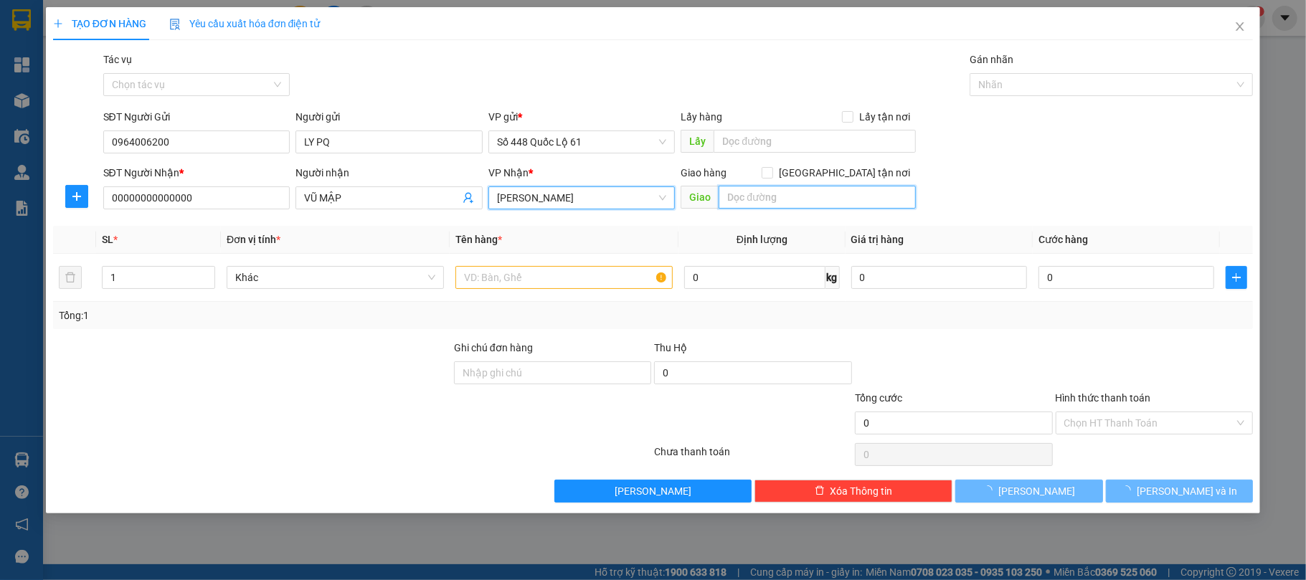
click at [839, 204] on input "text" at bounding box center [817, 197] width 197 height 23
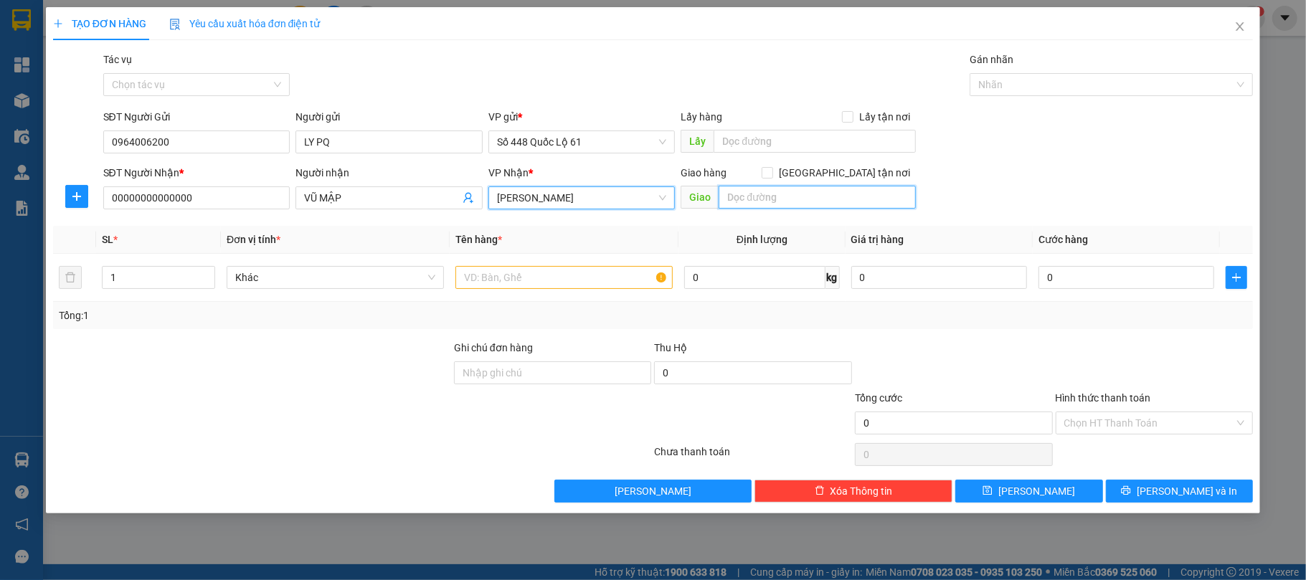
click at [833, 189] on input "text" at bounding box center [817, 197] width 197 height 23
click at [772, 173] on input "Giao tận nơi" at bounding box center [767, 172] width 10 height 10
checkbox input "true"
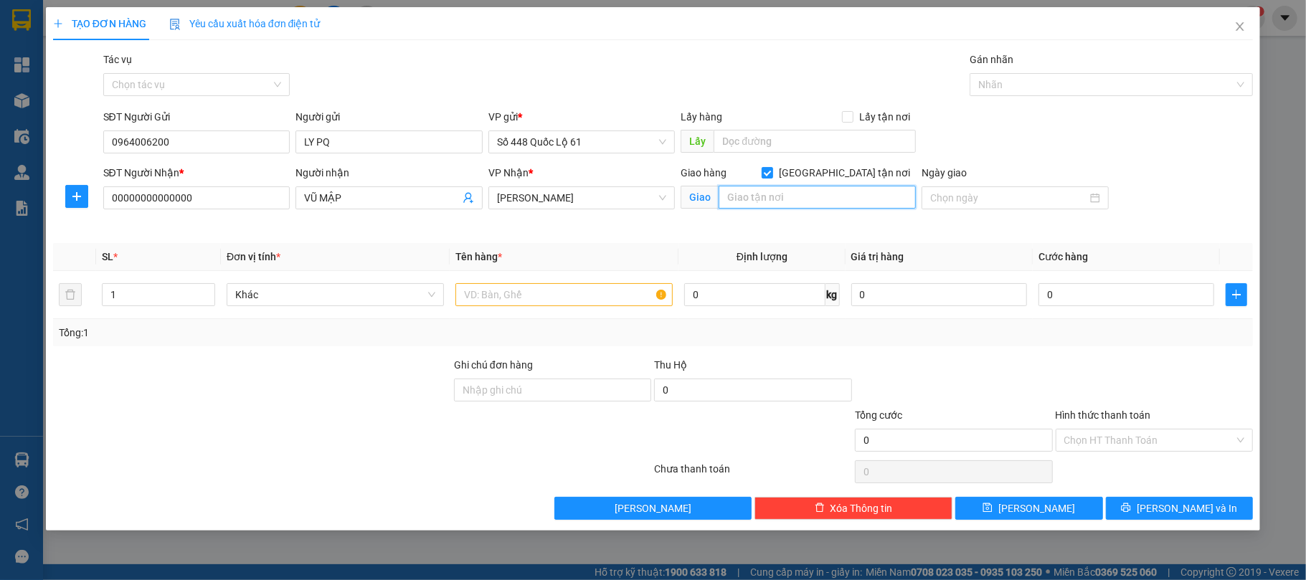
click at [812, 193] on input "text" at bounding box center [817, 197] width 197 height 23
type input "NHA TRANG"
click at [543, 293] on input "text" at bounding box center [563, 294] width 217 height 23
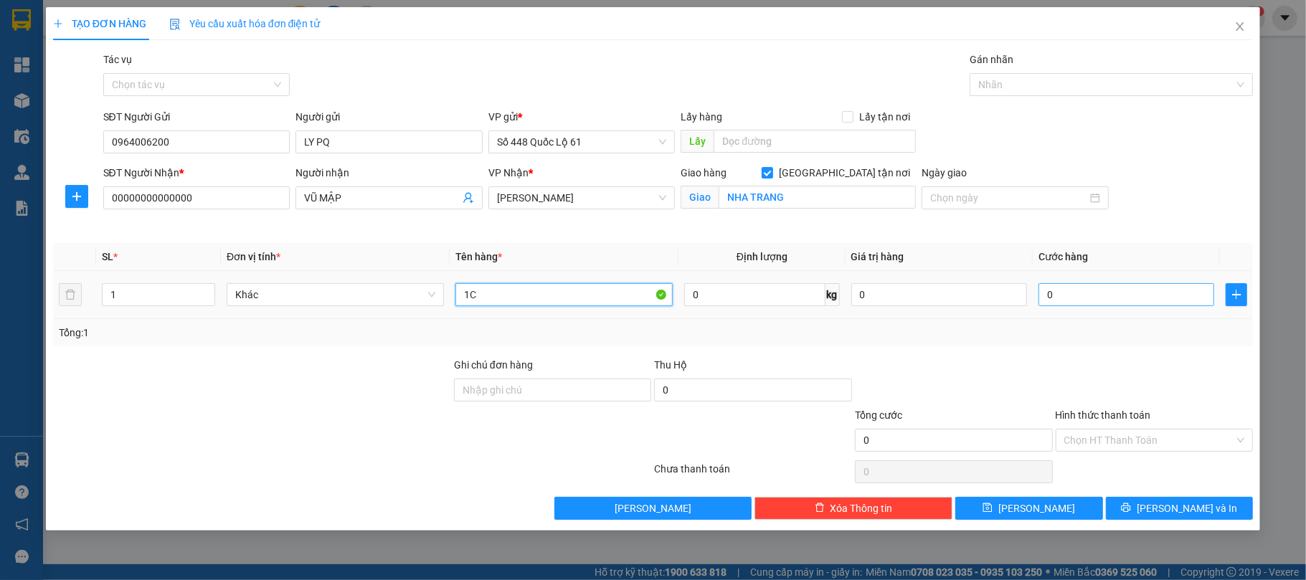
type input "1C"
click at [1148, 300] on input "0" at bounding box center [1126, 294] width 176 height 23
type input "1"
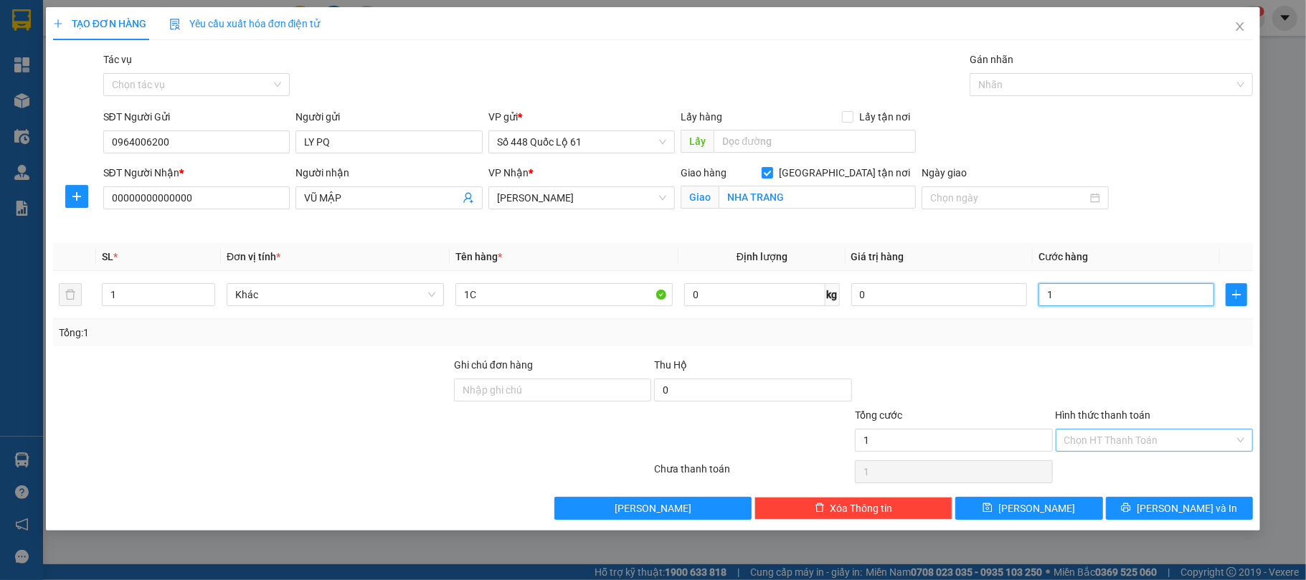
type input "1"
type input "1.000"
click at [1128, 437] on input "Hình thức thanh toán" at bounding box center [1149, 441] width 171 height 22
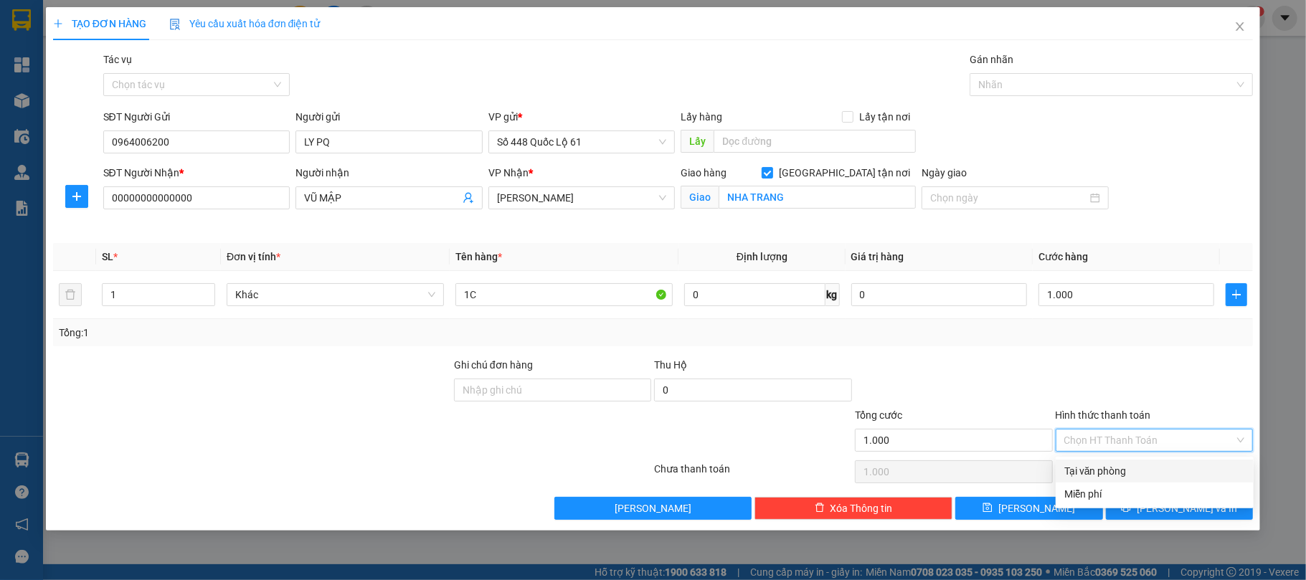
click at [1130, 468] on div "Tại văn phòng" at bounding box center [1154, 471] width 181 height 16
type input "0"
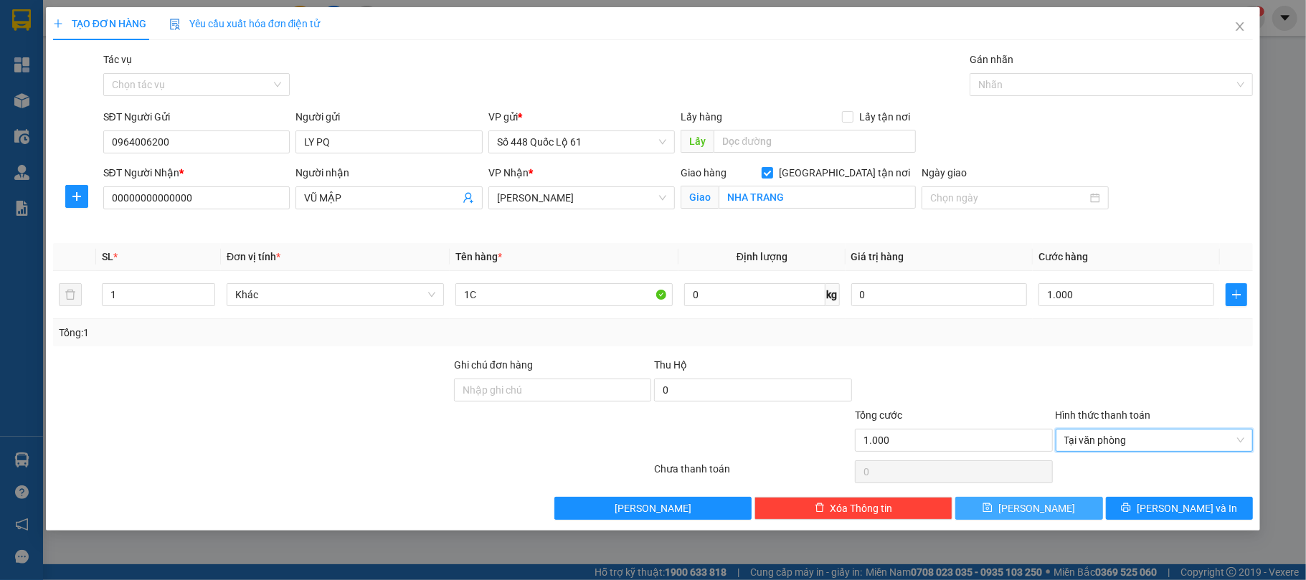
click at [1048, 508] on button "Lưu" at bounding box center [1029, 508] width 148 height 23
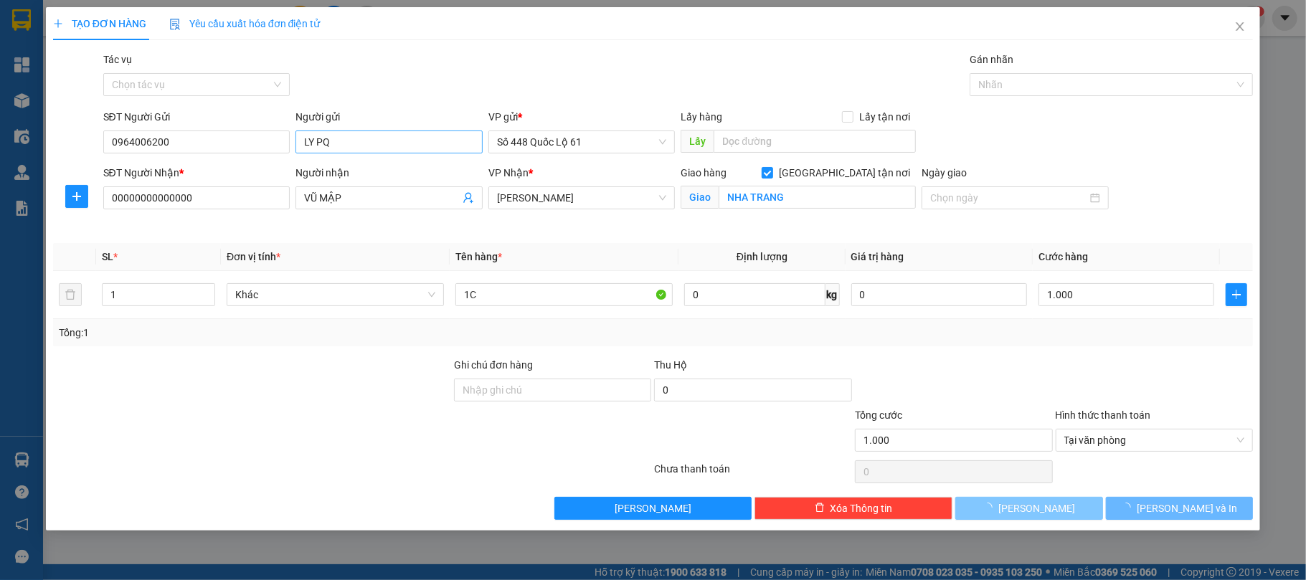
checkbox input "false"
type input "0"
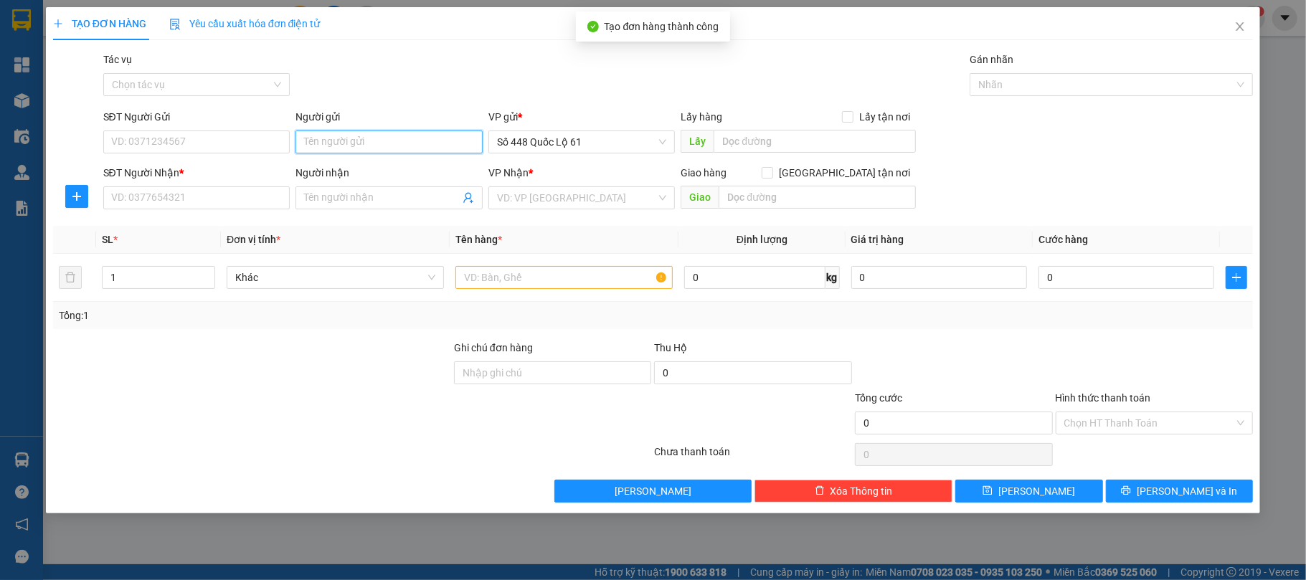
click at [350, 141] on input "Người gửi" at bounding box center [388, 142] width 187 height 23
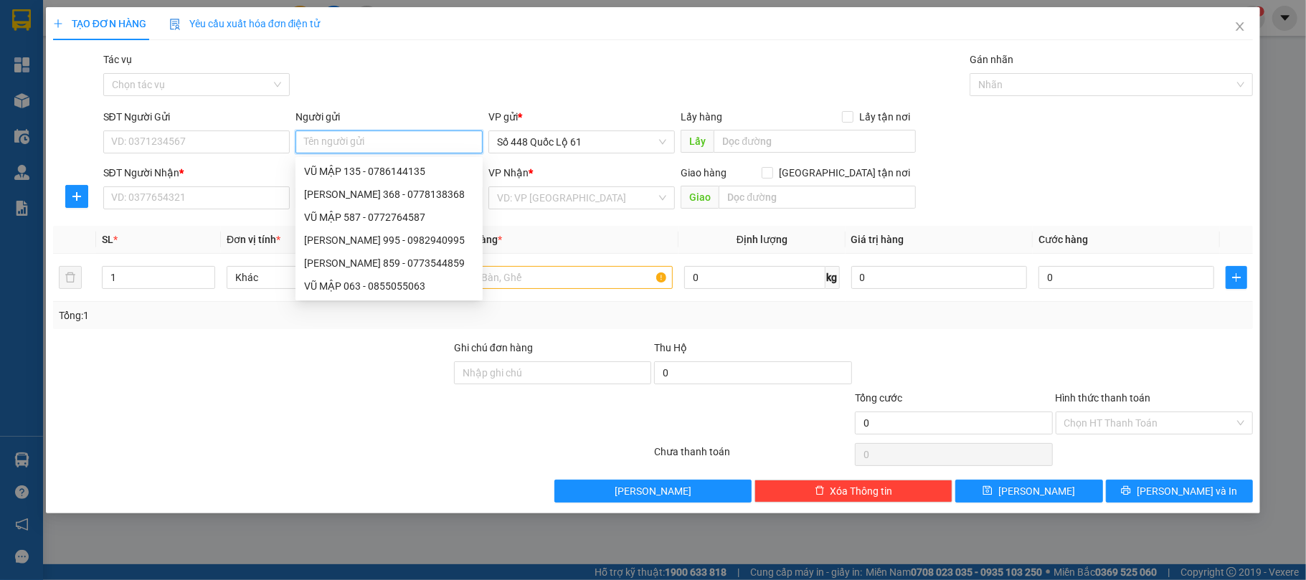
paste input "LY PQ"
type input "LY PQ"
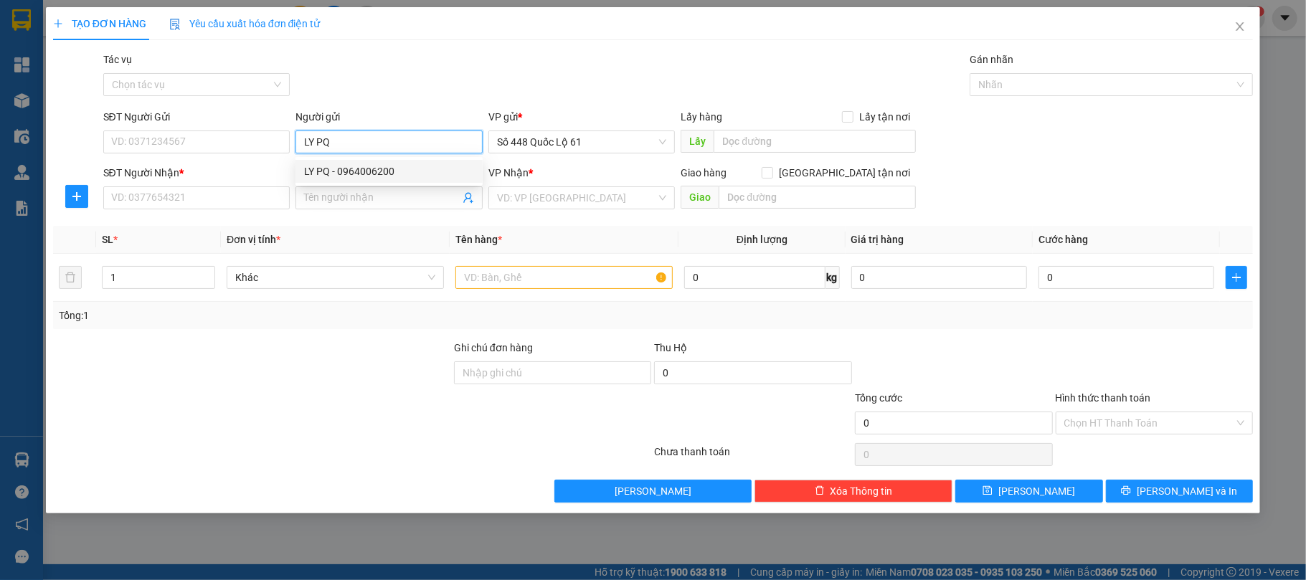
click at [346, 167] on div "LY PQ - 0964006200" at bounding box center [389, 172] width 170 height 16
type input "0964006200"
type input "LY PQ"
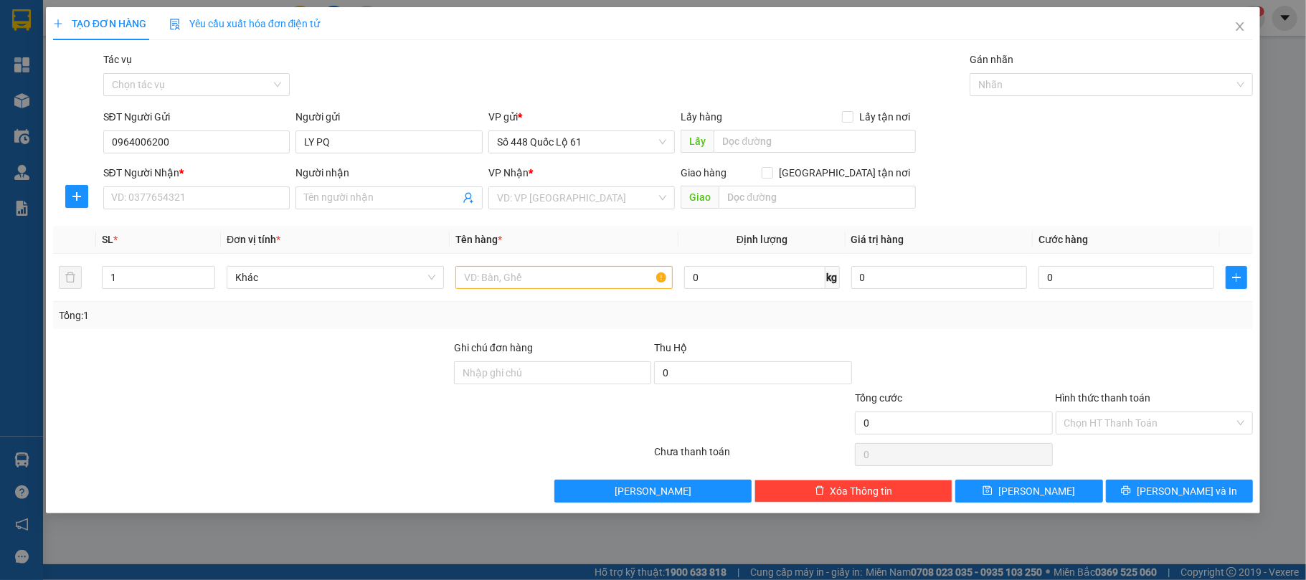
click at [214, 185] on div "SĐT Người Nhận *" at bounding box center [196, 176] width 187 height 22
click at [219, 191] on input "SĐT Người Nhận *" at bounding box center [196, 197] width 187 height 23
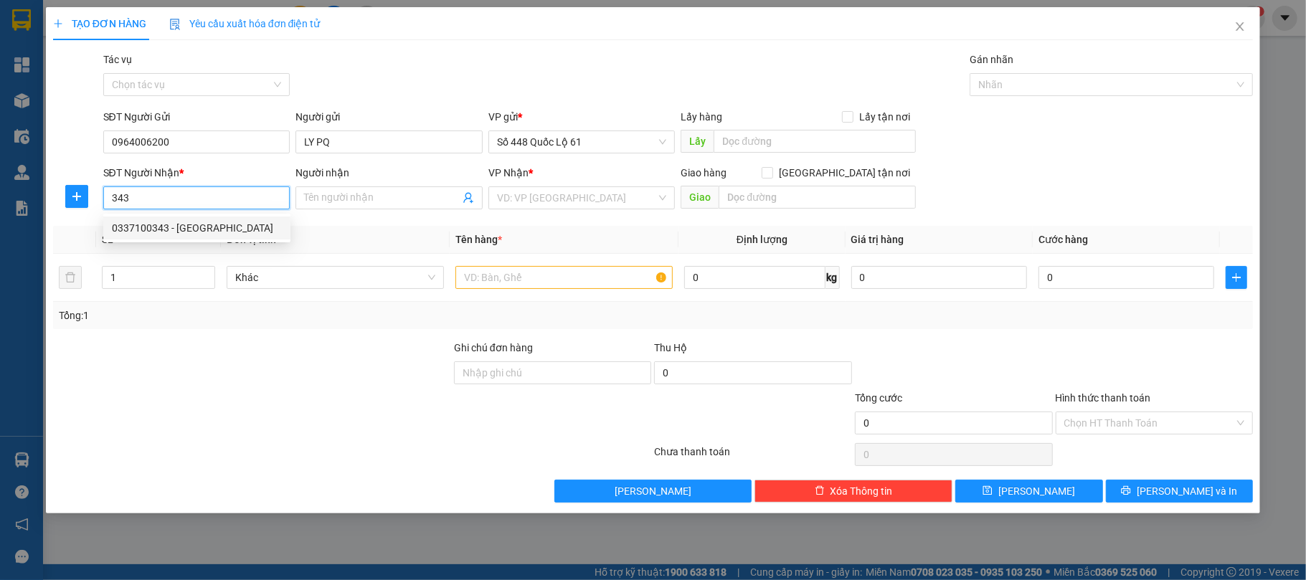
click at [184, 229] on div "0337100343 - CẨM 343 NHA TRANG" at bounding box center [197, 228] width 170 height 16
type input "0337100343"
type input "CẨM 343 NHA TRANG"
checkbox input "true"
type input "NHA TRANG"
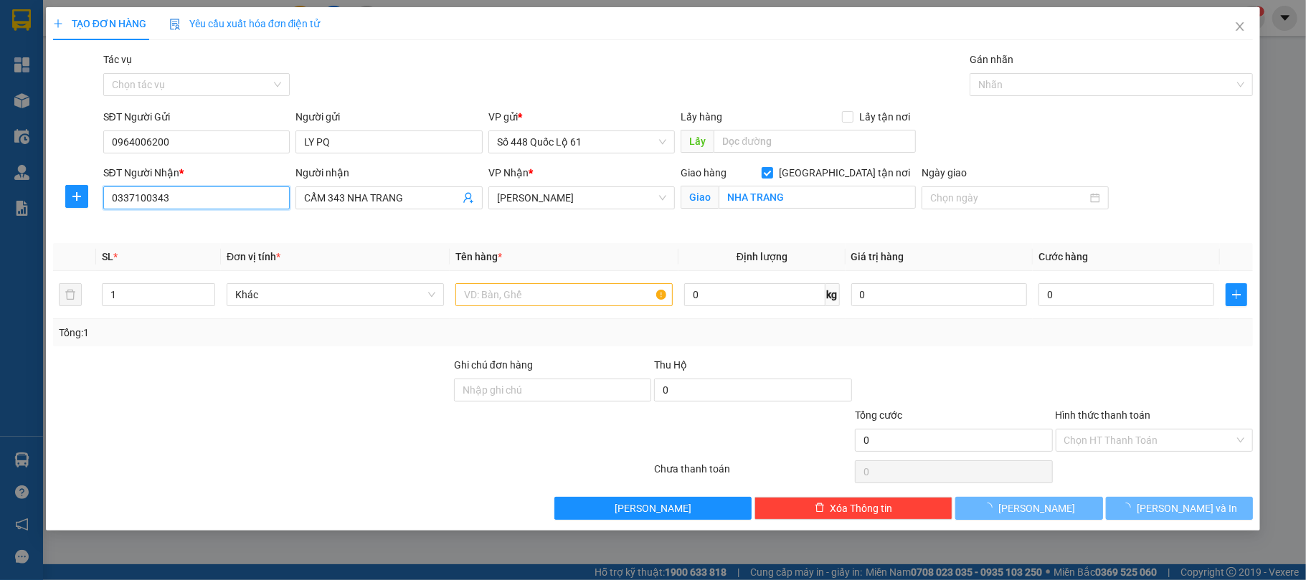
type input "1.000"
type input "0337100343"
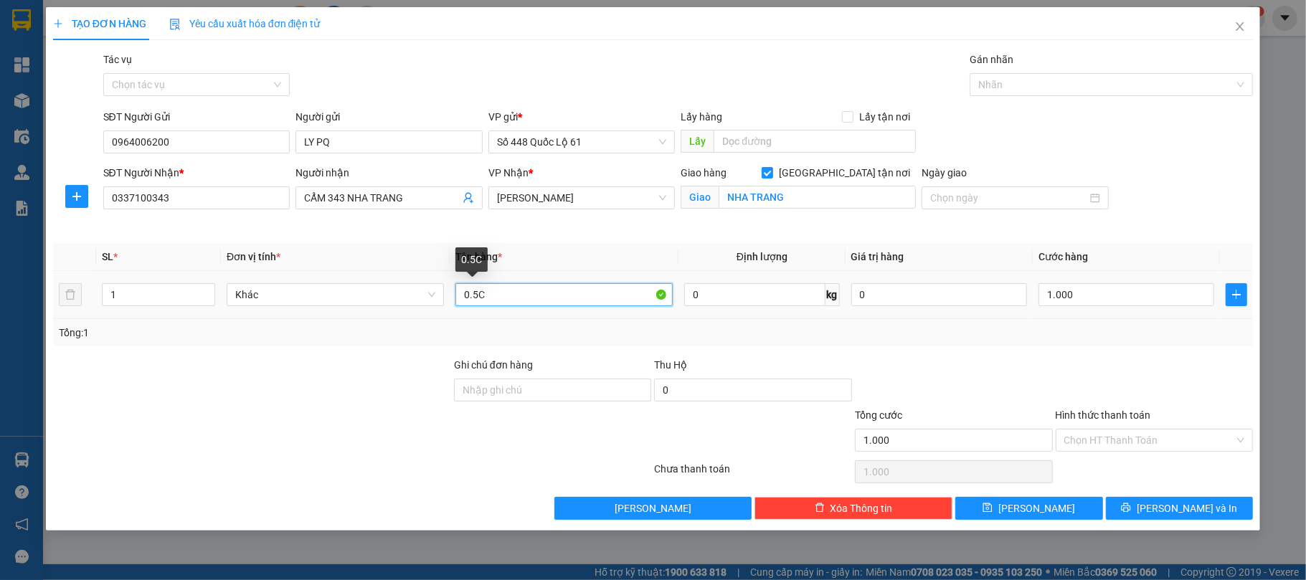
click at [473, 302] on input "0.5C" at bounding box center [563, 294] width 217 height 23
click at [478, 302] on input "0.5C" at bounding box center [563, 294] width 217 height 23
type input "1C"
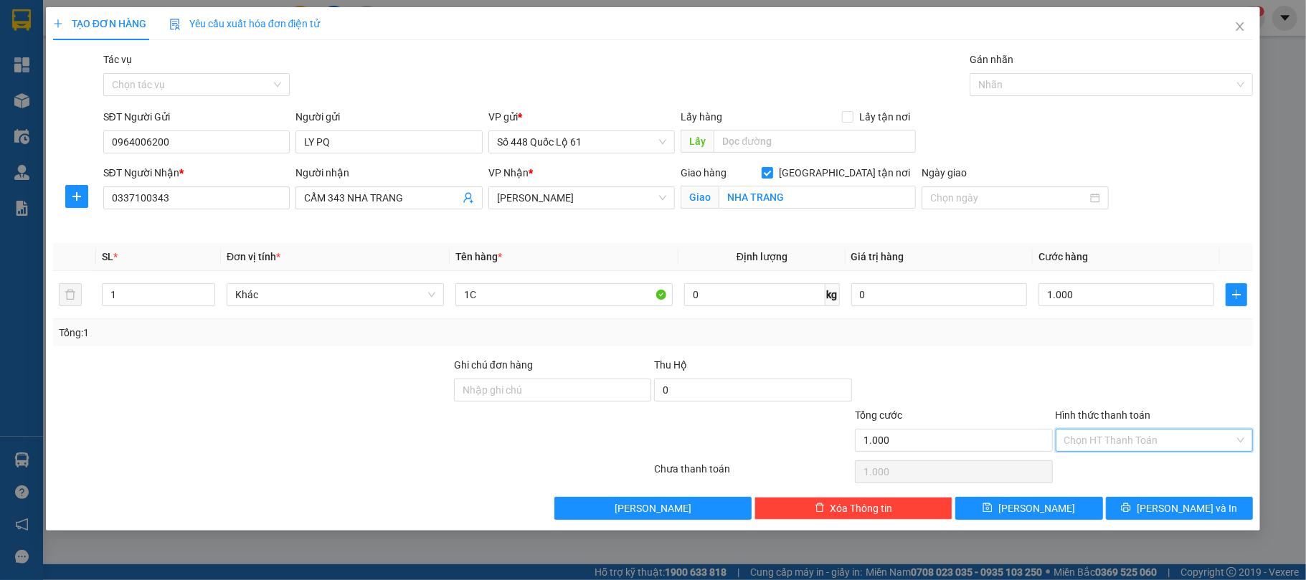
drag, startPoint x: 1097, startPoint y: 440, endPoint x: 1096, endPoint y: 462, distance: 21.6
click at [1097, 442] on input "Hình thức thanh toán" at bounding box center [1149, 441] width 171 height 22
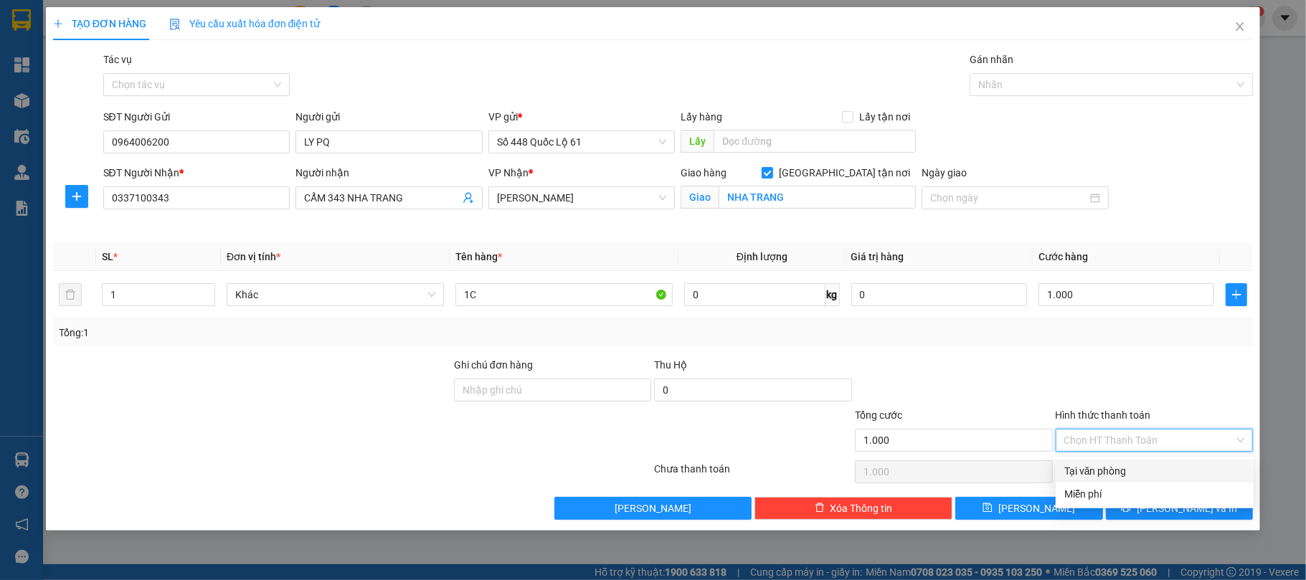
click at [1091, 470] on div "Tại văn phòng" at bounding box center [1154, 471] width 181 height 16
type input "0"
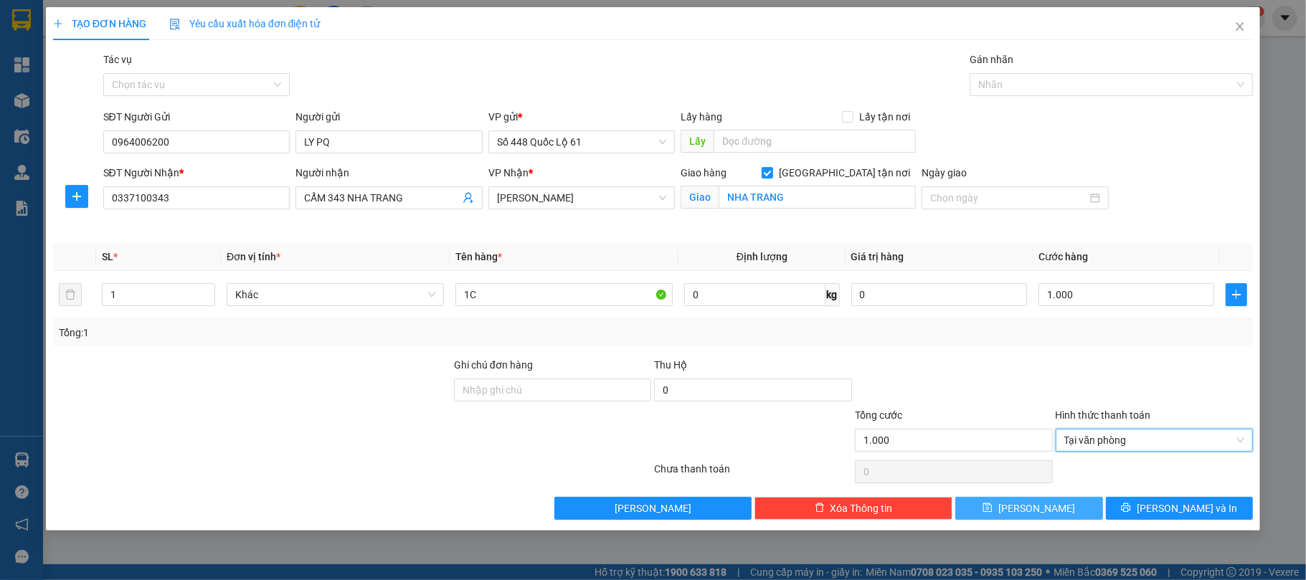
click at [1064, 508] on button "Lưu" at bounding box center [1029, 508] width 148 height 23
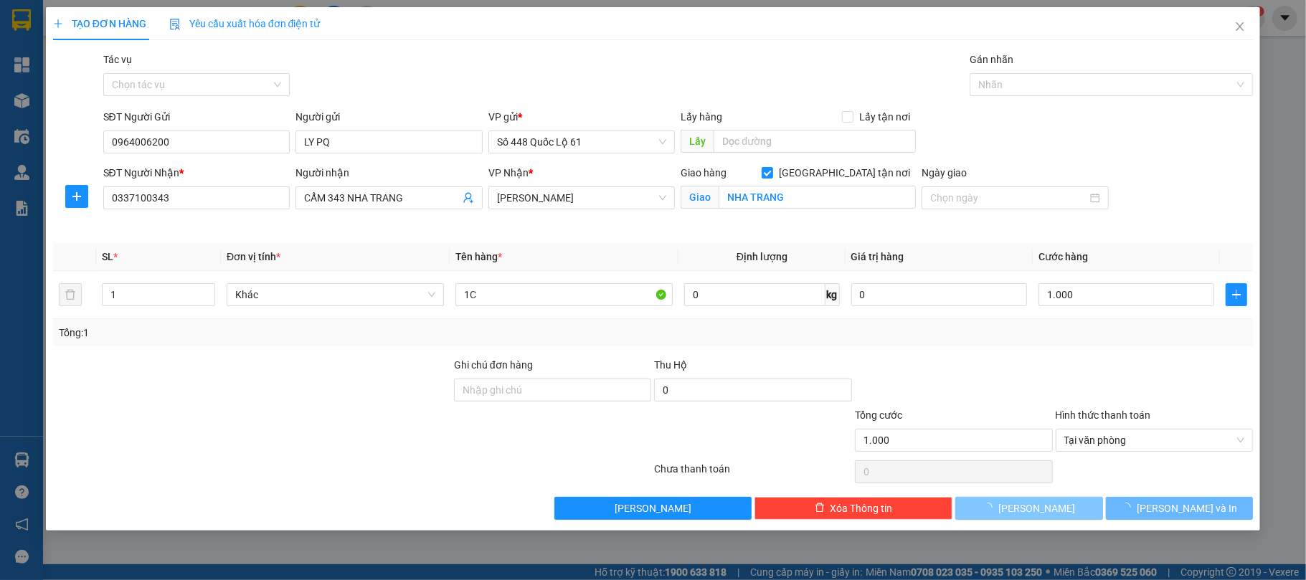
checkbox input "false"
type input "0"
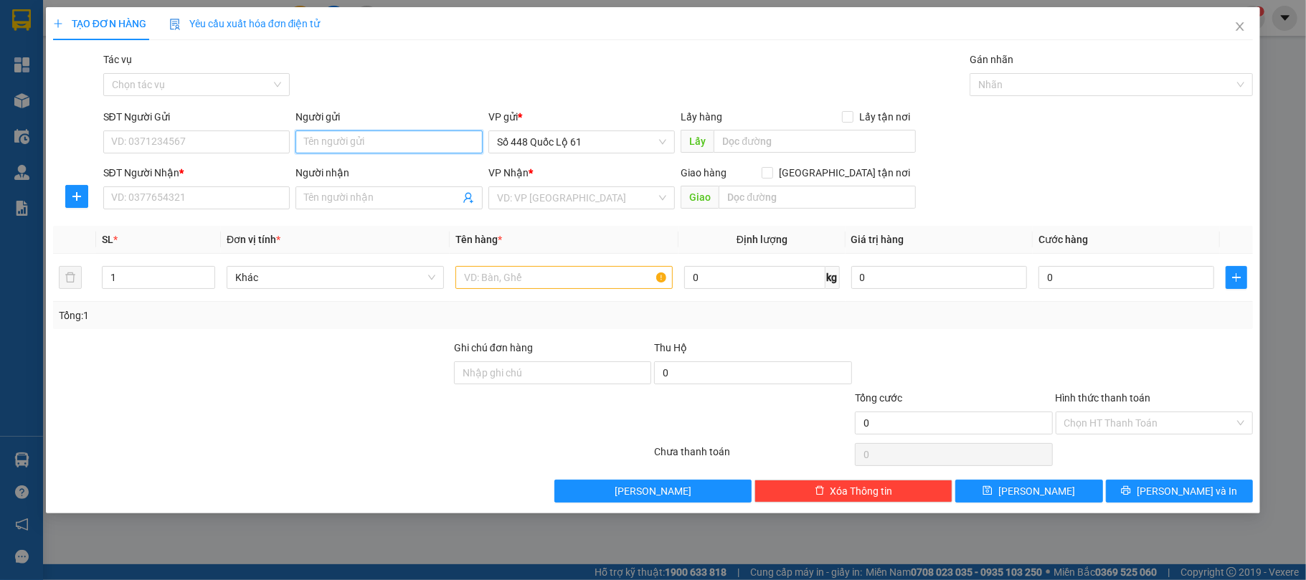
click at [349, 145] on input "Người gửi" at bounding box center [388, 142] width 187 height 23
click at [366, 172] on div "LY PQ - 0964006200" at bounding box center [389, 172] width 170 height 16
type input "0964006200"
type input "LY PQ"
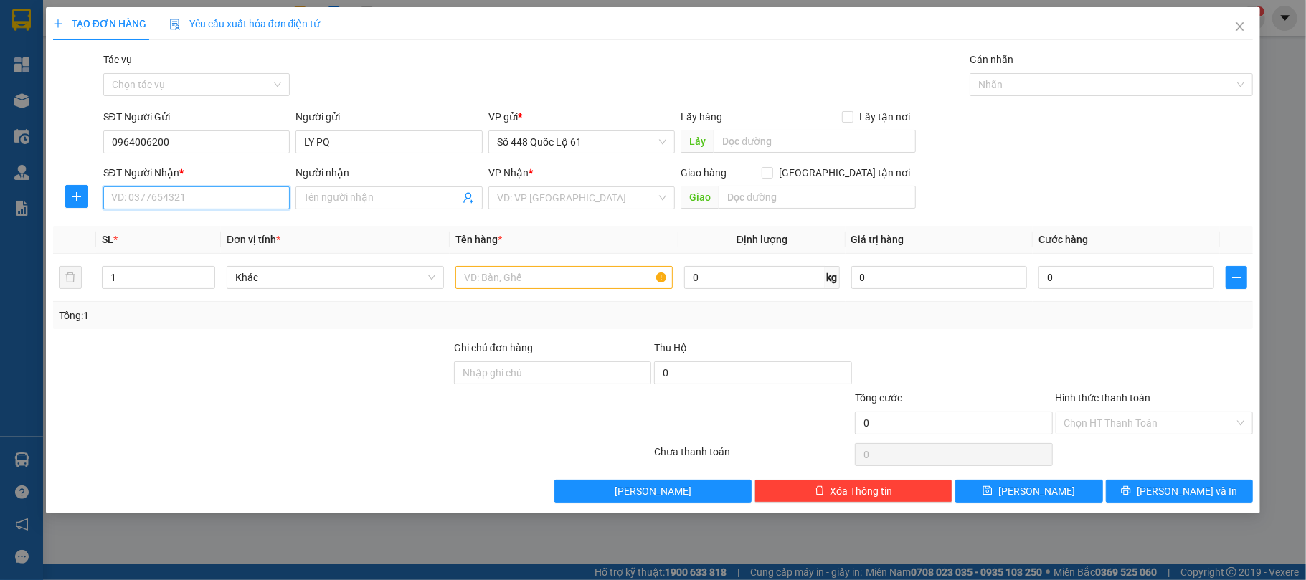
click at [225, 209] on input "SĐT Người Nhận *" at bounding box center [196, 197] width 187 height 23
click at [199, 235] on div "0914883210 - PHAN RANG (QUỲNH)" at bounding box center [204, 228] width 184 height 16
type input "0914883210"
type input "[PERSON_NAME] (QUỲNH)"
checkbox input "true"
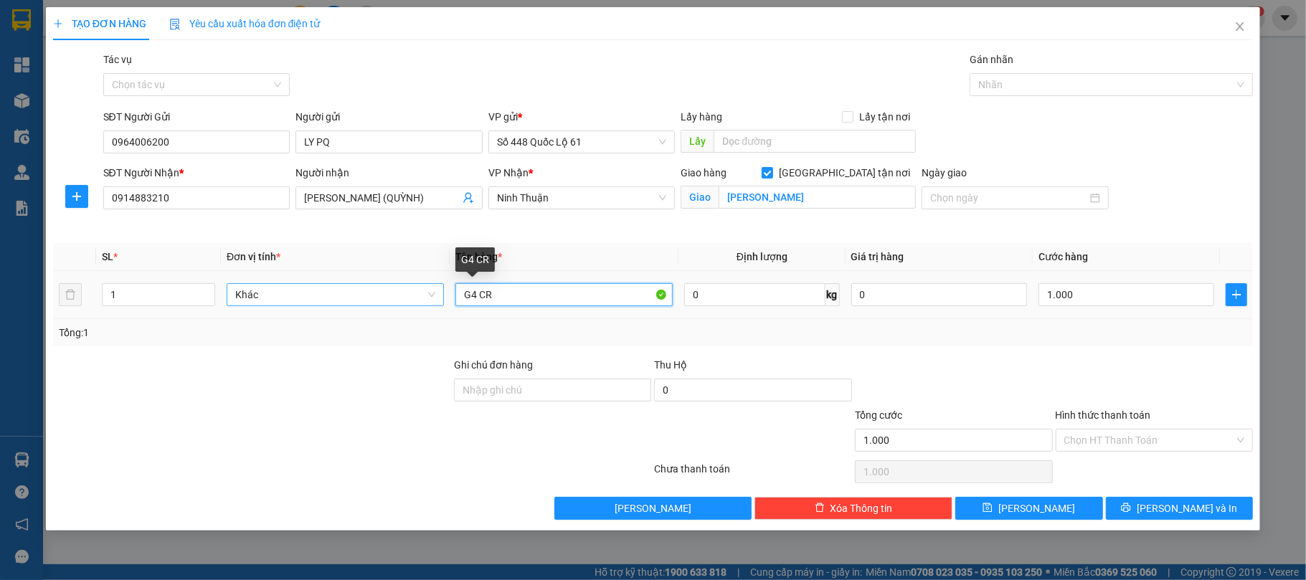
click at [405, 302] on tr "1 Khác G4 CR 0 kg 0 1.000" at bounding box center [653, 295] width 1200 height 48
click at [475, 301] on input "1T 1C + 1B" at bounding box center [563, 294] width 217 height 23
click at [132, 290] on input "1" at bounding box center [159, 295] width 112 height 22
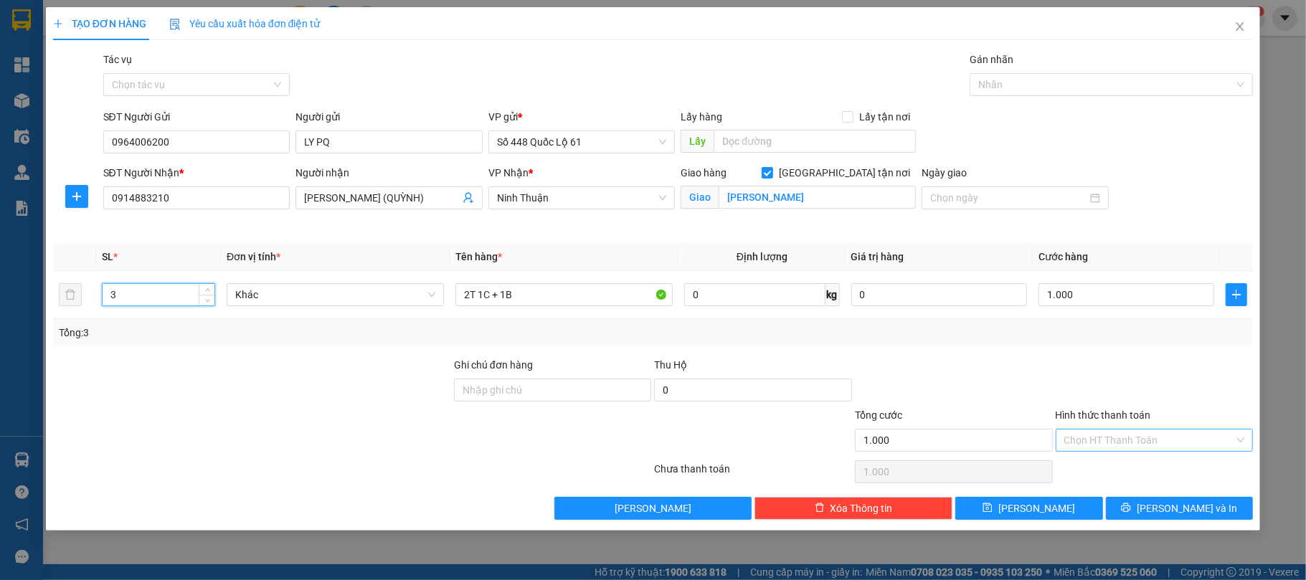
drag, startPoint x: 1137, startPoint y: 427, endPoint x: 1127, endPoint y: 445, distance: 19.9
click at [1134, 433] on div "Hình thức thanh toán Chọn HT Thanh Toán" at bounding box center [1155, 432] width 198 height 50
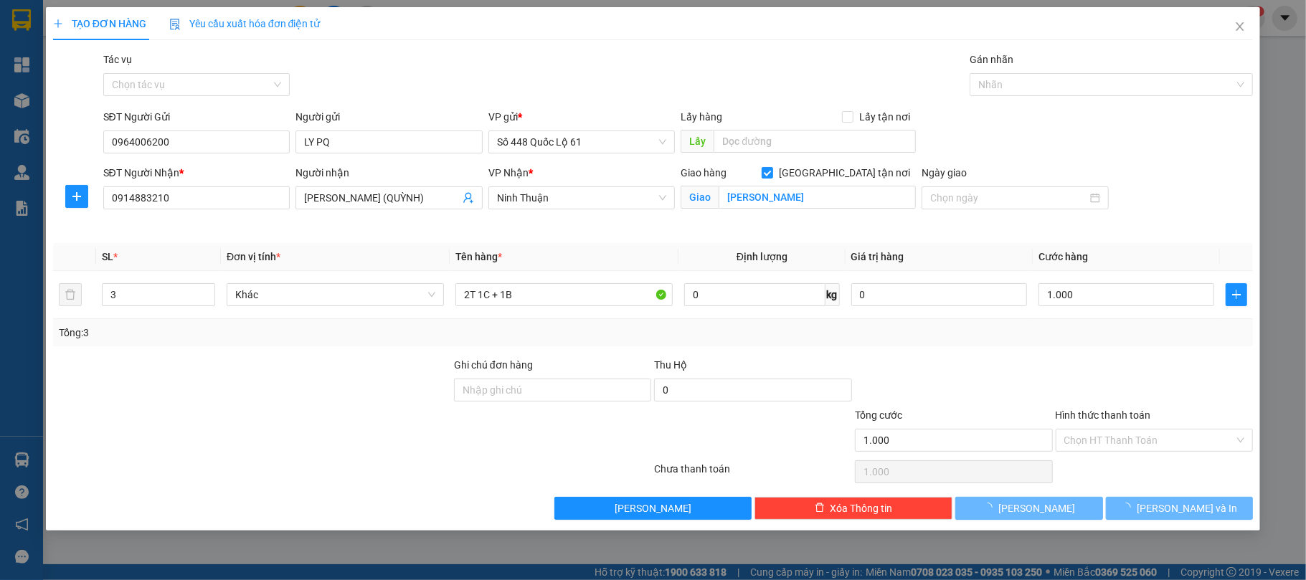
drag, startPoint x: 1127, startPoint y: 445, endPoint x: 1116, endPoint y: 457, distance: 16.7
click at [1127, 446] on input "Hình thức thanh toán" at bounding box center [1149, 441] width 171 height 22
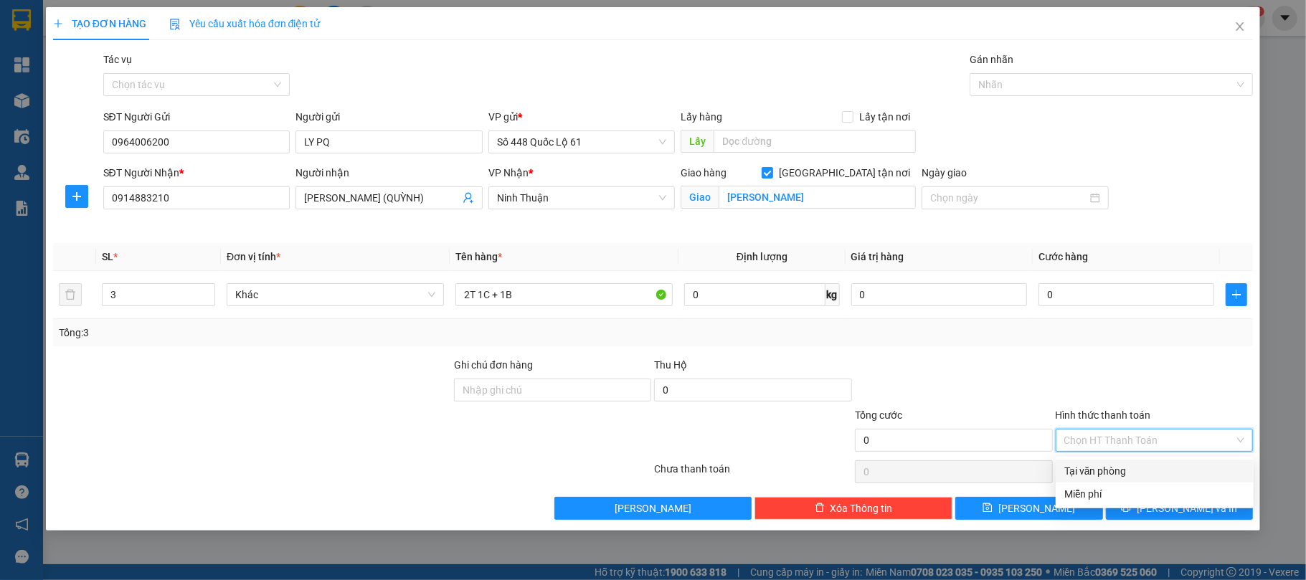
click at [1112, 465] on div "Tại văn phòng" at bounding box center [1154, 471] width 181 height 16
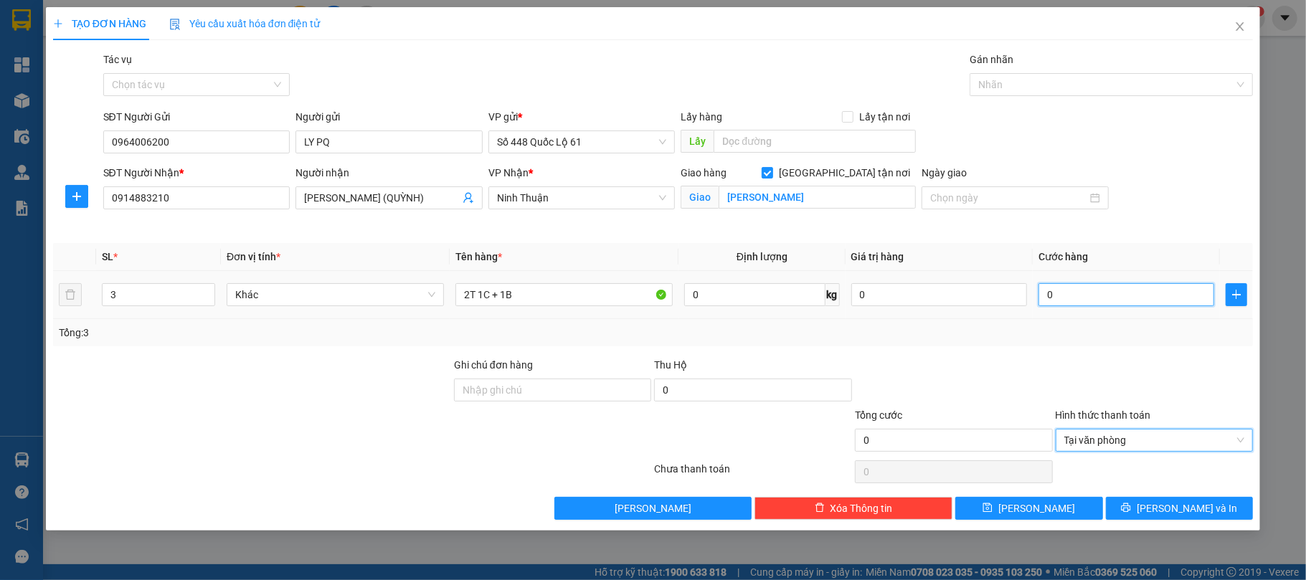
click at [1096, 298] on input "0" at bounding box center [1126, 294] width 176 height 23
click at [1081, 356] on div "Transit Pickup Surcharge Ids Transit Deliver Surcharge Ids Transit Deliver Surc…" at bounding box center [653, 286] width 1200 height 468
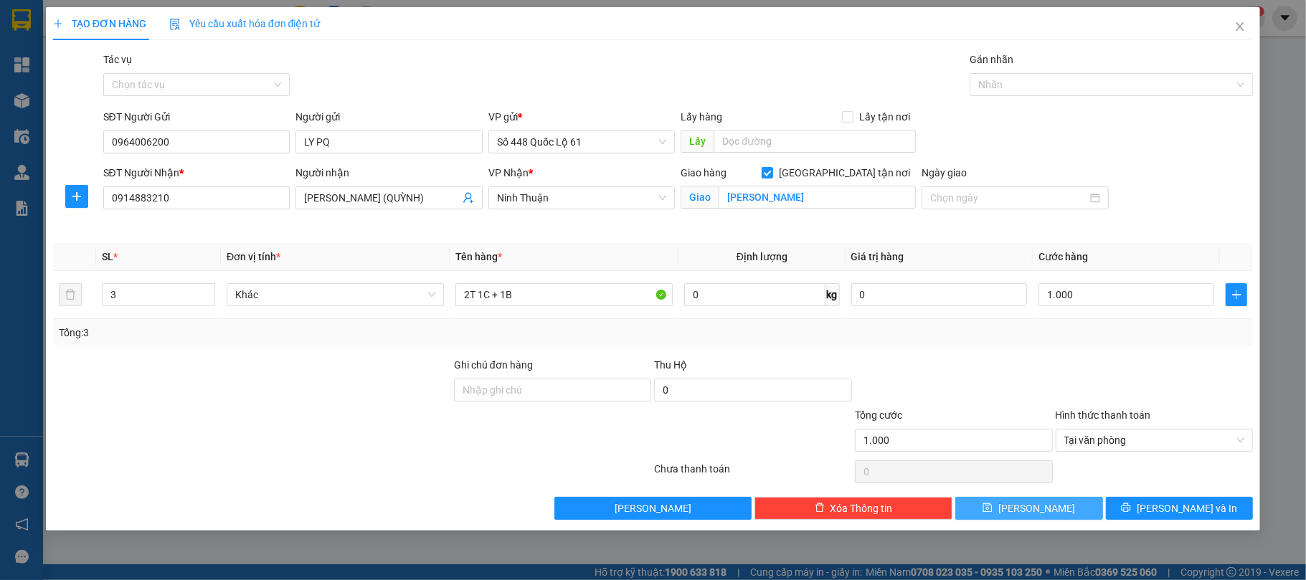
click at [1076, 509] on button "Lưu" at bounding box center [1029, 508] width 148 height 23
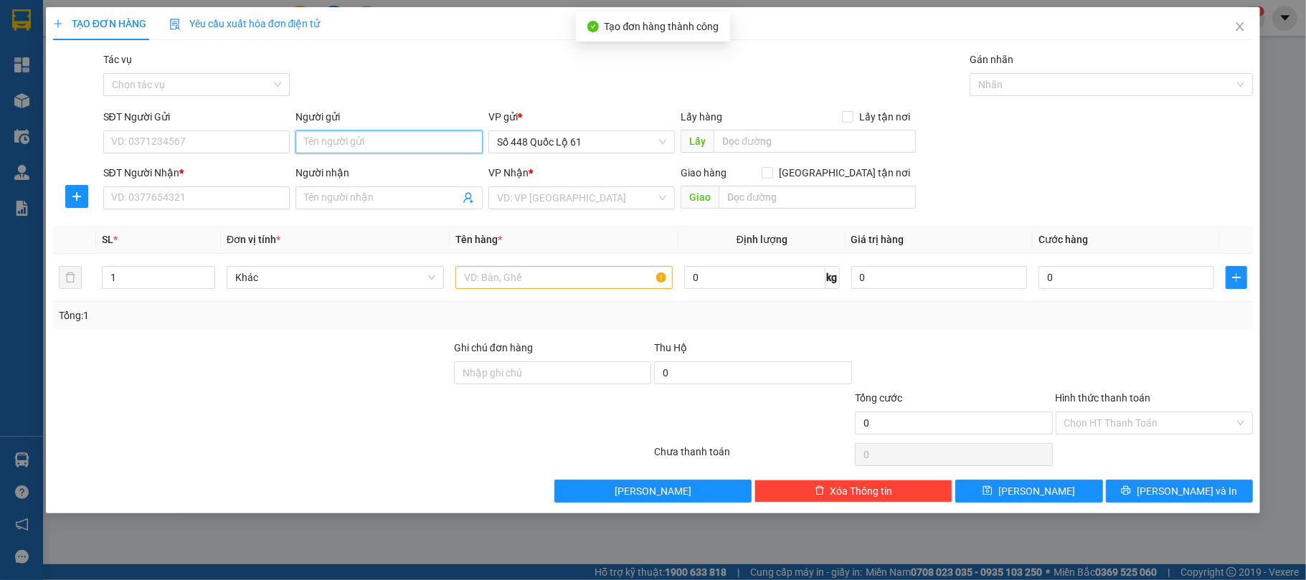
click at [367, 141] on input "Người gửi" at bounding box center [388, 142] width 187 height 23
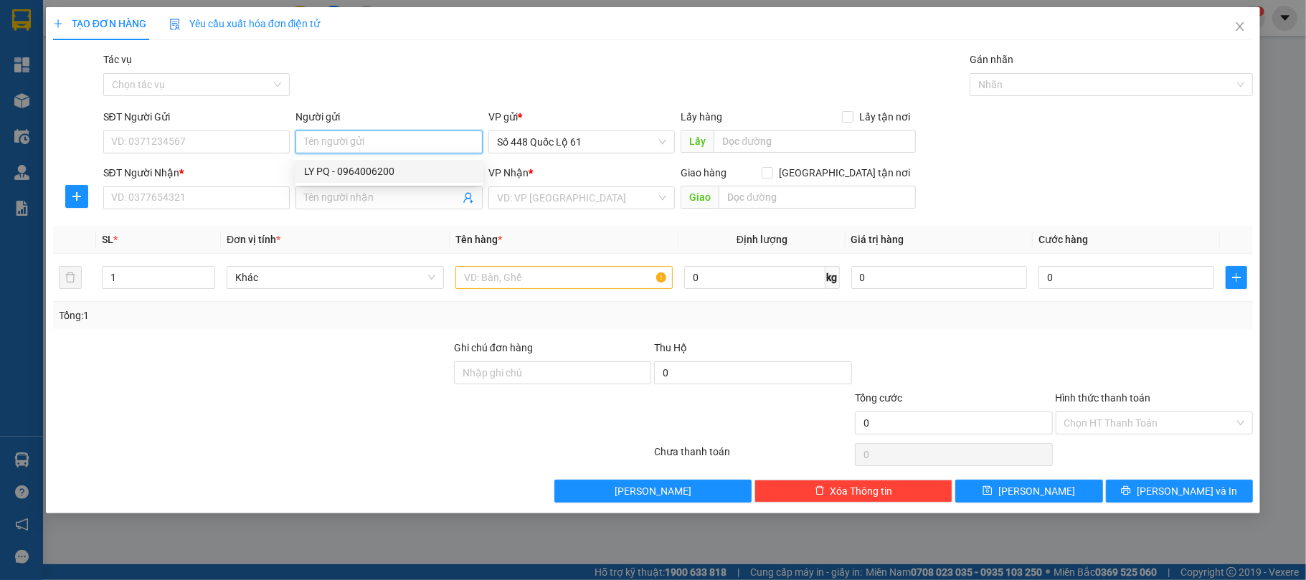
click at [356, 172] on div "LY PQ - 0964006200" at bounding box center [389, 172] width 170 height 16
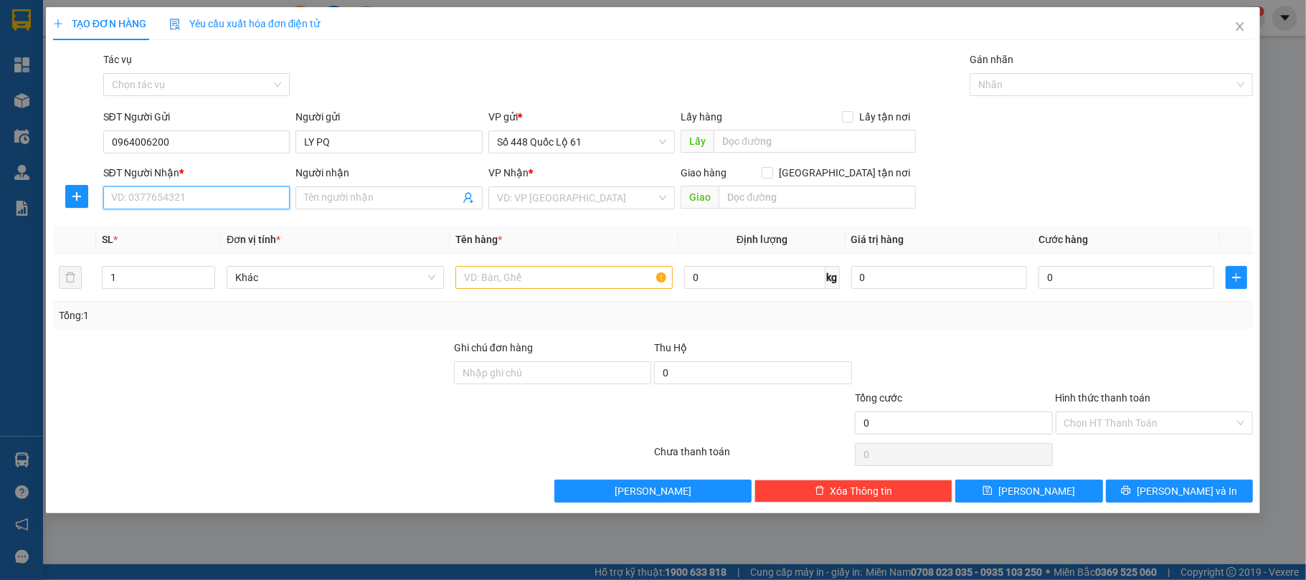
click at [214, 202] on input "SĐT Người Nhận *" at bounding box center [196, 197] width 187 height 23
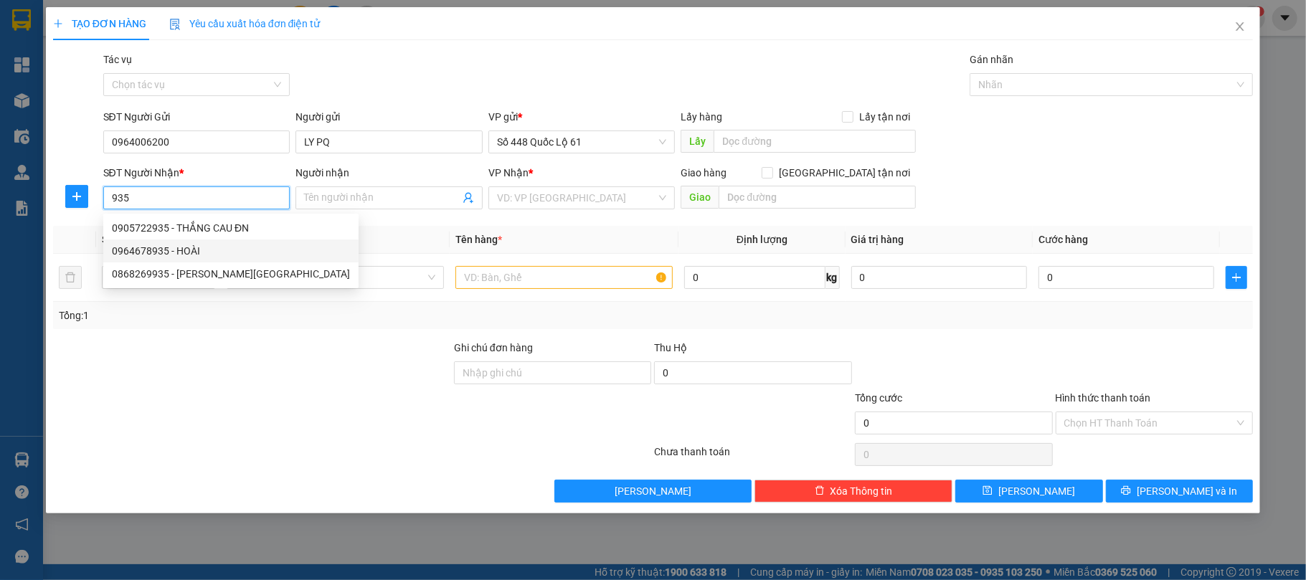
click at [201, 247] on div "0964678935 - HOÀI" at bounding box center [231, 251] width 238 height 16
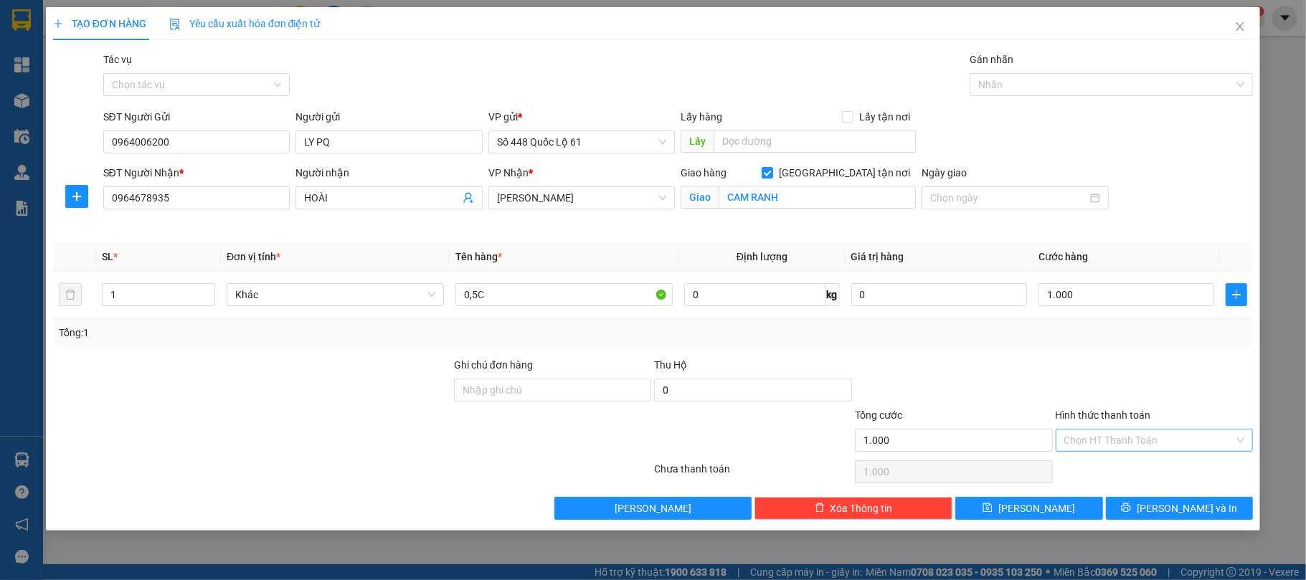
click at [1113, 446] on input "Hình thức thanh toán" at bounding box center [1149, 441] width 171 height 22
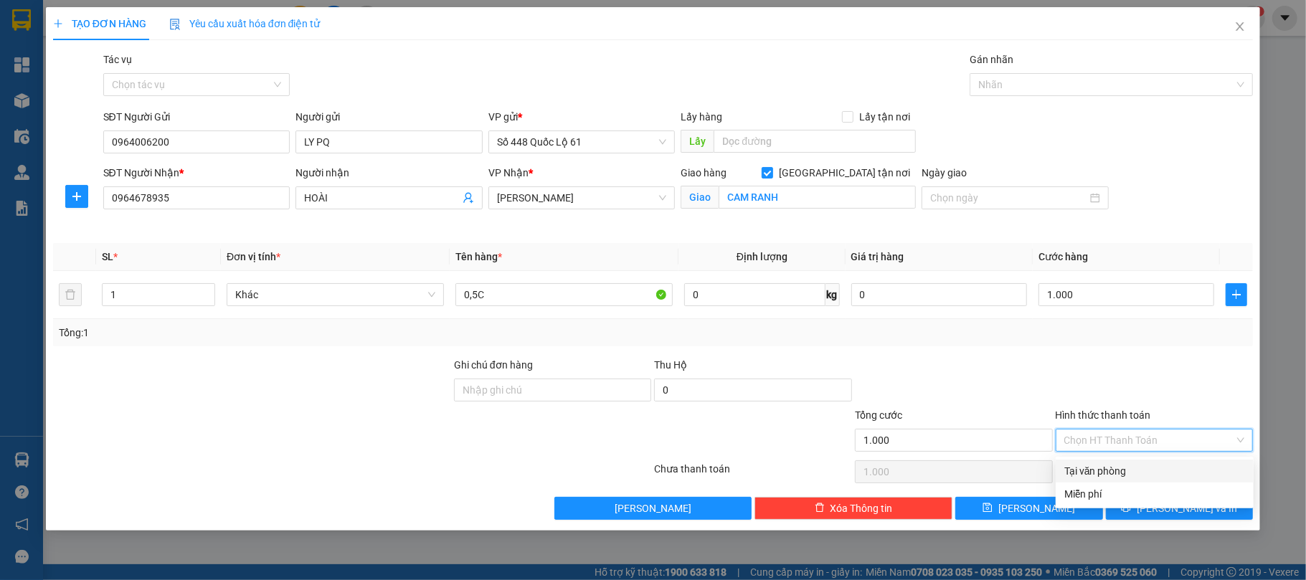
click at [1105, 463] on div "Tại văn phòng" at bounding box center [1154, 471] width 181 height 16
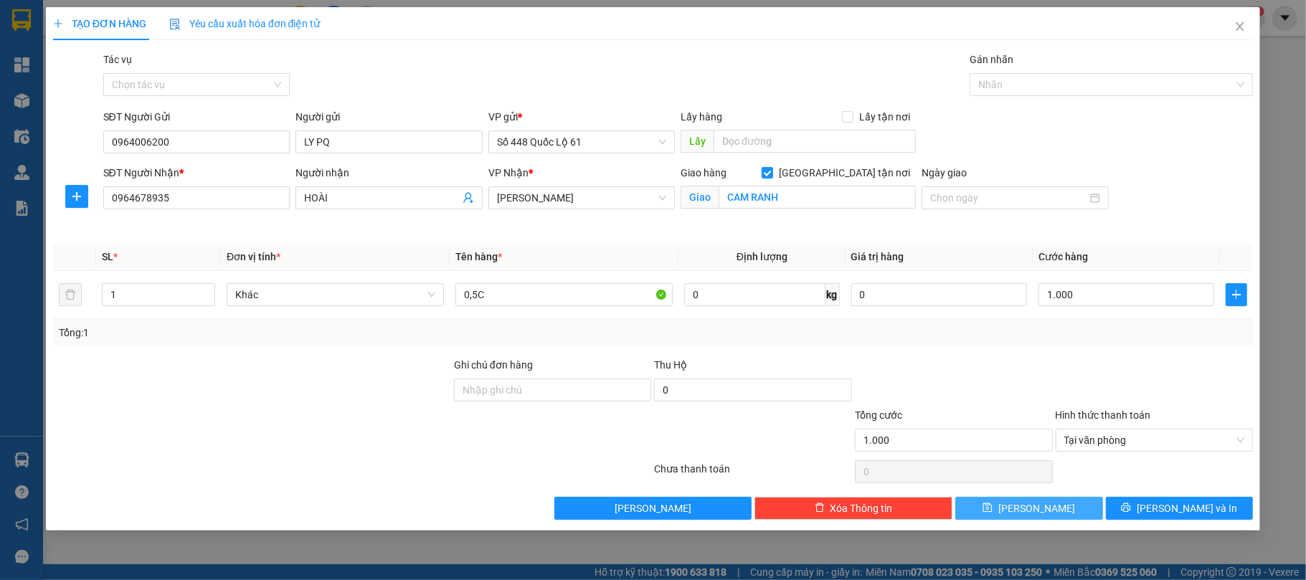
click at [1080, 505] on button "Lưu" at bounding box center [1029, 508] width 148 height 23
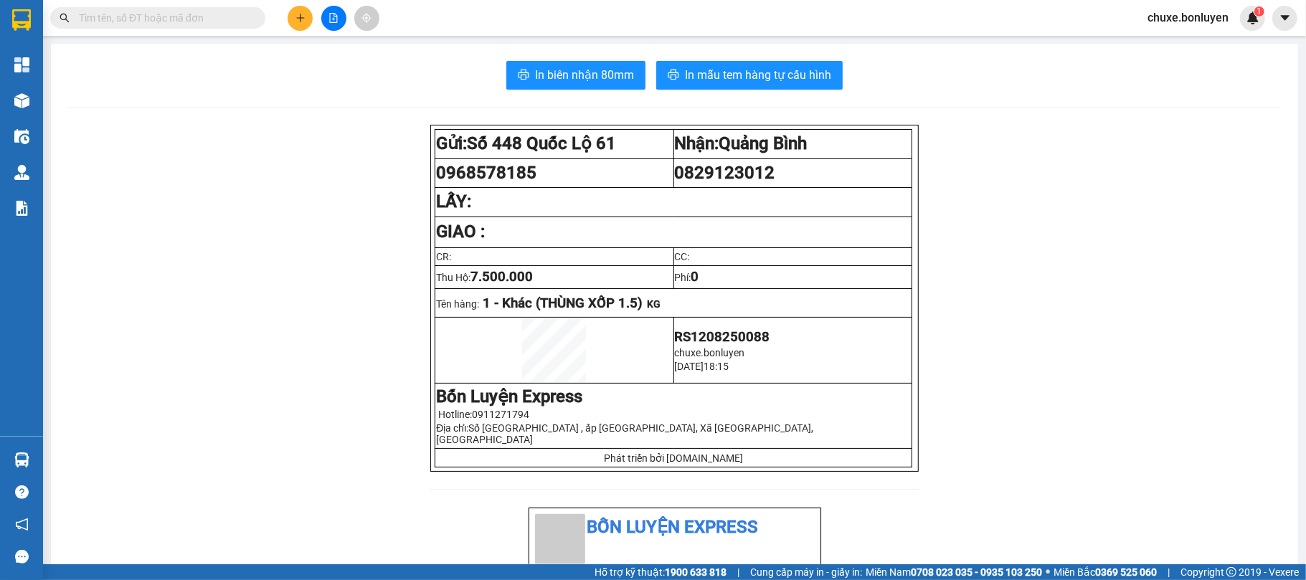
click at [194, 24] on input "text" at bounding box center [163, 18] width 169 height 16
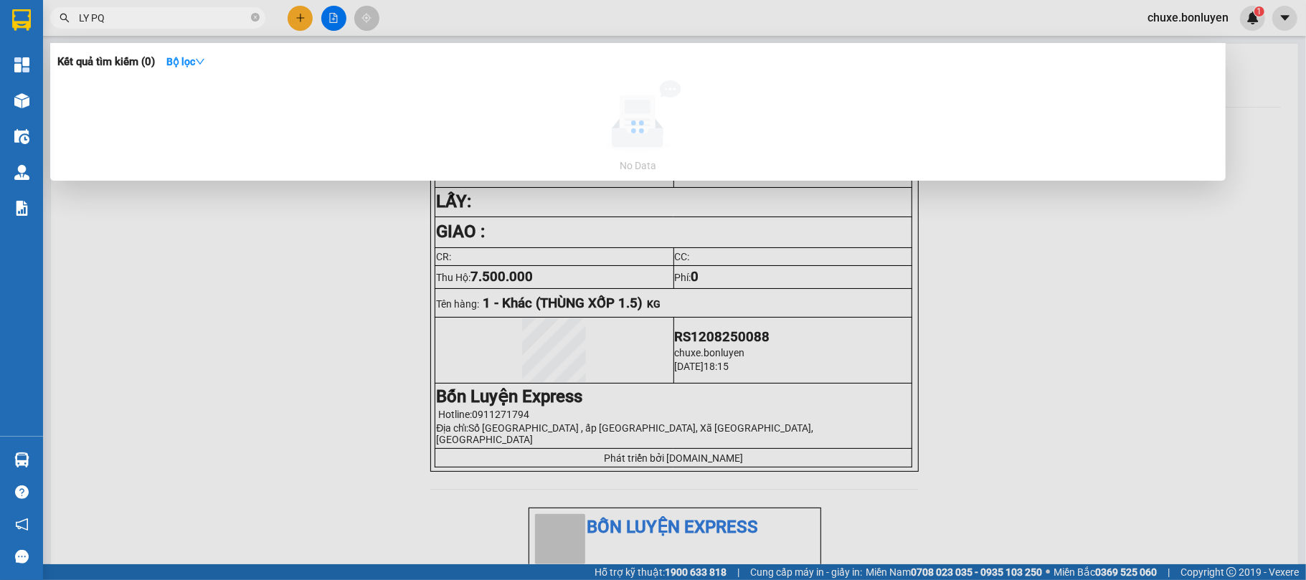
click at [59, 19] on div "LY PQ" at bounding box center [140, 18] width 280 height 22
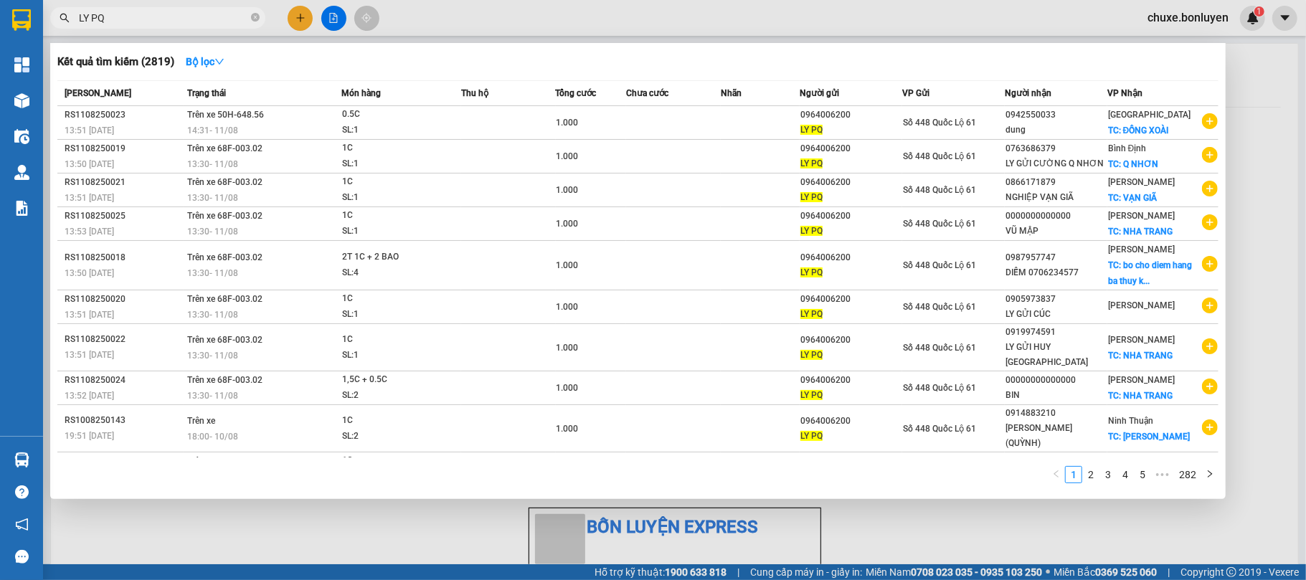
type input "LY PQ"
click at [1090, 480] on div "1 2 3 4 5 ••• 282" at bounding box center [637, 479] width 1161 height 26
click at [1091, 468] on link "2" at bounding box center [1091, 475] width 16 height 16
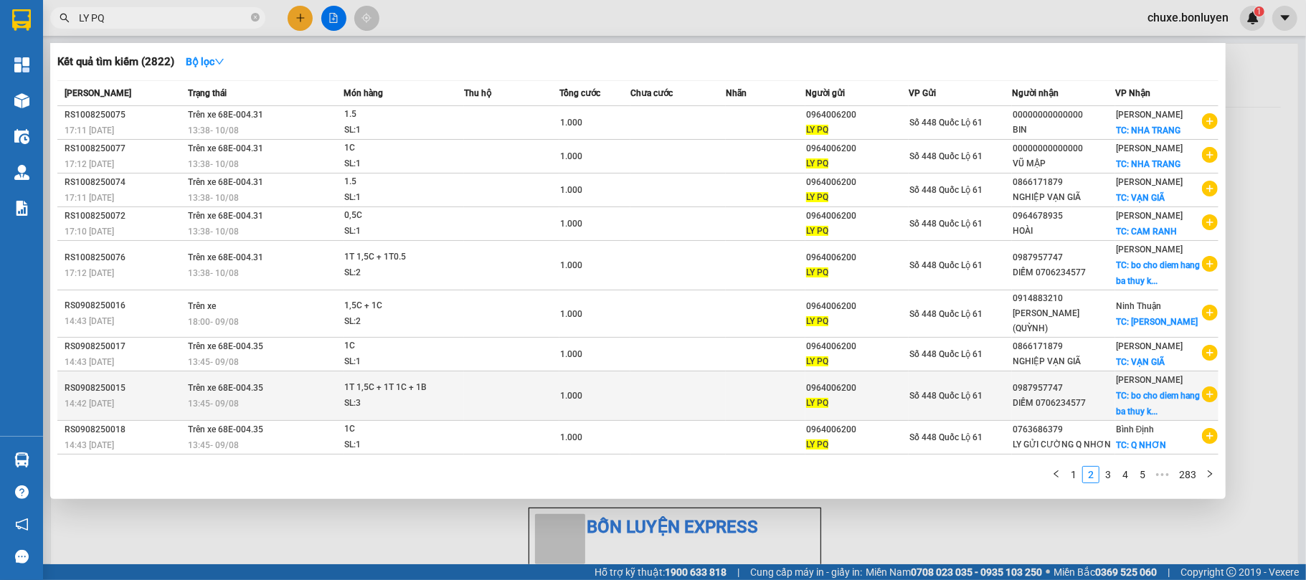
scroll to position [10, 0]
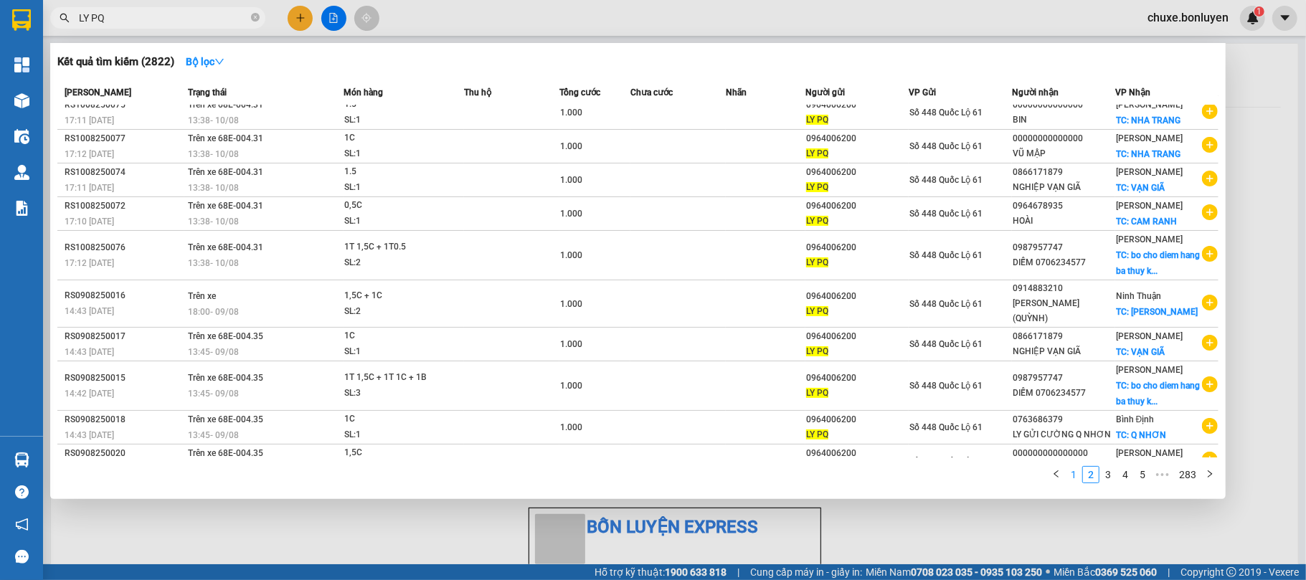
click at [1077, 473] on link "1" at bounding box center [1074, 475] width 16 height 16
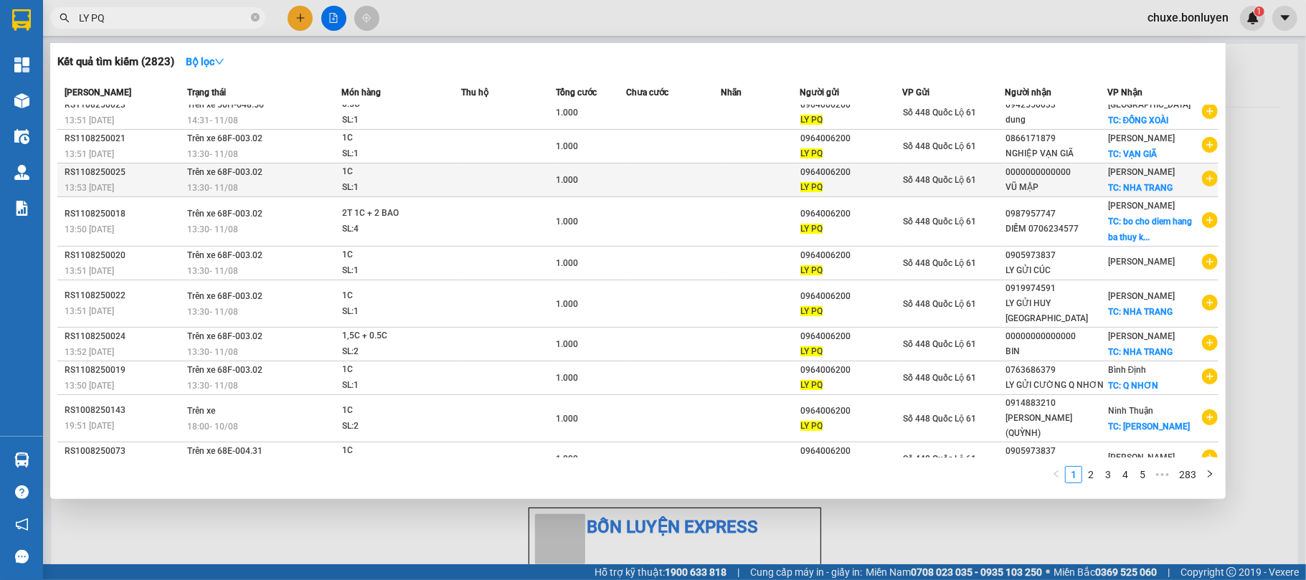
scroll to position [0, 0]
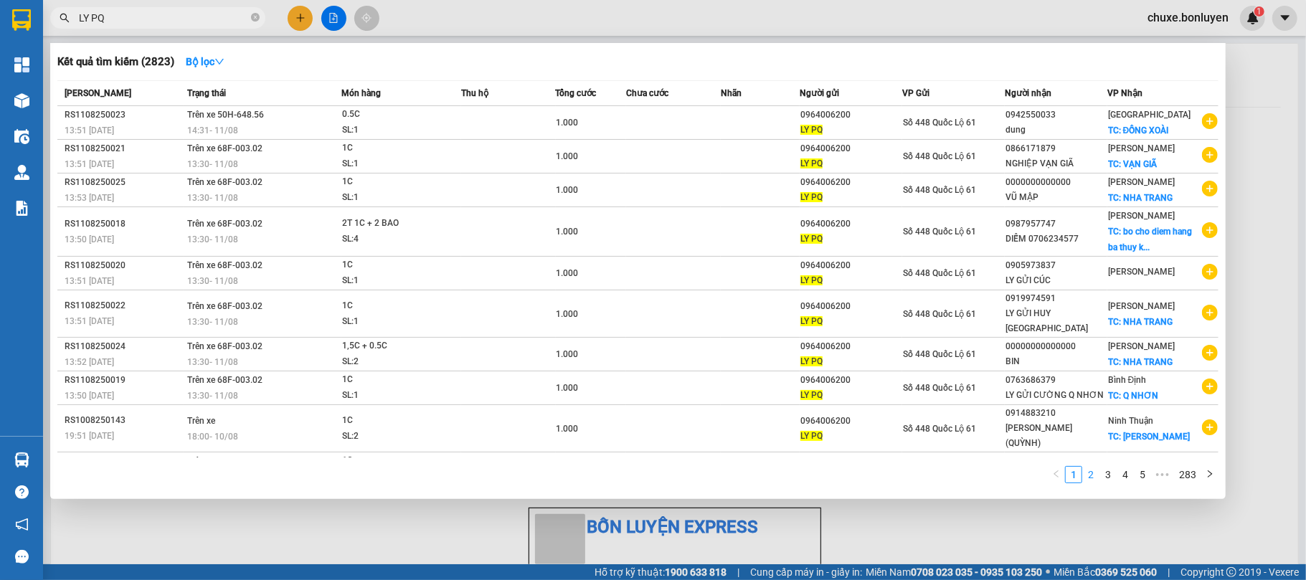
click at [1093, 469] on link "2" at bounding box center [1091, 475] width 16 height 16
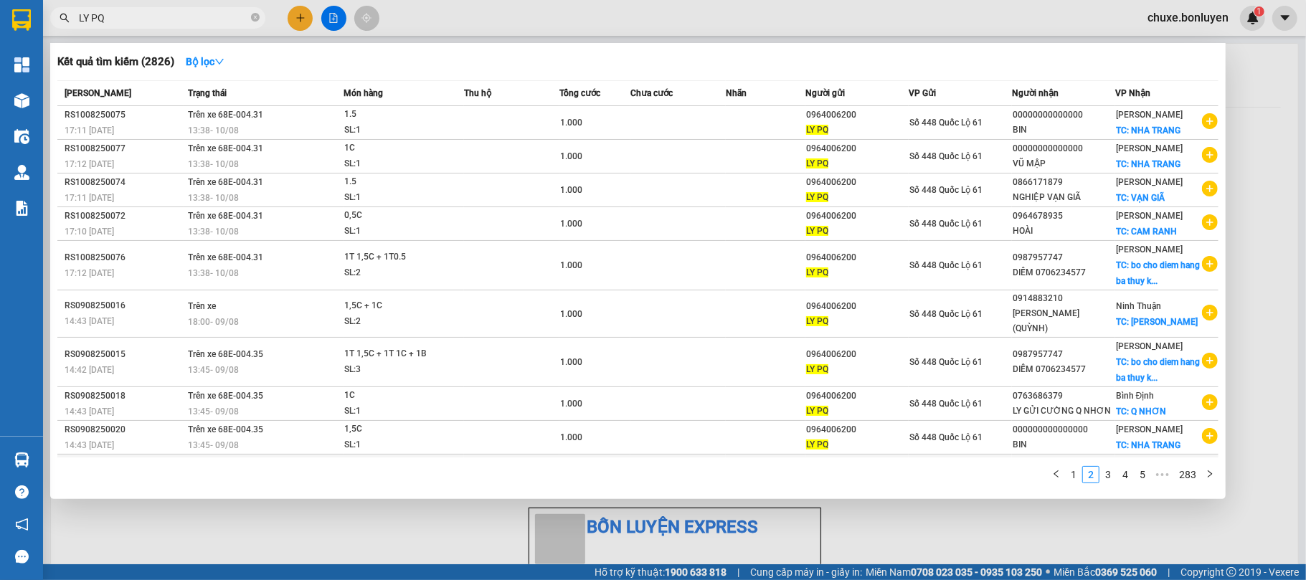
scroll to position [10, 0]
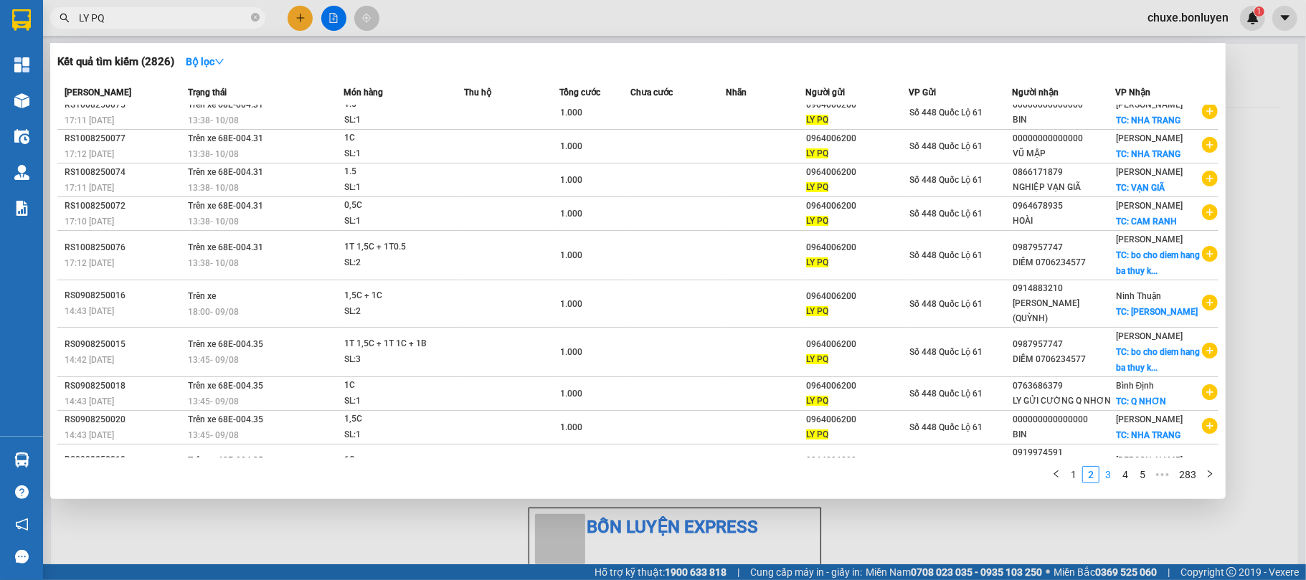
click at [1109, 480] on link "3" at bounding box center [1108, 475] width 16 height 16
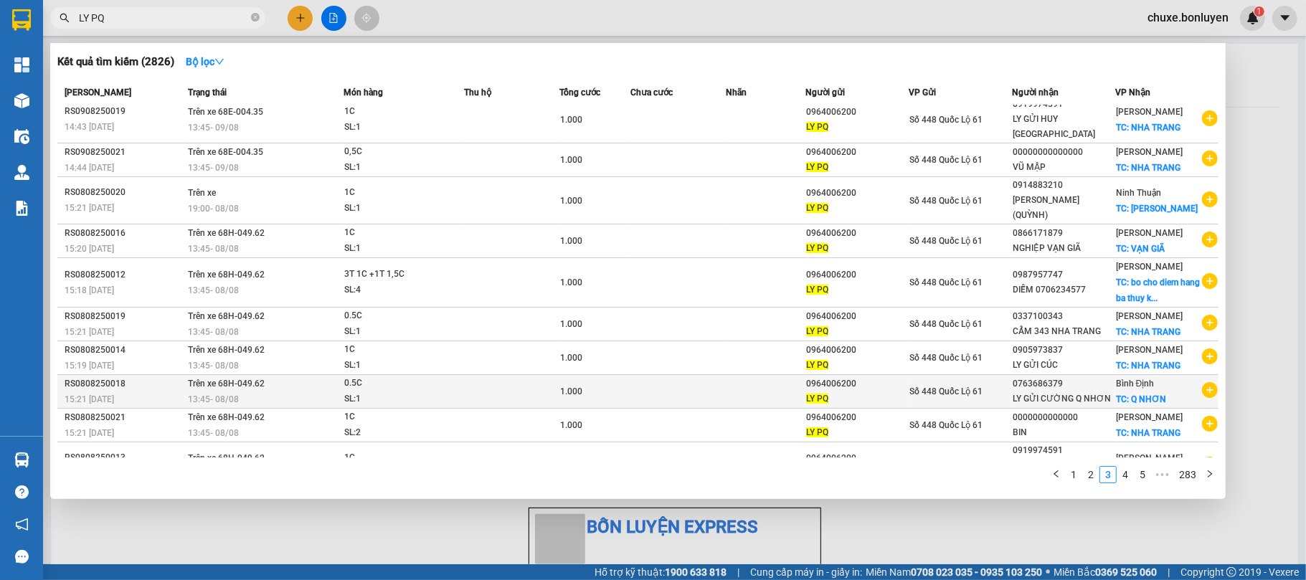
scroll to position [0, 0]
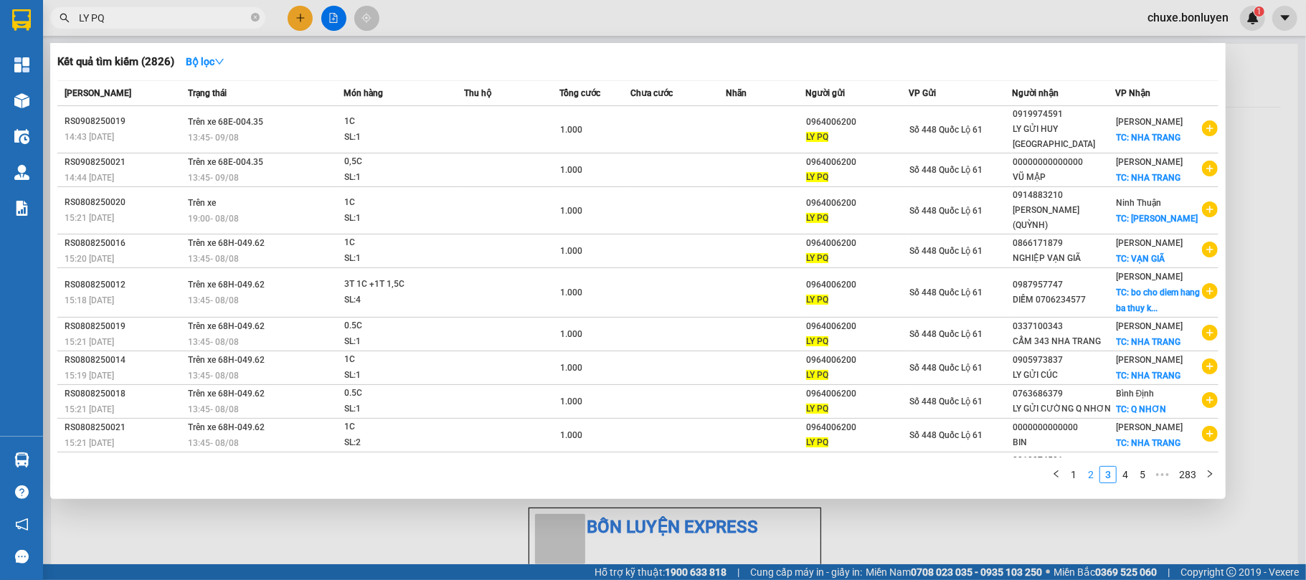
click at [1088, 475] on link "2" at bounding box center [1091, 475] width 16 height 16
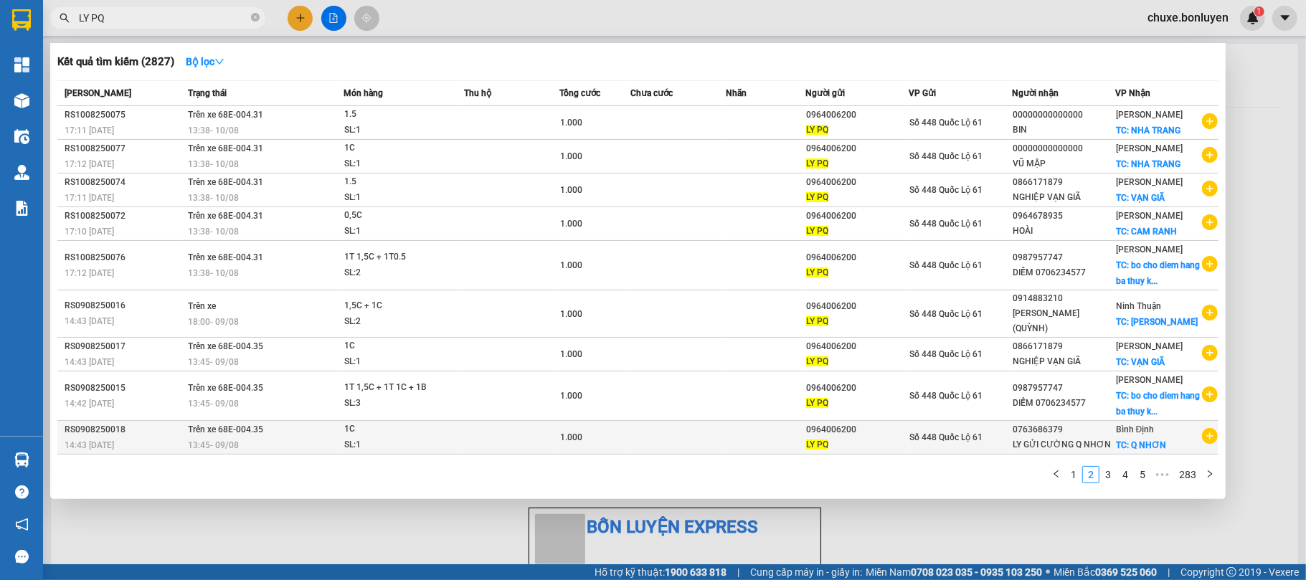
scroll to position [10, 0]
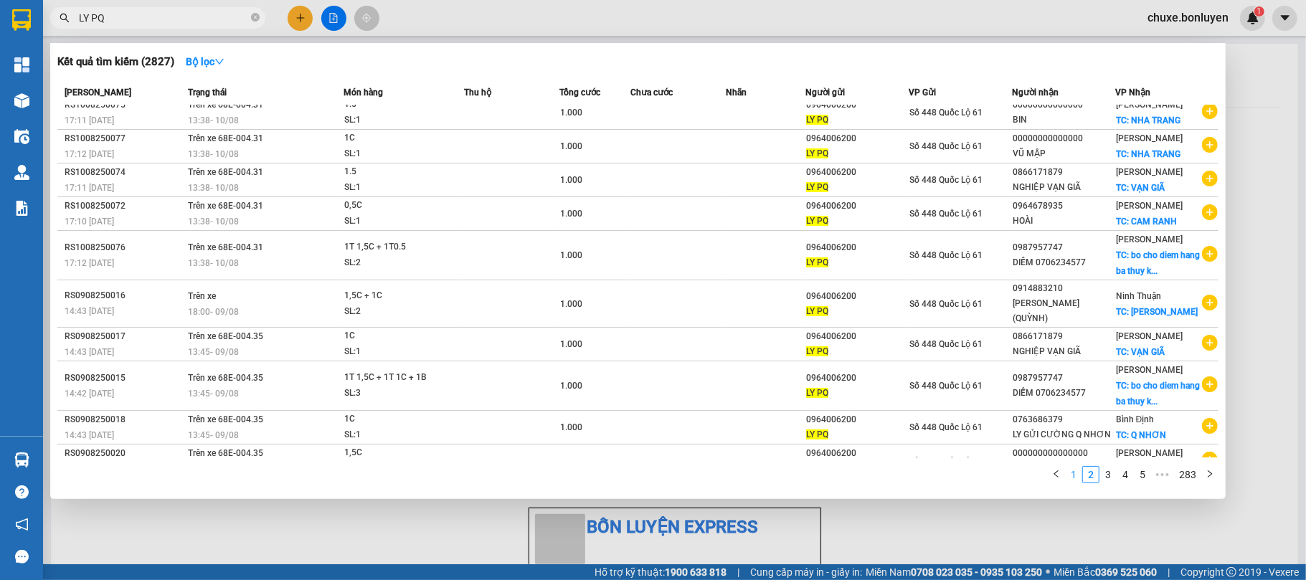
click at [1073, 466] on li "1" at bounding box center [1073, 474] width 17 height 17
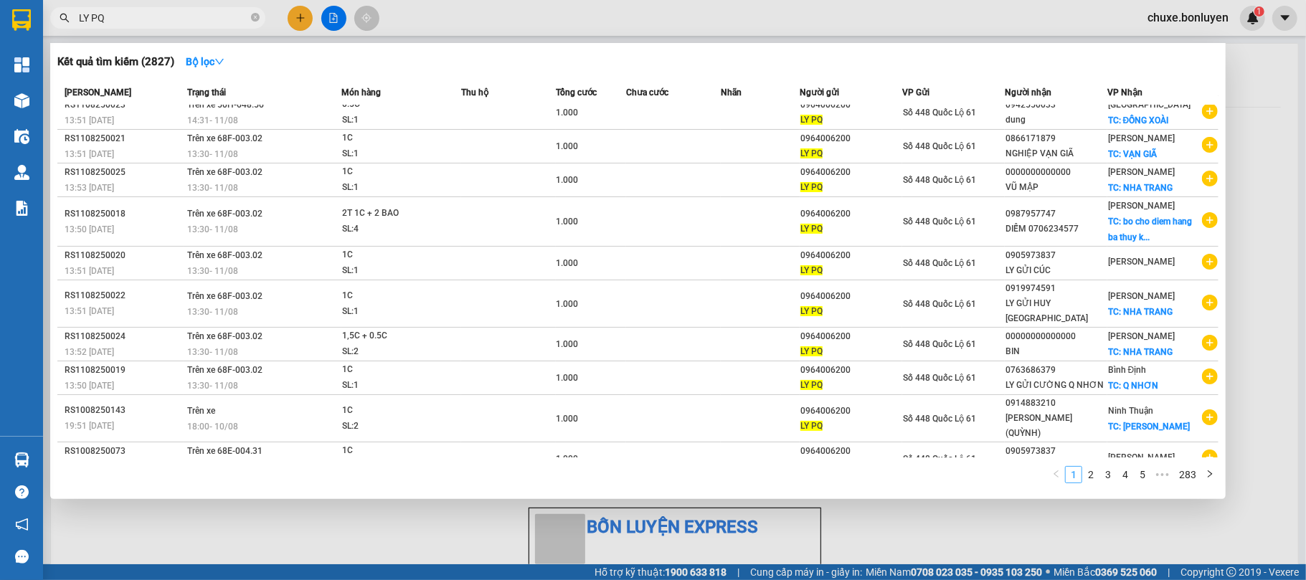
scroll to position [0, 0]
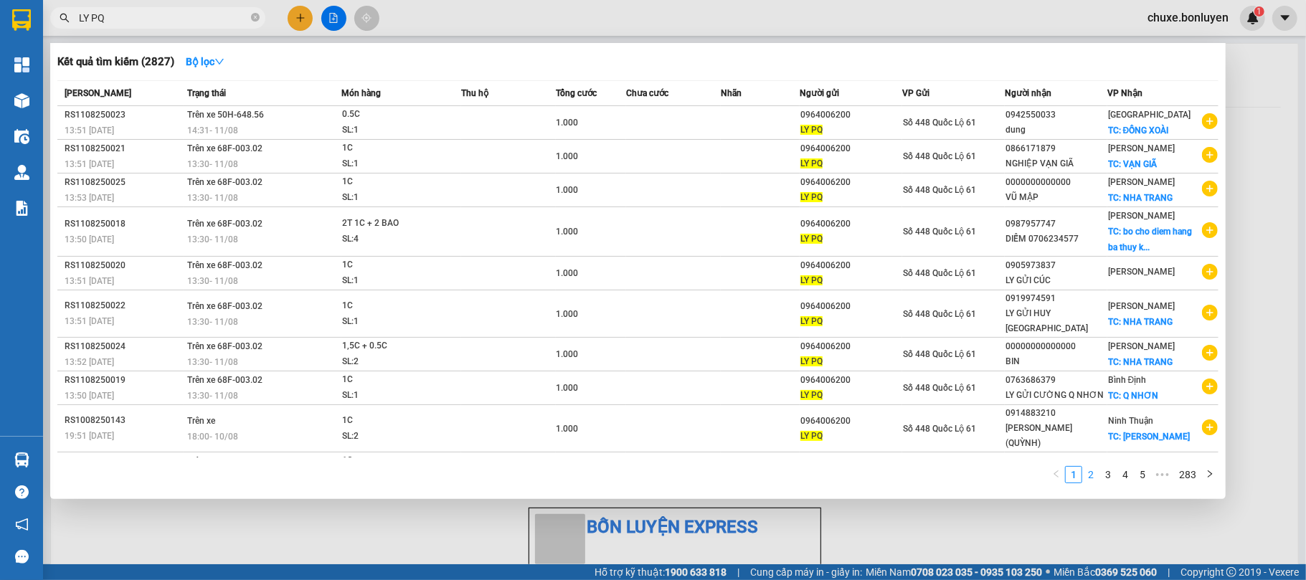
click at [1086, 472] on link "2" at bounding box center [1091, 475] width 16 height 16
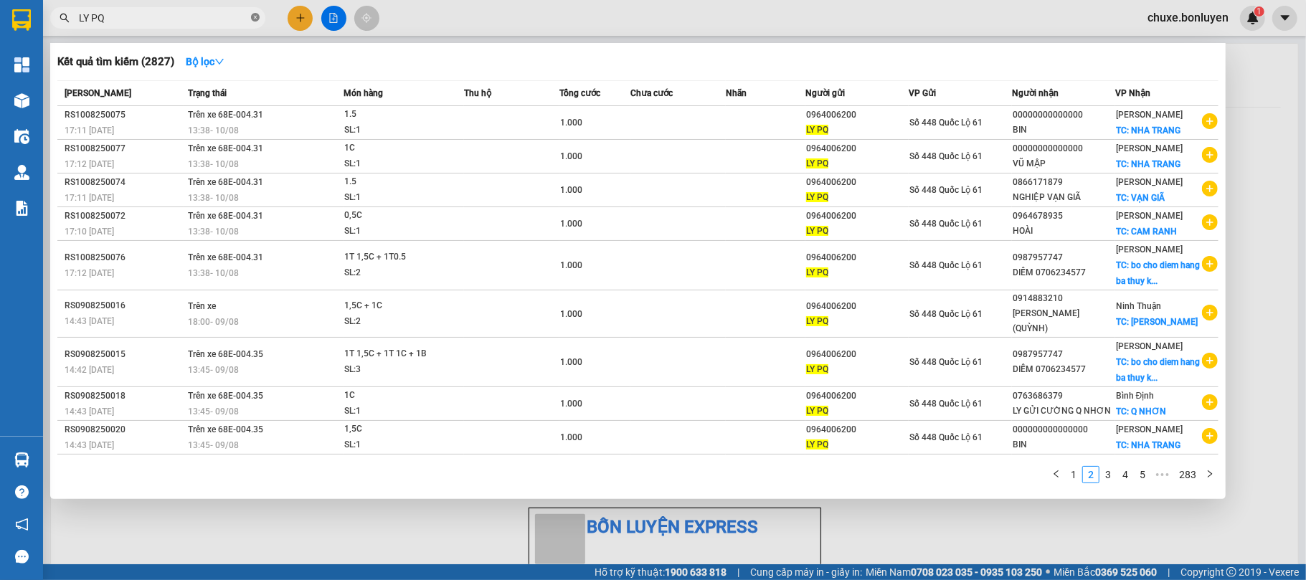
click at [257, 15] on icon "close-circle" at bounding box center [255, 17] width 9 height 9
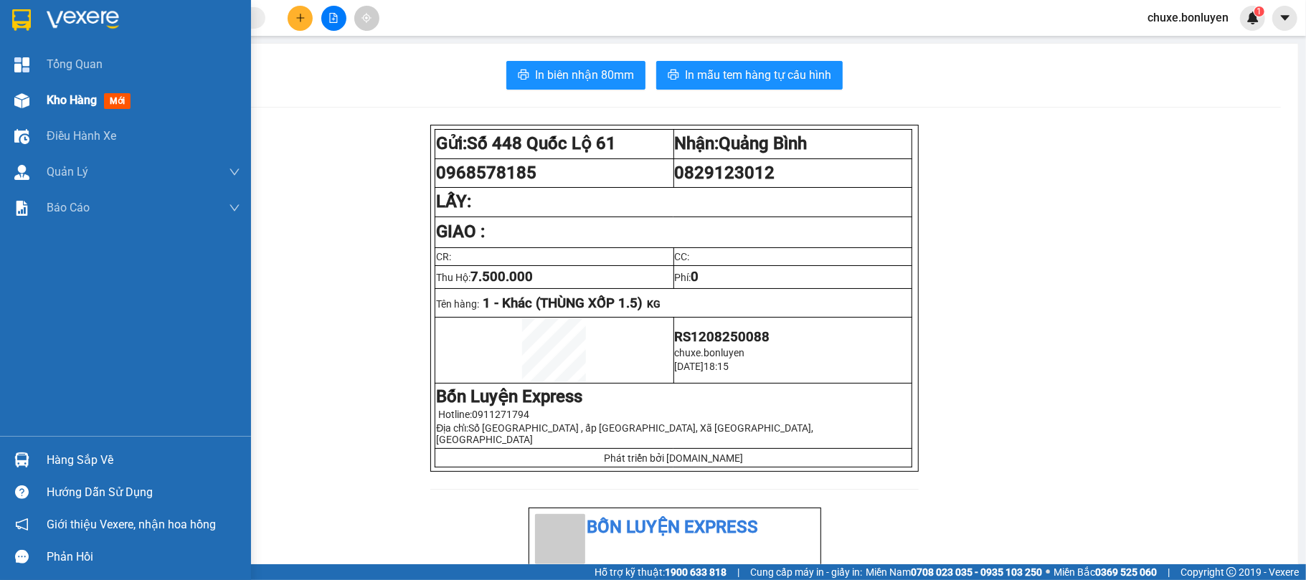
click at [24, 95] on img at bounding box center [21, 100] width 15 height 15
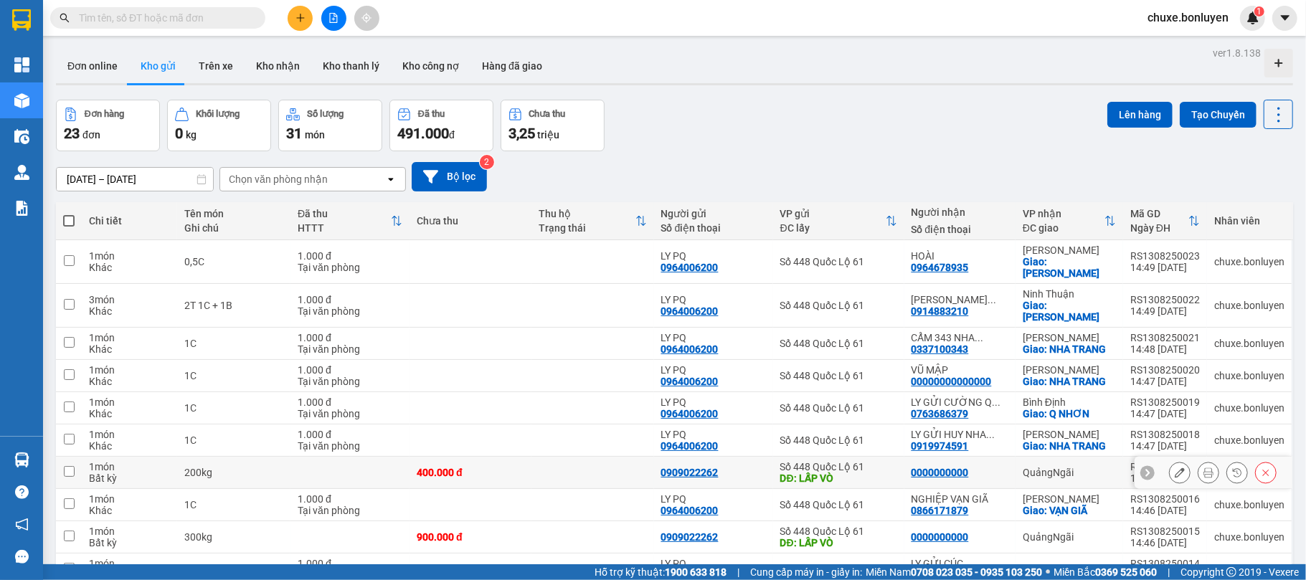
scroll to position [66, 0]
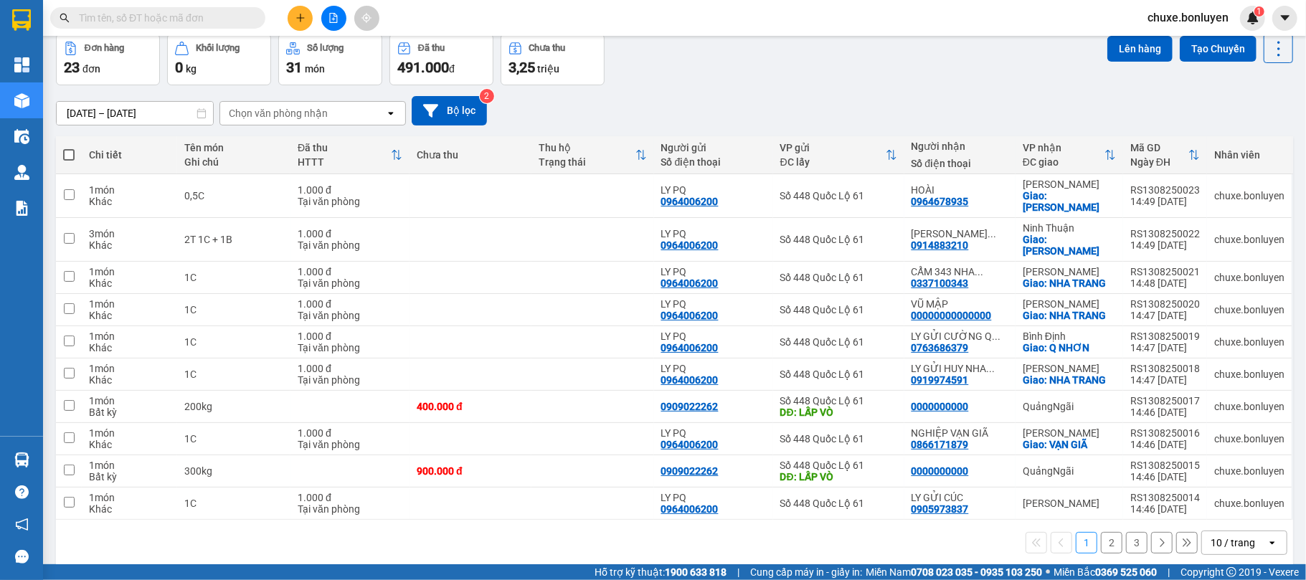
click at [1235, 531] on div "10 / trang" at bounding box center [1234, 542] width 65 height 23
click at [1213, 488] on span "100 / trang" at bounding box center [1224, 492] width 52 height 14
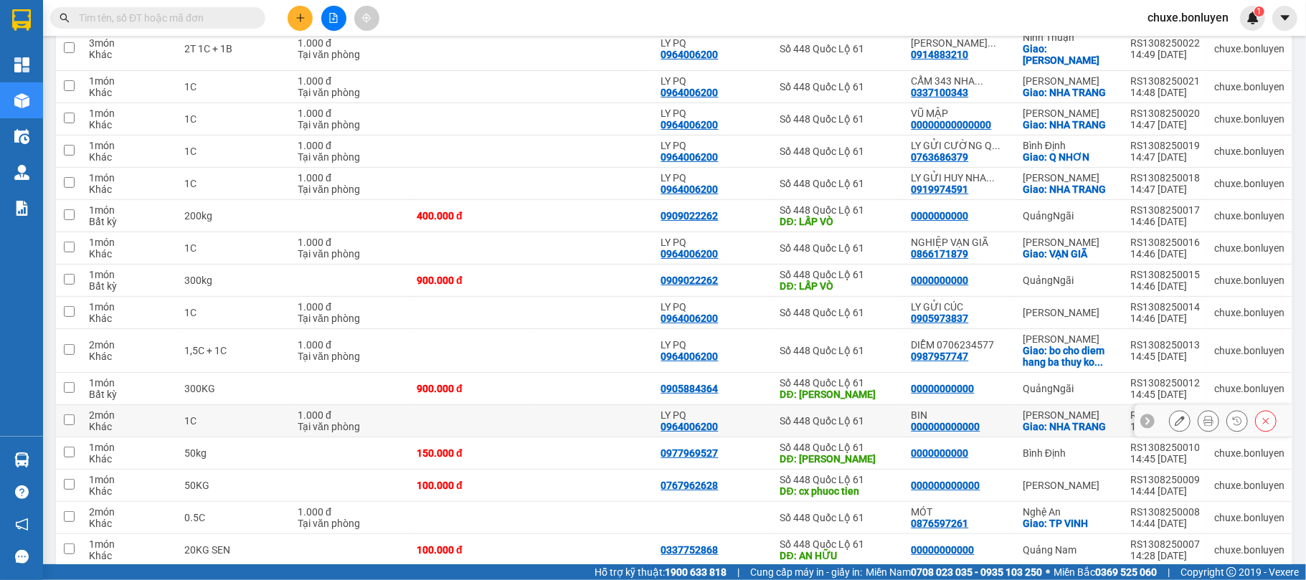
scroll to position [353, 0]
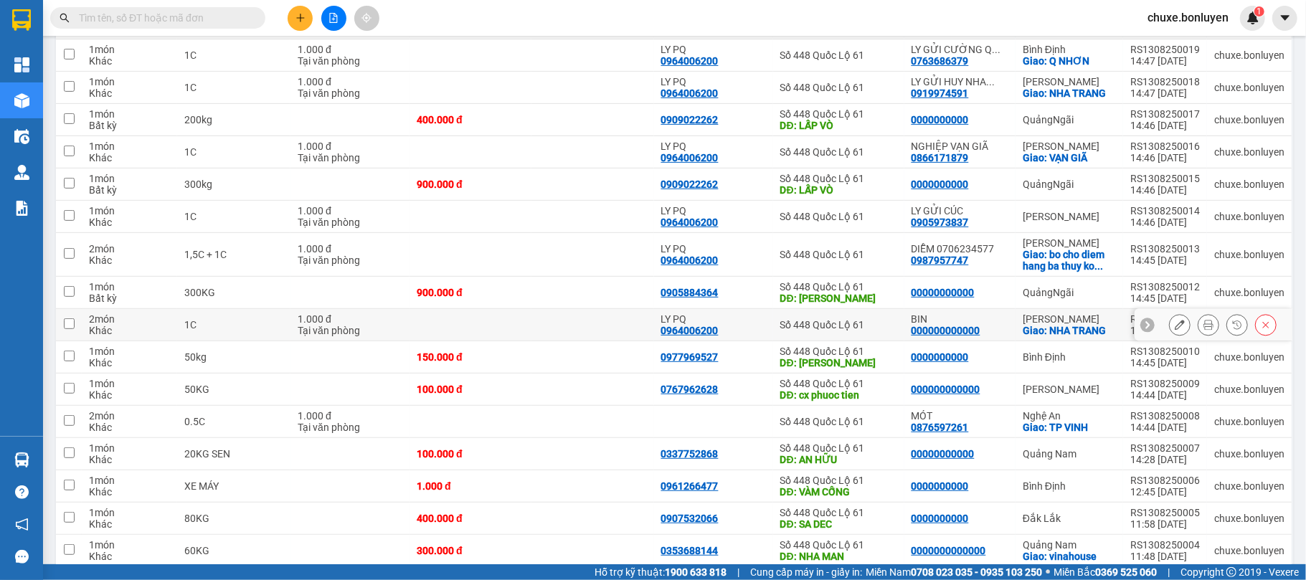
click at [251, 319] on div "1C" at bounding box center [233, 324] width 99 height 11
checkbox input "true"
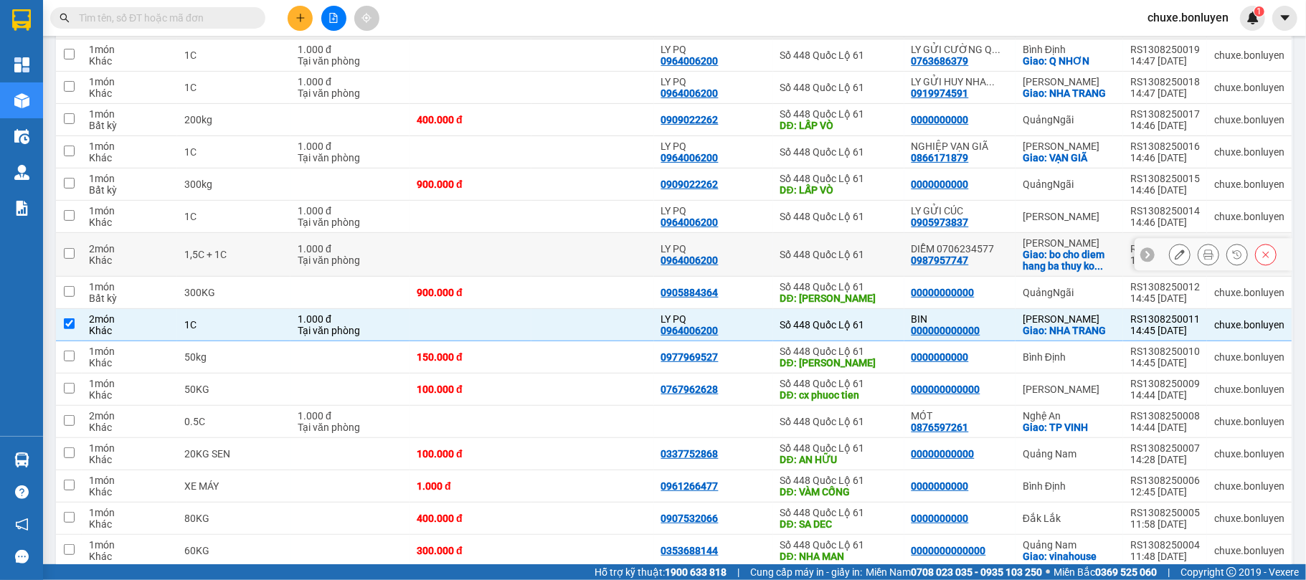
click at [273, 249] on div "1,5C + 1C" at bounding box center [233, 254] width 99 height 11
checkbox input "true"
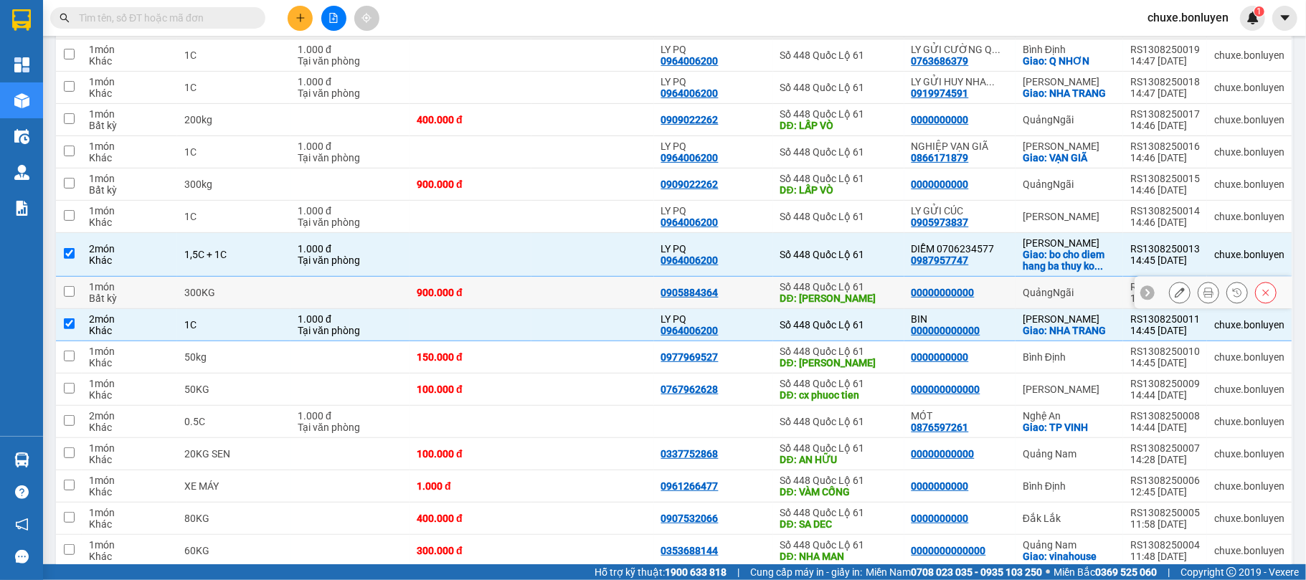
scroll to position [257, 0]
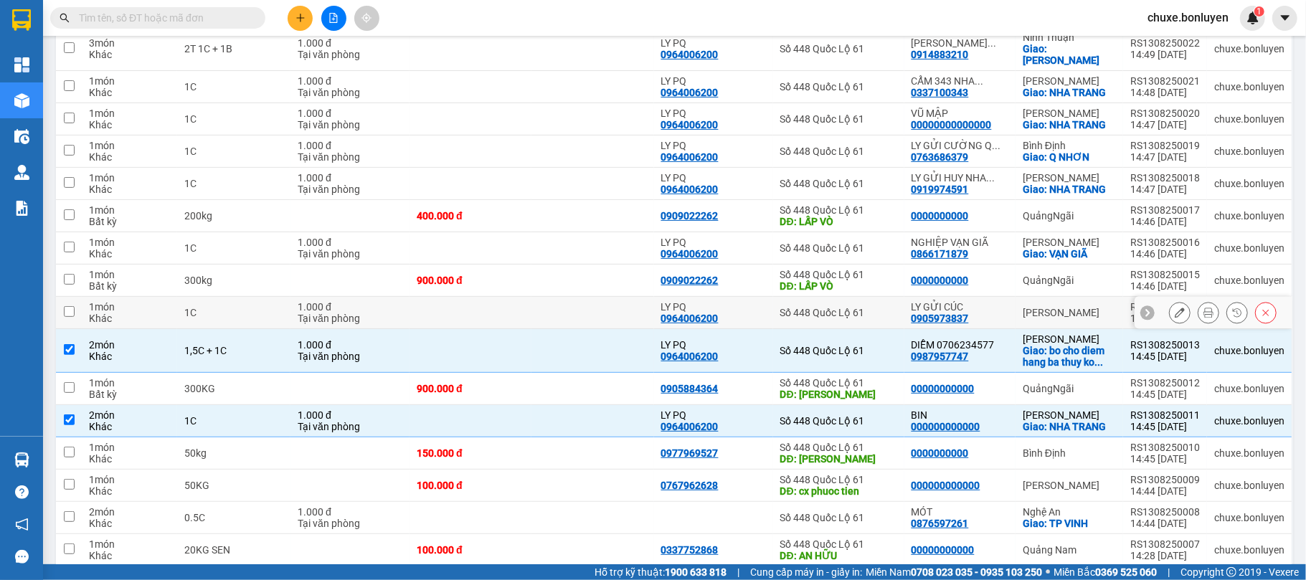
click at [301, 313] on div "Tại văn phòng" at bounding box center [350, 318] width 105 height 11
checkbox input "true"
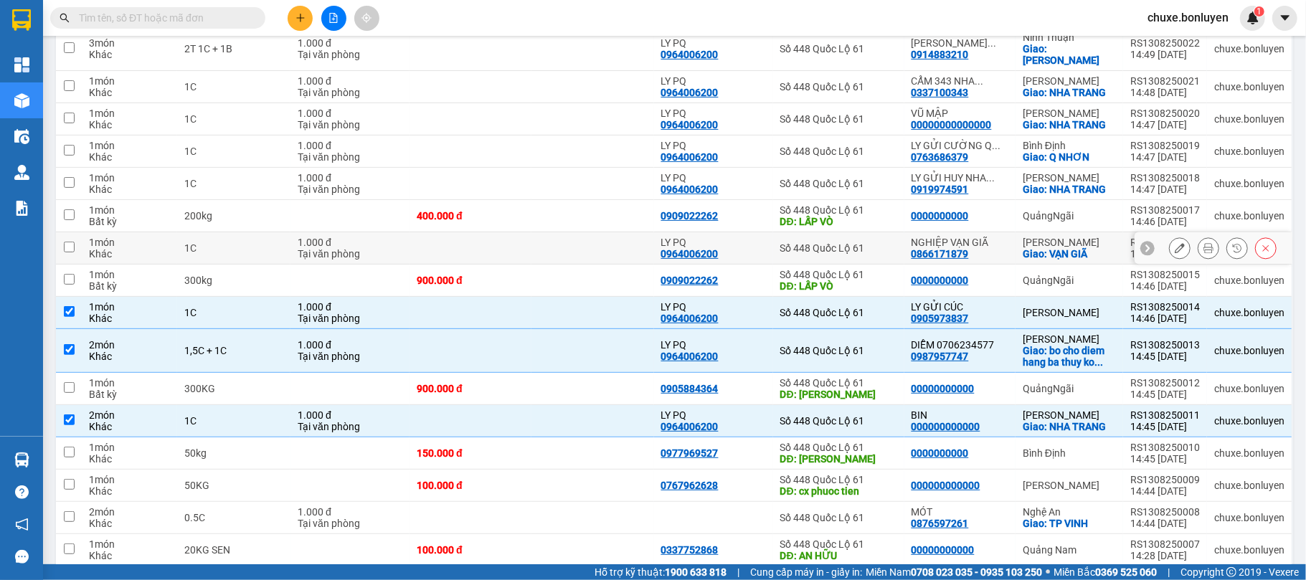
click at [311, 248] on div "Tại văn phòng" at bounding box center [350, 253] width 105 height 11
checkbox input "true"
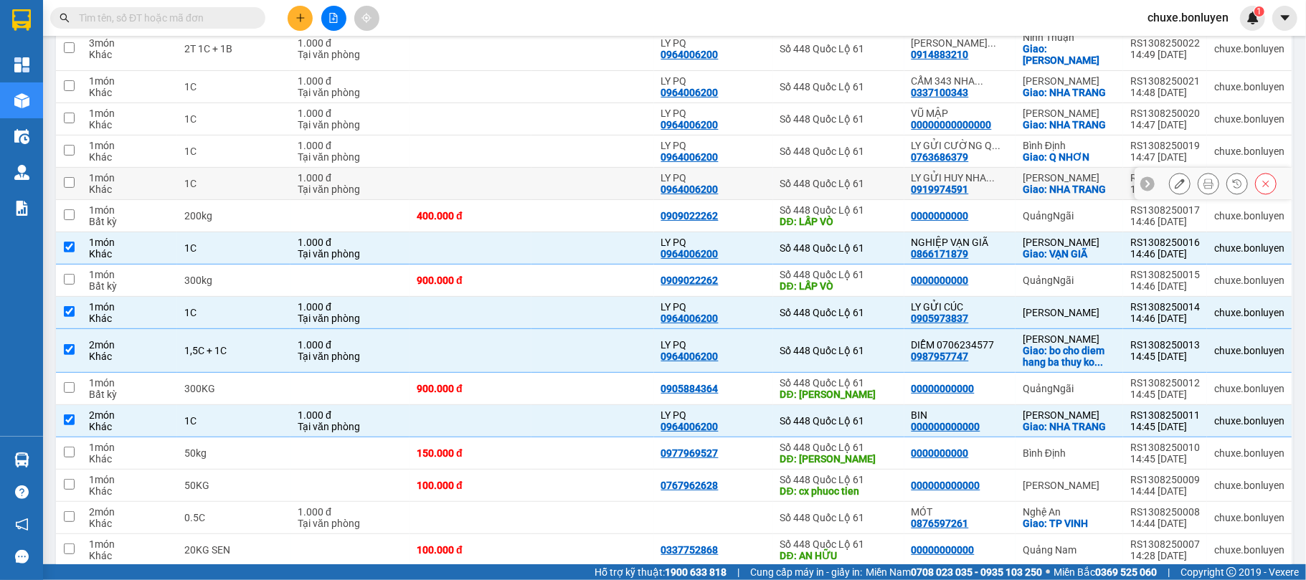
click at [324, 184] on div "Tại văn phòng" at bounding box center [350, 189] width 105 height 11
checkbox input "true"
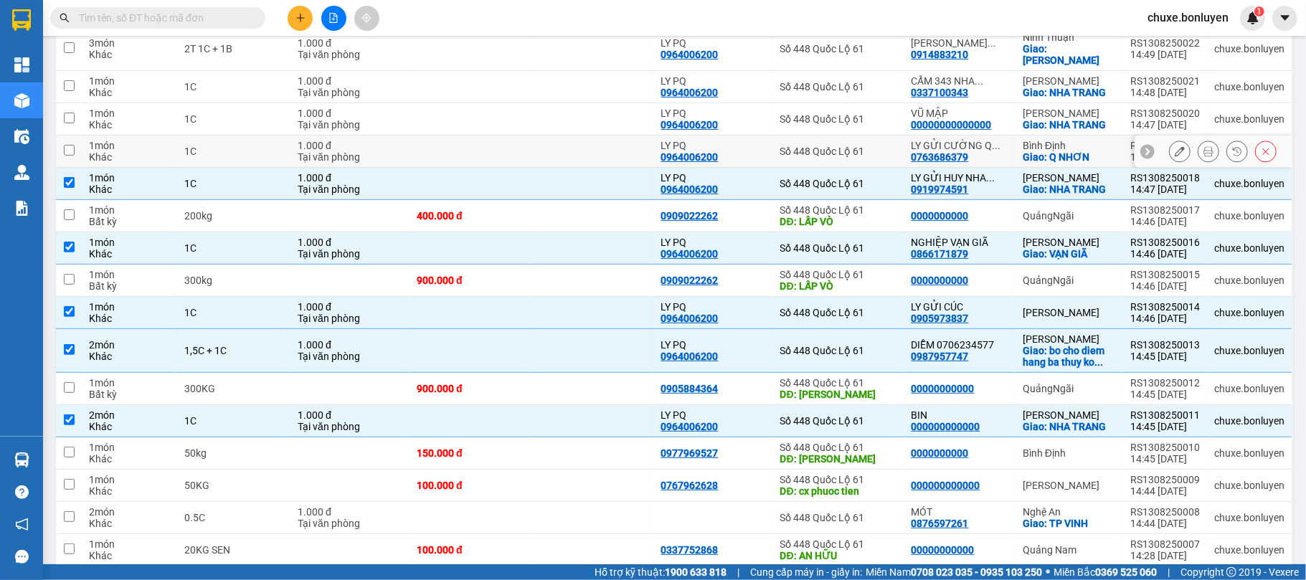
click at [333, 140] on div "1.000 đ" at bounding box center [350, 145] width 105 height 11
checkbox input "true"
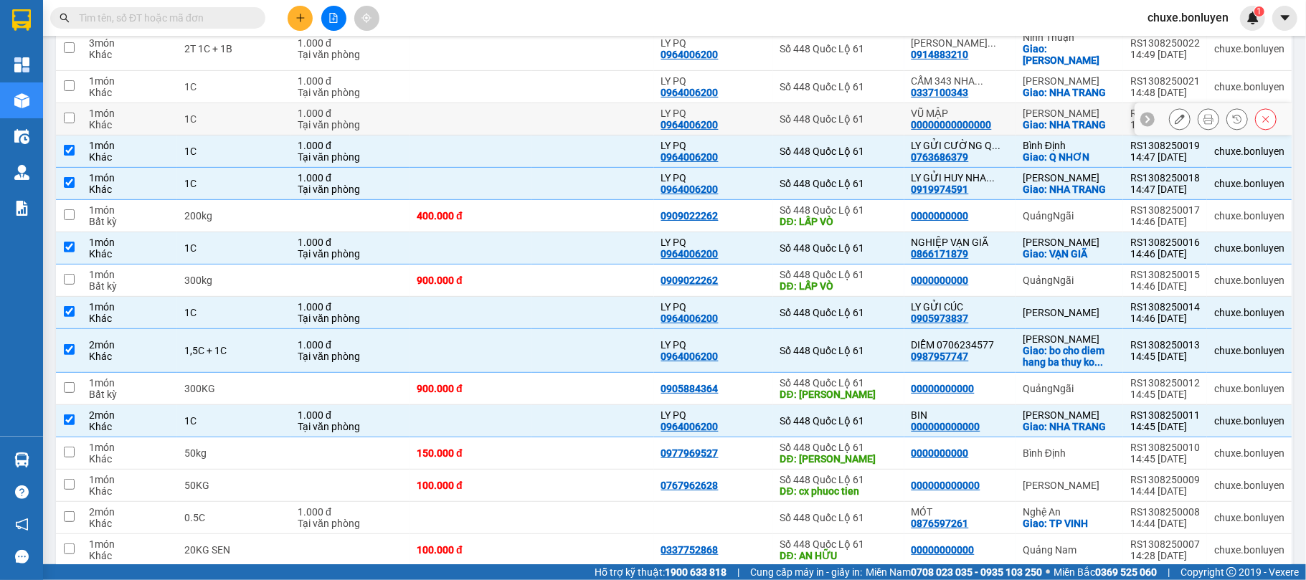
click at [341, 103] on td "1.000 đ Tại văn phòng" at bounding box center [349, 119] width 119 height 32
checkbox input "true"
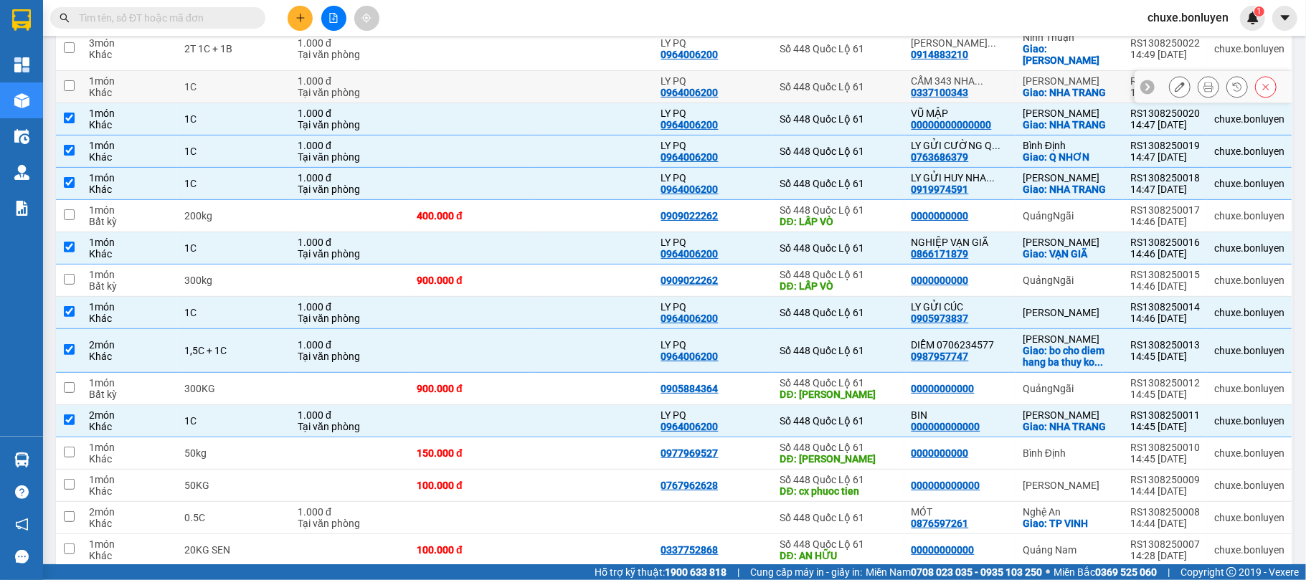
click at [347, 71] on td "1.000 đ Tại văn phòng" at bounding box center [349, 87] width 119 height 32
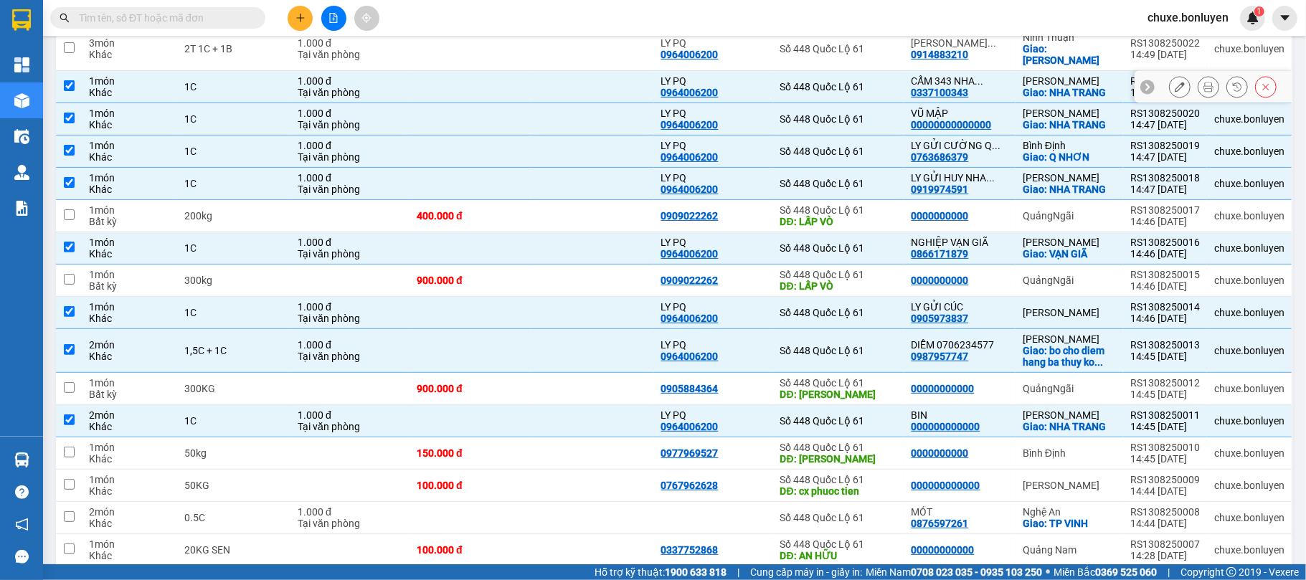
checkbox input "true"
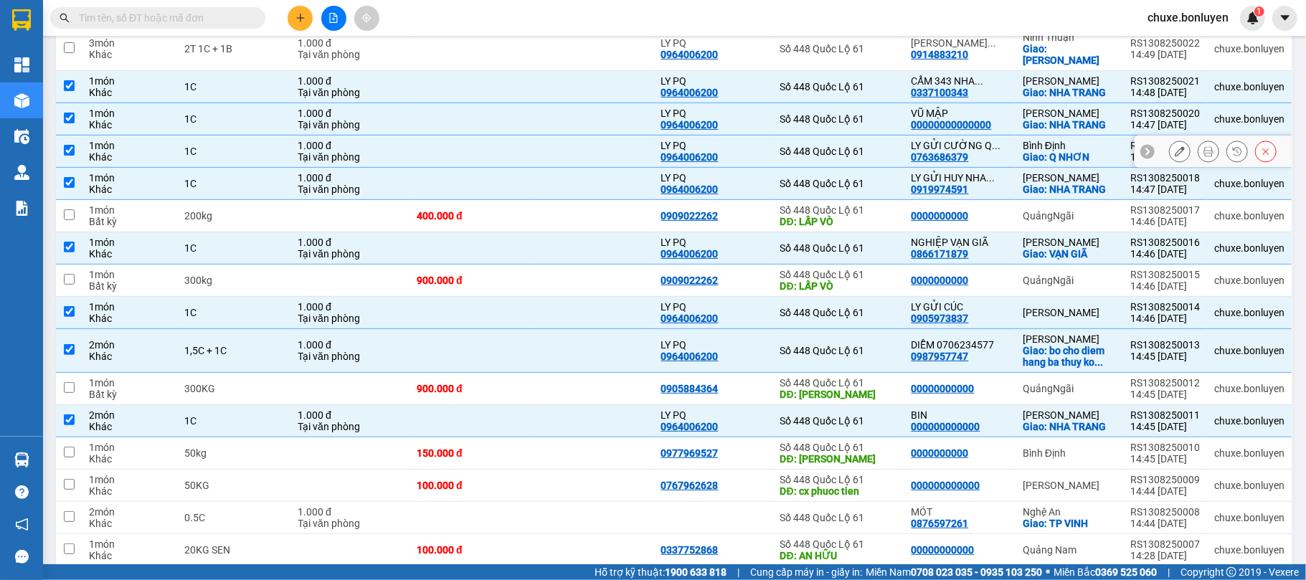
scroll to position [161, 0]
